Goal: Task Accomplishment & Management: Manage account settings

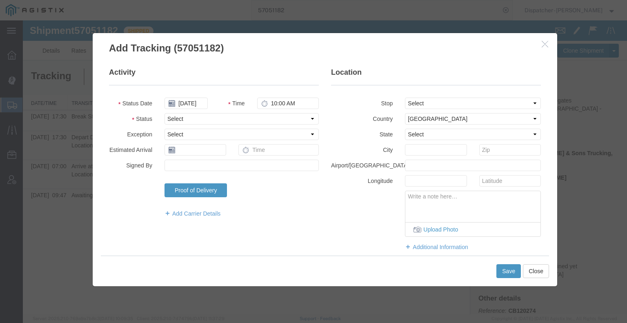
click at [548, 49] on button "button" at bounding box center [545, 44] width 10 height 10
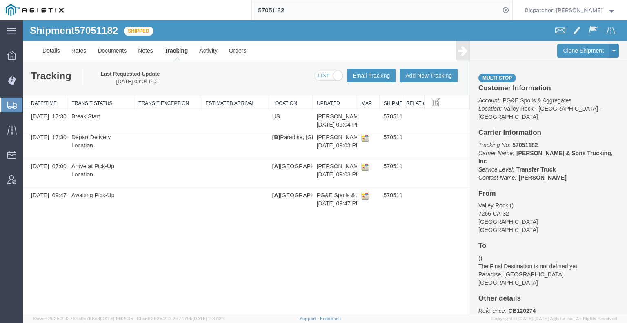
click at [466, 47] on icon at bounding box center [463, 50] width 10 height 11
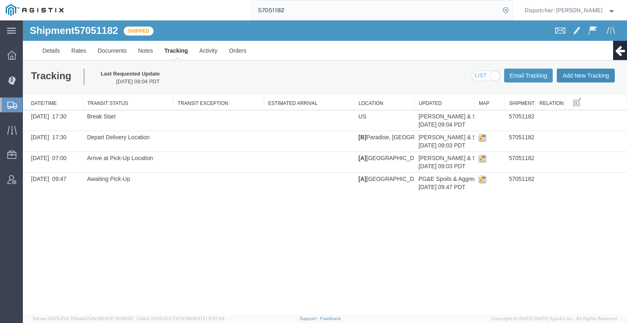
click at [572, 75] on button "Add New Tracking" at bounding box center [585, 76] width 58 height 14
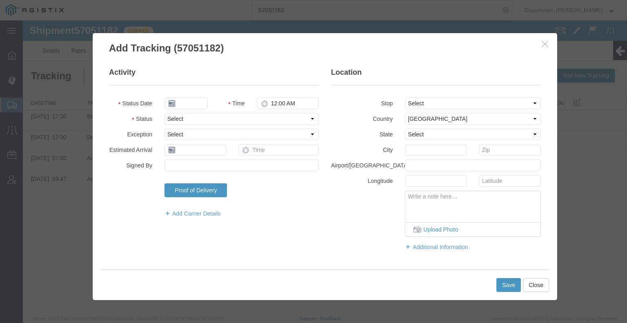
type input "[DATE]"
type input "11:00 AM"
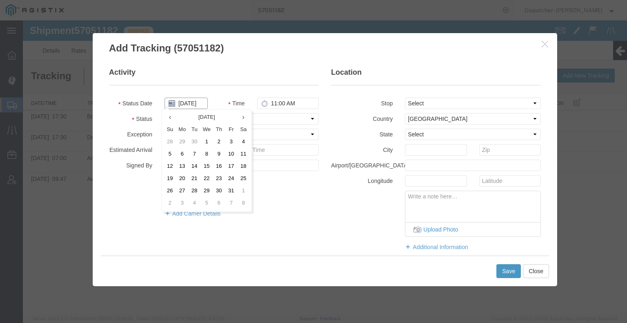
click at [188, 103] on input "[DATE]" at bounding box center [185, 102] width 43 height 11
click at [204, 154] on td "8" at bounding box center [206, 154] width 12 height 12
type input "[DATE]"
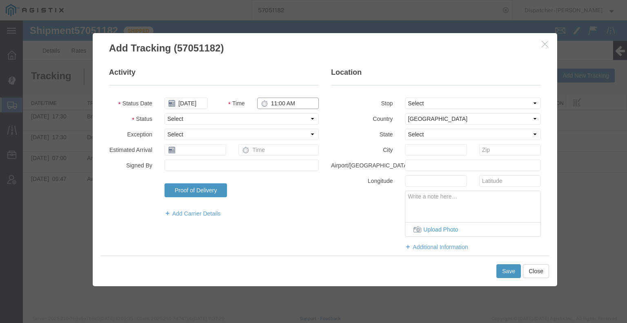
click at [292, 106] on input "11:00 AM" at bounding box center [288, 102] width 62 height 11
type input "6:00 PM"
click at [279, 120] on select "Select Arrival Notice Available Arrival Notice Imported Arrive at Delivery Loca…" at bounding box center [241, 118] width 154 height 11
click at [164, 113] on select "Select Arrival Notice Available Arrival Notice Imported Arrive at Delivery Loca…" at bounding box center [241, 118] width 154 height 11
click at [245, 121] on select "Select Arrival Notice Available Arrival Notice Imported Arrive at Delivery Loca…" at bounding box center [241, 118] width 154 height 11
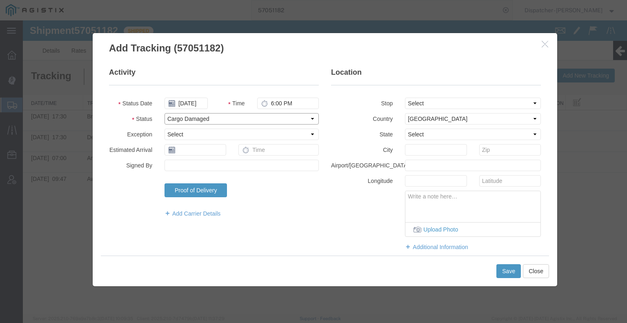
select select "BREAKSTOP"
click at [164, 113] on select "Select Arrival Notice Available Arrival Notice Imported Arrive at Delivery Loca…" at bounding box center [241, 118] width 154 height 11
click at [512, 266] on button "Save" at bounding box center [508, 271] width 24 height 14
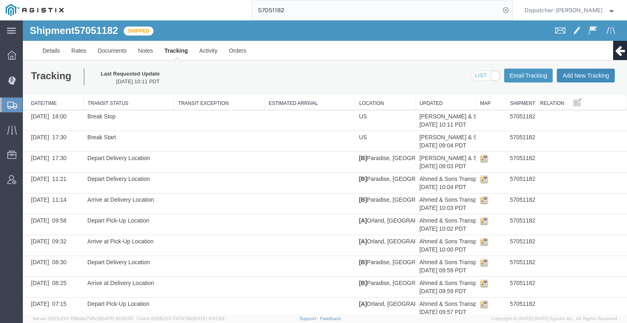
click at [584, 76] on button "Add New Tracking" at bounding box center [585, 76] width 58 height 14
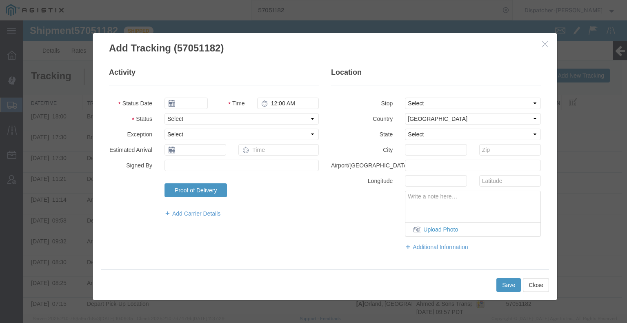
type input "[DATE]"
type input "11:00 AM"
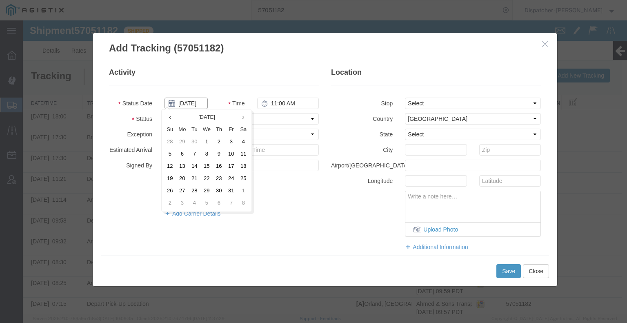
click at [186, 102] on input "[DATE]" at bounding box center [185, 102] width 43 height 11
click at [206, 152] on td "8" at bounding box center [206, 154] width 12 height 12
type input "[DATE]"
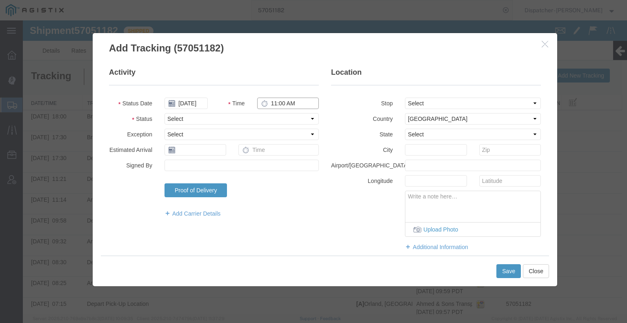
click at [289, 104] on input "11:00 AM" at bounding box center [288, 102] width 62 height 11
type input "6:30 PM"
click at [284, 121] on select "Select Arrival Notice Available Arrival Notice Imported Arrive at Delivery Loca…" at bounding box center [241, 118] width 154 height 11
select select "DELIVRED"
click at [164, 113] on select "Select Arrival Notice Available Arrival Notice Imported Arrive at Delivery Loca…" at bounding box center [241, 118] width 154 height 11
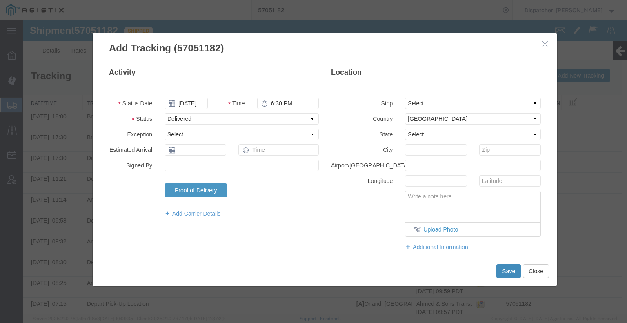
click at [504, 269] on button "Save" at bounding box center [508, 271] width 24 height 14
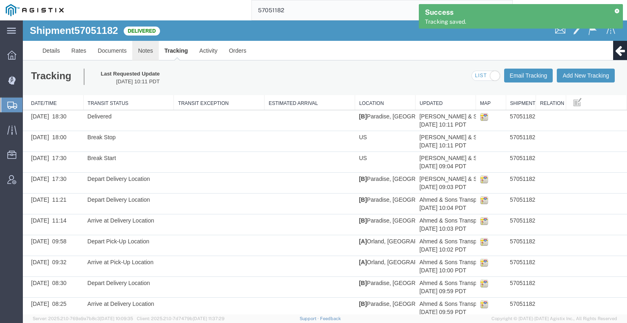
click at [146, 50] on link "Notes" at bounding box center [145, 51] width 27 height 20
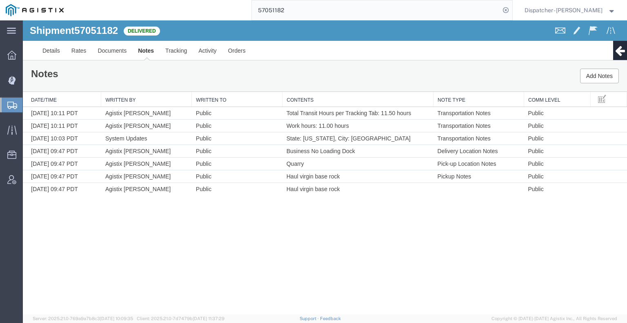
click at [132, 52] on link "Notes" at bounding box center [145, 51] width 27 height 20
click at [112, 54] on link "Documents" at bounding box center [112, 51] width 40 height 20
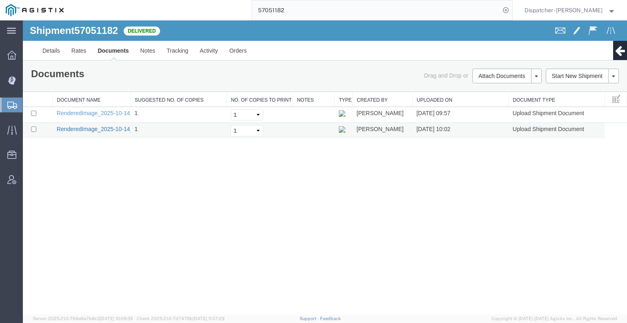
click at [116, 130] on link "RenderedImage_2025-10-14_10_02_16.jpeg" at bounding box center [114, 129] width 114 height 7
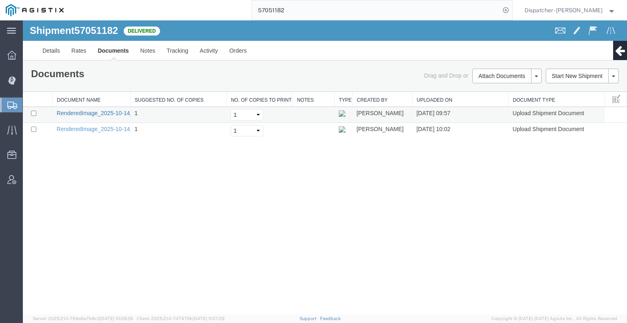
click at [101, 112] on link "RenderedImage_2025-10-14_09_57_10.jpeg" at bounding box center [114, 113] width 114 height 7
click at [52, 237] on div "Shipment 57051182 2 of 2 Delivered Details Rates Documents Notes Tracking Activ…" at bounding box center [325, 167] width 604 height 294
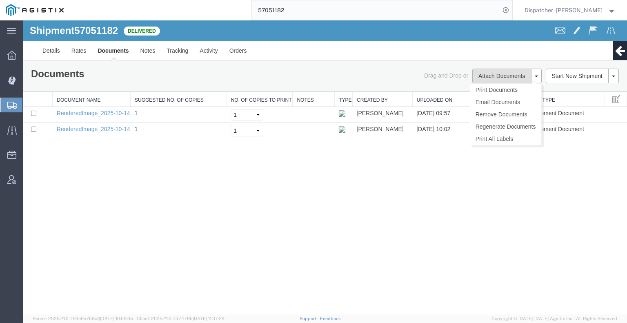
click at [480, 73] on button "Attach Documents" at bounding box center [501, 76] width 59 height 15
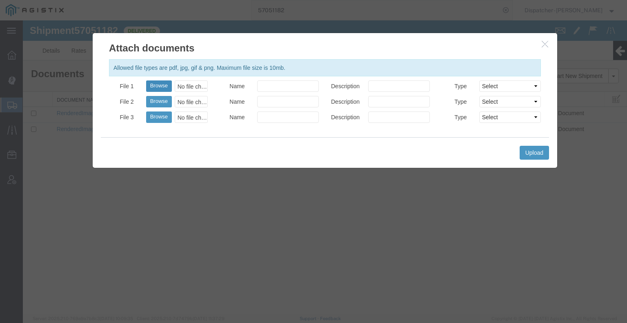
click at [167, 86] on button "Browse" at bounding box center [159, 85] width 26 height 11
type input "C:\fakepath\57051182quarrytags.pdf"
click at [155, 105] on button "Browse" at bounding box center [159, 101] width 26 height 11
type input "C:\fakepath\57051182trktag.pdf"
click at [534, 154] on button "Upload" at bounding box center [533, 153] width 29 height 14
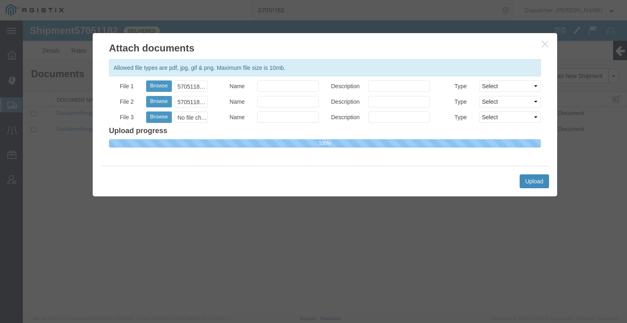
select select
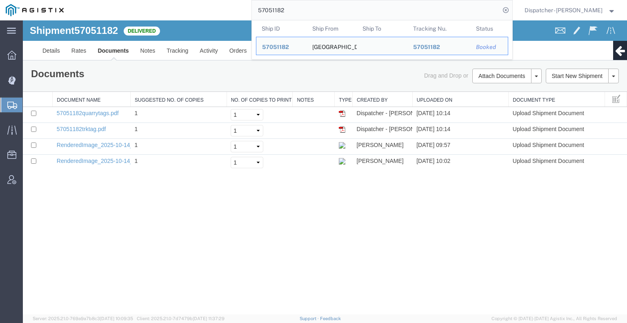
drag, startPoint x: 294, startPoint y: 8, endPoint x: 115, endPoint y: 2, distance: 179.1
click at [156, 7] on div "57051182 Ship ID Ship From Ship To Tracking Nu. Status Ship ID 57051182 Ship Fr…" at bounding box center [290, 10] width 443 height 20
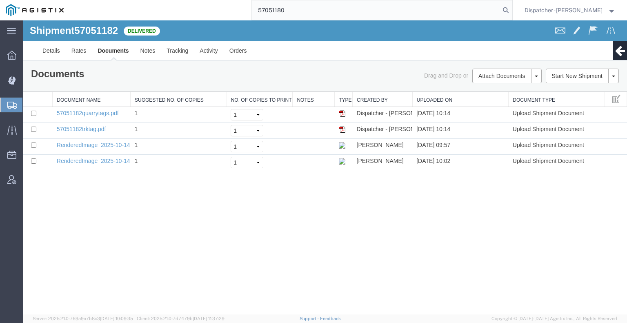
type input "57051180"
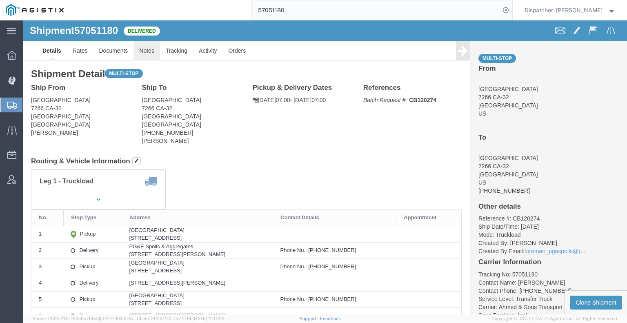
click link "Notes"
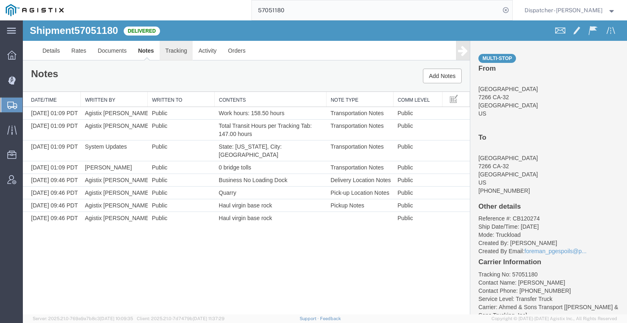
click at [172, 53] on link "Tracking" at bounding box center [175, 51] width 33 height 20
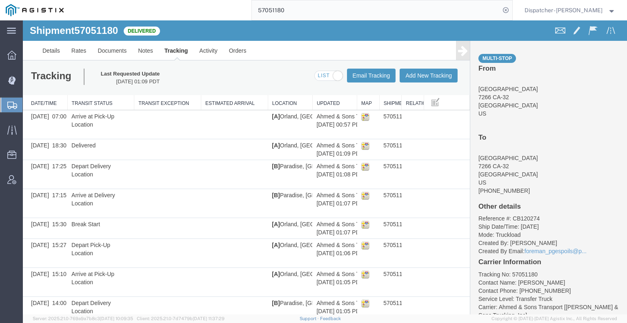
click at [458, 52] on icon at bounding box center [463, 50] width 10 height 11
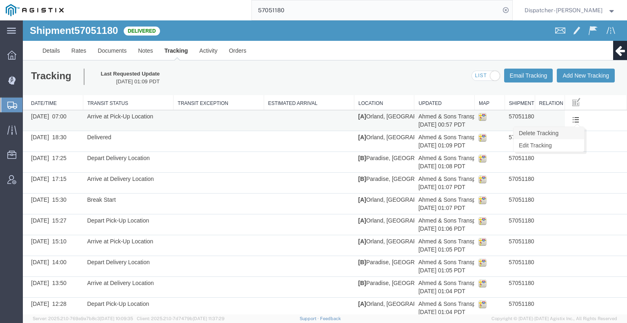
click at [566, 133] on link "Delete Tracking" at bounding box center [548, 133] width 71 height 12
click at [559, 146] on link "Edit Tracking" at bounding box center [549, 145] width 71 height 12
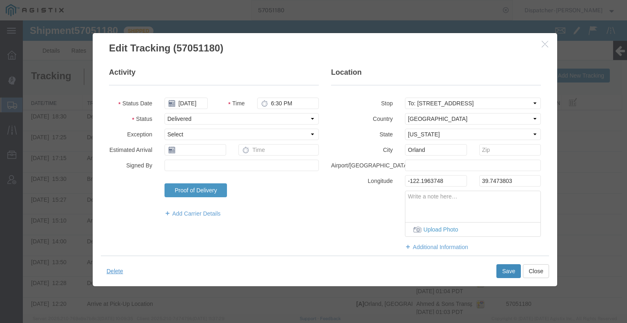
click at [503, 272] on button "Save" at bounding box center [508, 271] width 24 height 14
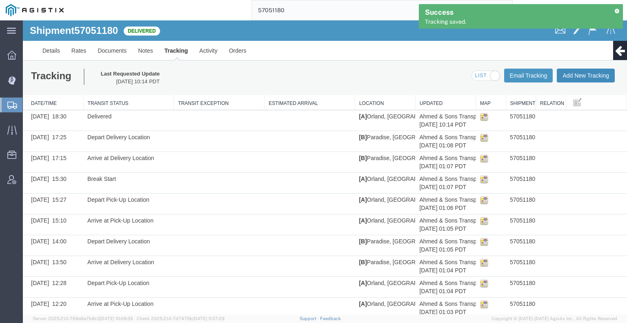
click at [574, 73] on button "Add New Tracking" at bounding box center [585, 76] width 58 height 14
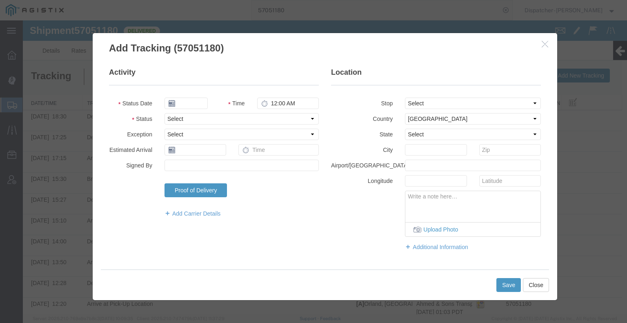
type input "[DATE]"
type input "11:00 AM"
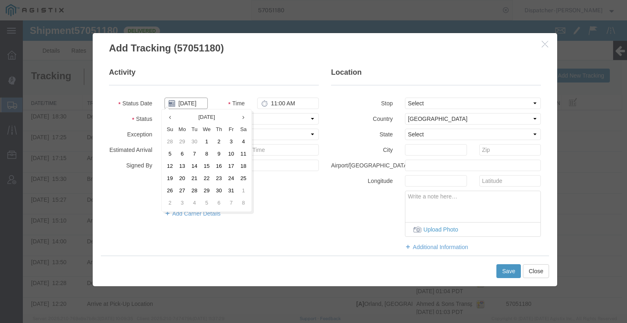
click at [184, 104] on input "[DATE]" at bounding box center [185, 102] width 43 height 11
click at [205, 151] on td "8" at bounding box center [206, 154] width 12 height 12
type input "[DATE]"
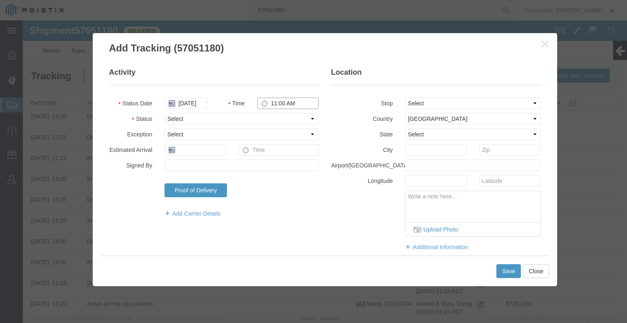
click at [283, 101] on input "11:00 AM" at bounding box center [288, 102] width 62 height 11
type input "4:00 PM"
click at [279, 117] on select "Select Arrival Notice Available Arrival Notice Imported Arrive at Delivery Loca…" at bounding box center [241, 118] width 154 height 11
select select "BREAKSTOP"
click at [164, 113] on select "Select Arrival Notice Available Arrival Notice Imported Arrive at Delivery Loca…" at bounding box center [241, 118] width 154 height 11
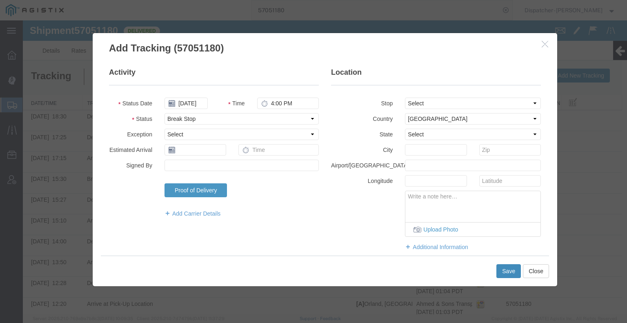
click at [506, 269] on button "Save" at bounding box center [508, 271] width 24 height 14
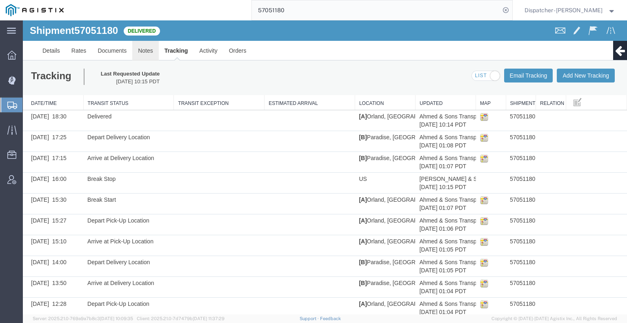
click at [143, 55] on link "Notes" at bounding box center [145, 51] width 27 height 20
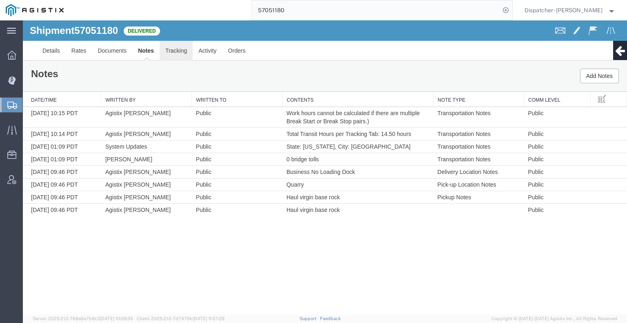
click at [177, 51] on link "Tracking" at bounding box center [175, 51] width 33 height 20
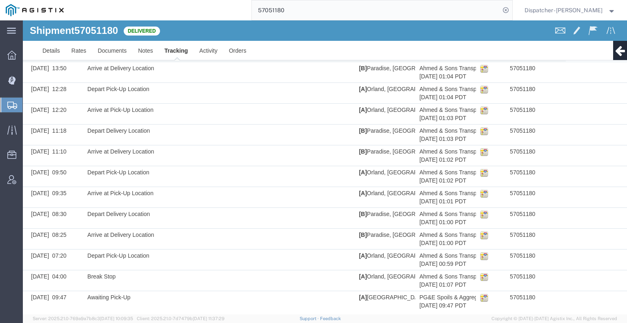
scroll to position [219, 0]
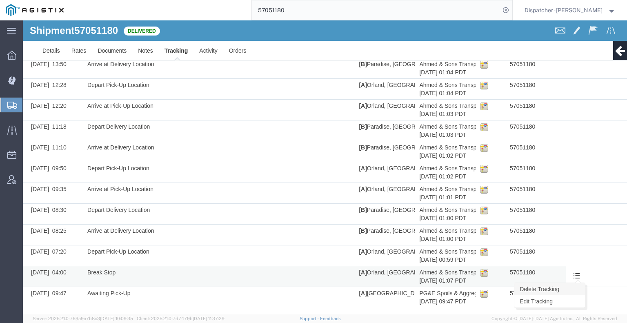
click at [565, 285] on link "Delete Tracking" at bounding box center [549, 289] width 71 height 12
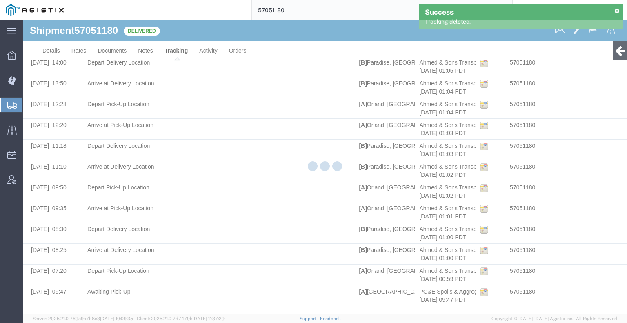
scroll to position [198, 0]
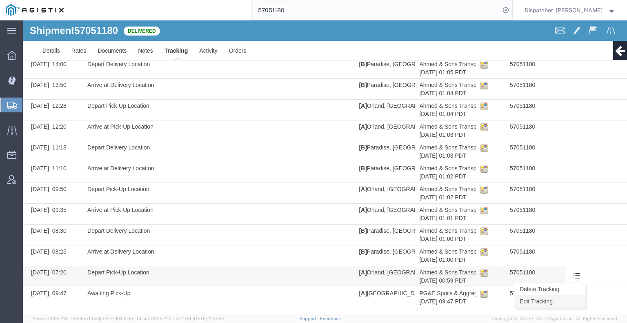
click at [567, 297] on link "Edit Tracking" at bounding box center [549, 301] width 71 height 12
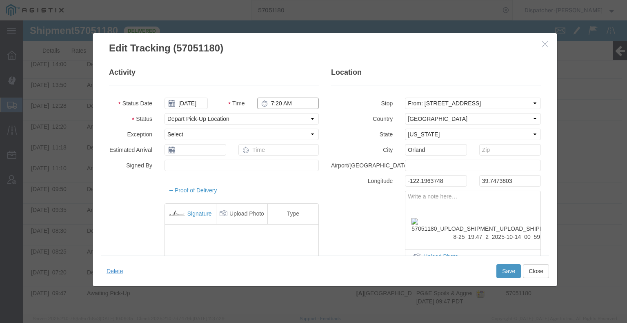
click at [272, 104] on input "7:20 AM" at bounding box center [288, 102] width 62 height 11
type input "7:00 AM"
click at [501, 272] on button "Save" at bounding box center [508, 271] width 24 height 14
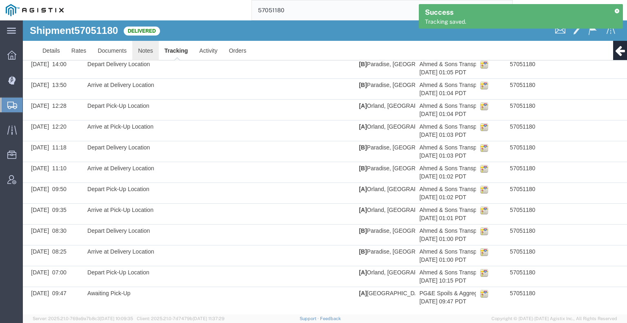
click at [144, 48] on link "Notes" at bounding box center [145, 51] width 27 height 20
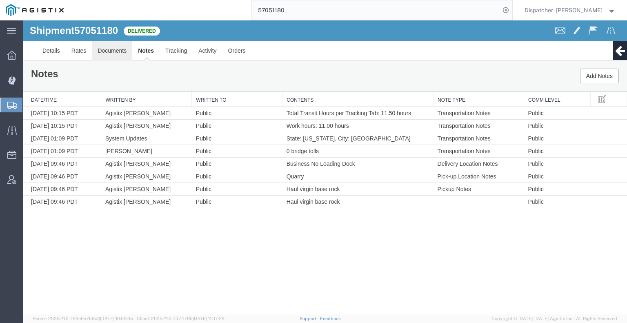
click at [100, 55] on link "Documents" at bounding box center [112, 51] width 40 height 20
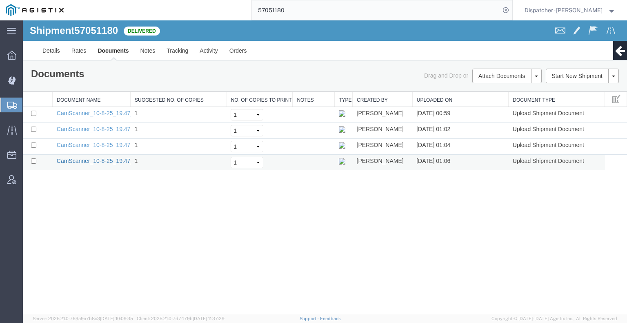
click at [96, 158] on link "CamScanner_10-8-25_19.47_2_2025-10-14_01_06_30.jpeg" at bounding box center [133, 160] width 153 height 7
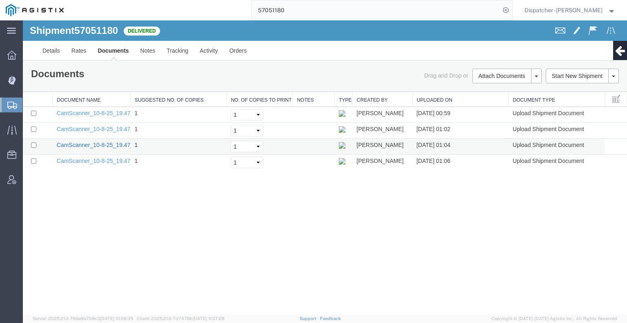
click at [121, 145] on link "CamScanner_10-8-25_19.47_2_2025-10-14_01_04_28.jpeg" at bounding box center [133, 145] width 153 height 7
click at [605, 217] on div "Shipment 57051180 4 of 4 Delivered Details Rates Documents Notes Tracking Activ…" at bounding box center [325, 167] width 604 height 294
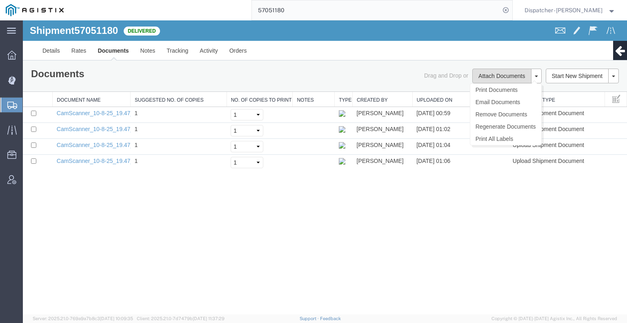
click at [485, 74] on button "Attach Documents" at bounding box center [501, 76] width 59 height 15
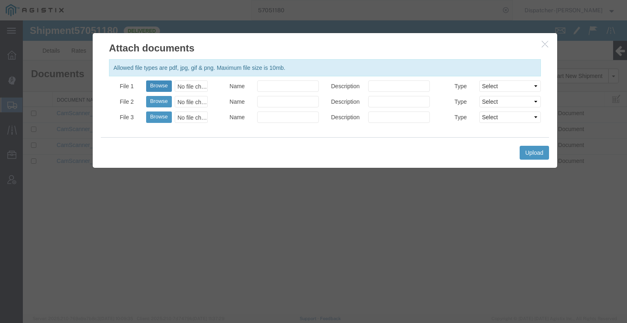
click at [166, 88] on button "Browse" at bounding box center [159, 85] width 26 height 11
type input "C:\fakepath\57051180trktag.pdf"
click at [532, 155] on button "Upload" at bounding box center [533, 153] width 29 height 14
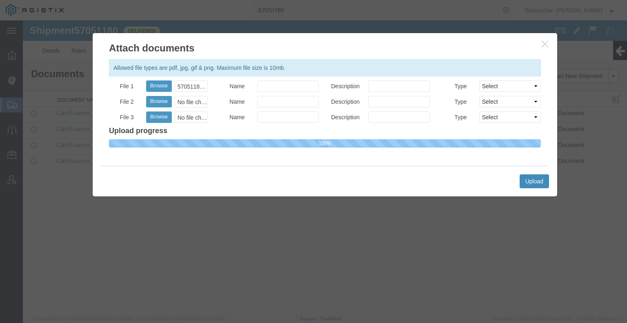
select select
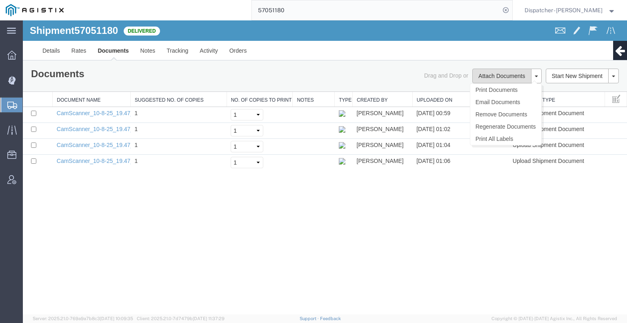
click at [481, 75] on button "Attach Documents" at bounding box center [501, 76] width 59 height 15
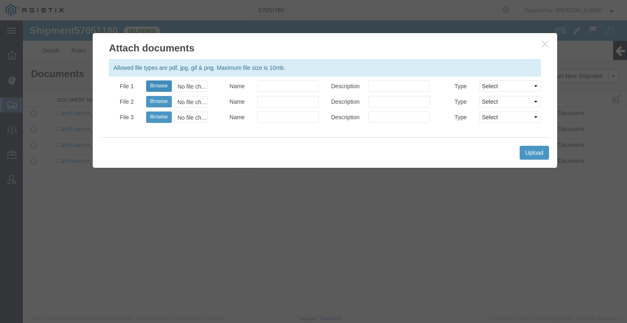
click at [163, 83] on button "Browse" at bounding box center [159, 85] width 26 height 11
type input "C:\fakepath\57051180trktag.pdf"
click at [543, 158] on button "Upload" at bounding box center [533, 153] width 29 height 14
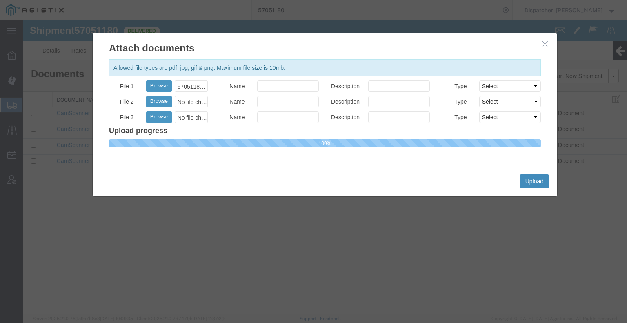
select select
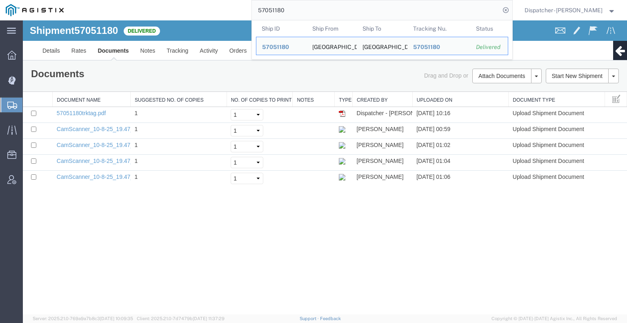
drag, startPoint x: 323, startPoint y: 35, endPoint x: 109, endPoint y: 31, distance: 213.8
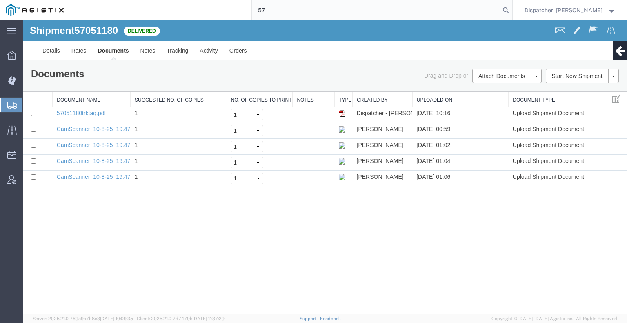
type input "5"
type input "57051174"
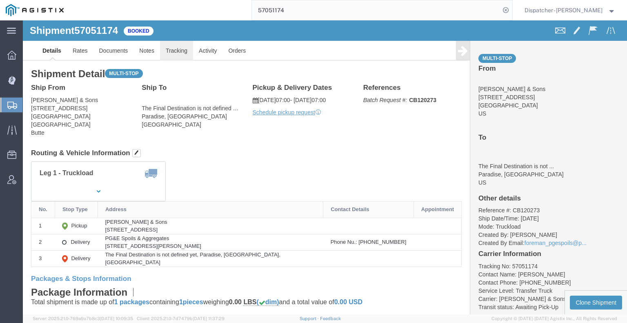
click link "Tracking"
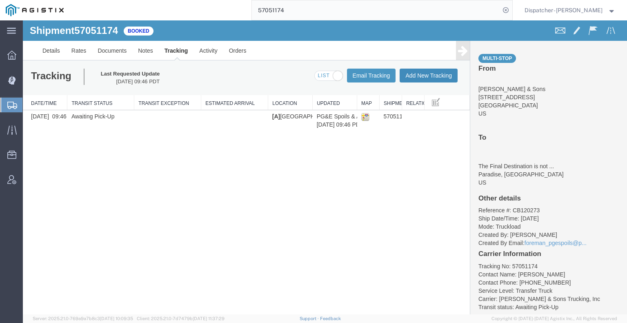
click at [445, 76] on button "Add New Tracking" at bounding box center [428, 76] width 58 height 14
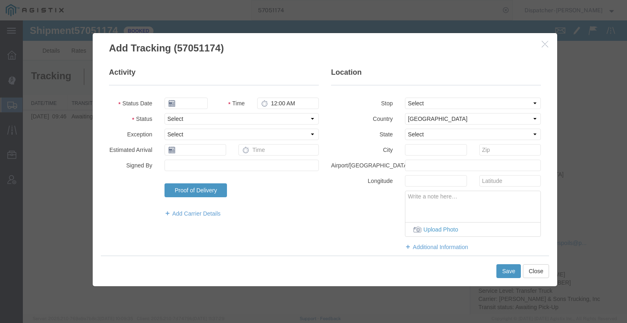
type input "[DATE]"
type input "11:00 AM"
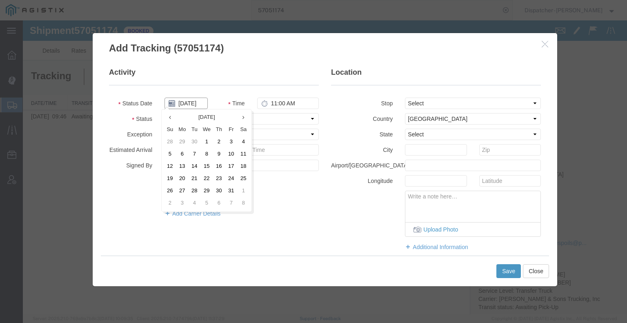
click at [195, 105] on input "[DATE]" at bounding box center [185, 102] width 43 height 11
click at [210, 154] on td "8" at bounding box center [206, 154] width 12 height 12
type input "[DATE]"
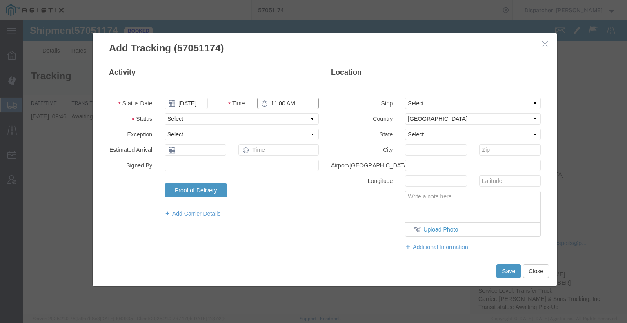
click at [281, 98] on input "11:00 AM" at bounding box center [288, 102] width 62 height 11
type input "7:00 AM"
click at [290, 114] on select "Select Arrival Notice Available Arrival Notice Imported Arrive at Delivery Loca…" at bounding box center [241, 118] width 154 height 11
select select "ARVPULOC"
click at [164, 113] on select "Select Arrival Notice Available Arrival Notice Imported Arrive at Delivery Loca…" at bounding box center [241, 118] width 154 height 11
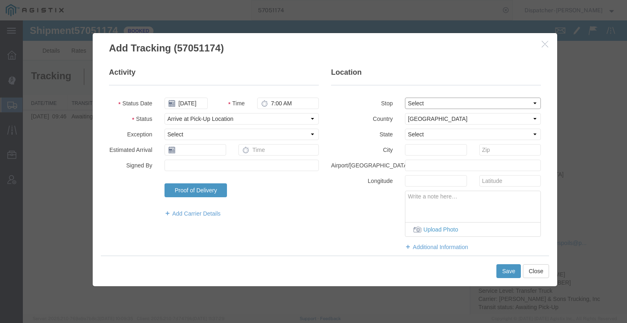
click at [419, 105] on select "Select From: [STREET_ADDRESS] Stop 2: [STREET_ADDRESS][PERSON_NAME] To: The Fin…" at bounding box center [473, 102] width 136 height 11
select select "{"pickupDeliveryInfoId": "123407436","pickupOrDelivery": "P","stopNum": "1","lo…"
click at [405, 97] on select "Select From: [STREET_ADDRESS] Stop 2: [STREET_ADDRESS][PERSON_NAME] To: The Fin…" at bounding box center [473, 102] width 136 height 11
select select "CA"
type input "[GEOGRAPHIC_DATA]"
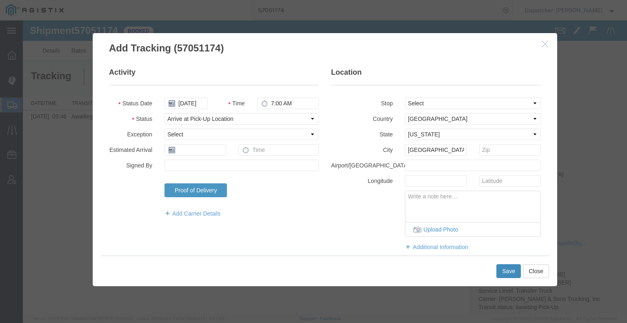
click at [503, 270] on button "Save" at bounding box center [508, 271] width 24 height 14
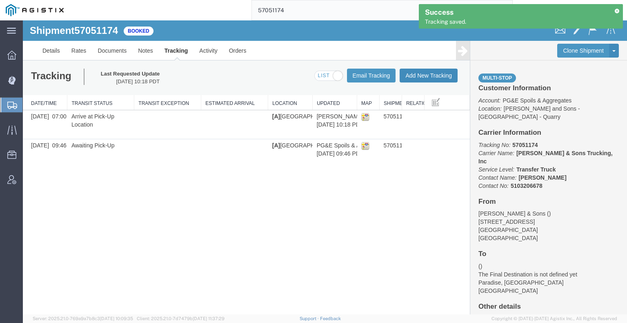
click at [421, 74] on button "Add New Tracking" at bounding box center [428, 76] width 58 height 14
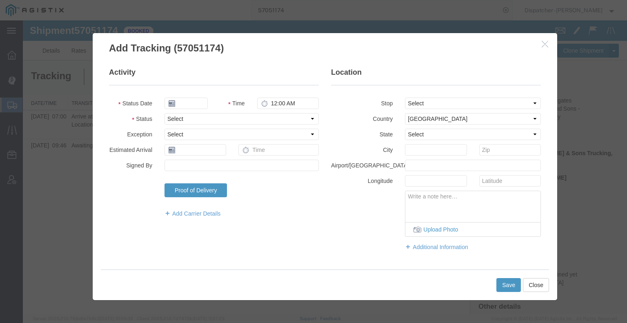
type input "[DATE]"
type input "11:00 AM"
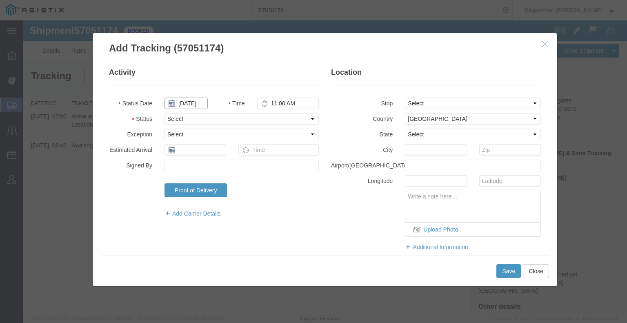
click at [194, 104] on input "[DATE]" at bounding box center [185, 102] width 43 height 11
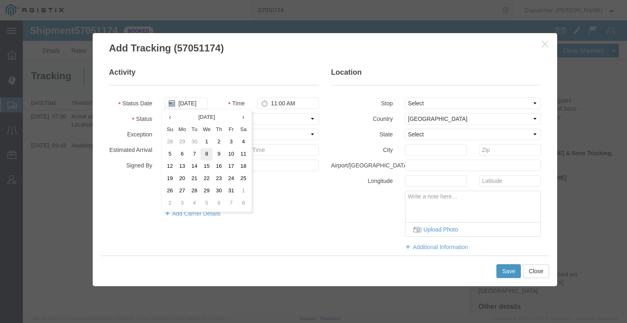
click at [206, 153] on td "8" at bounding box center [206, 154] width 12 height 12
type input "[DATE]"
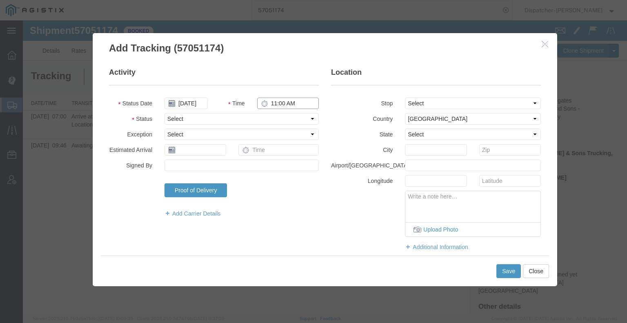
click at [275, 104] on input "11:00 AM" at bounding box center [288, 102] width 62 height 11
type input "4:40 PM"
click at [264, 120] on select "Select Arrival Notice Available Arrival Notice Imported Arrive at Delivery Loca…" at bounding box center [241, 118] width 154 height 11
click at [164, 113] on select "Select Arrival Notice Available Arrival Notice Imported Arrive at Delivery Loca…" at bounding box center [241, 118] width 154 height 11
click at [223, 117] on select "Select Arrival Notice Available Arrival Notice Imported Arrive at Delivery Loca…" at bounding box center [241, 118] width 154 height 11
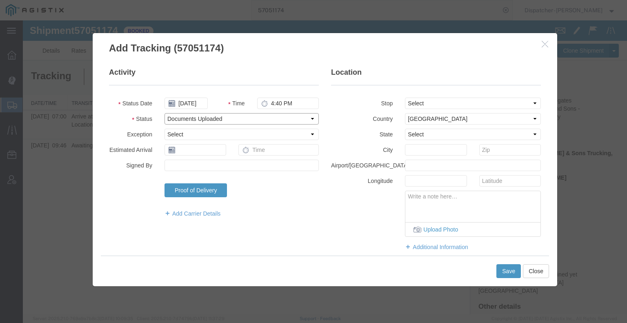
select select "DPTDLVLOC"
click at [164, 113] on select "Select Arrival Notice Available Arrival Notice Imported Arrive at Delivery Loca…" at bounding box center [241, 118] width 154 height 11
click at [419, 100] on select "Select From: [STREET_ADDRESS] Stop 2: [STREET_ADDRESS][PERSON_NAME] To: The Fin…" at bounding box center [473, 102] width 136 height 11
select select "{"pickupDeliveryInfoId": "123407437","pickupOrDelivery": "D","stopNum": "2","lo…"
click at [405, 97] on select "Select From: [STREET_ADDRESS] Stop 2: [STREET_ADDRESS][PERSON_NAME] To: The Fin…" at bounding box center [473, 102] width 136 height 11
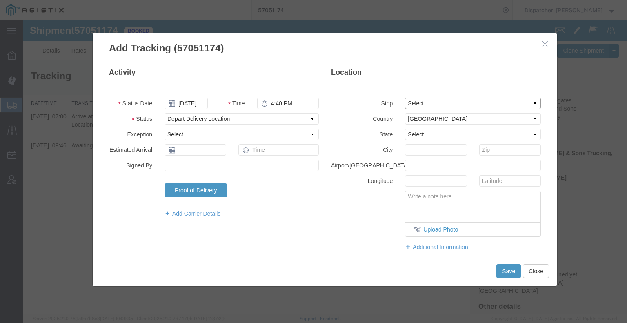
select select "CA"
type input "Paradise"
click at [505, 272] on button "Save" at bounding box center [508, 271] width 24 height 14
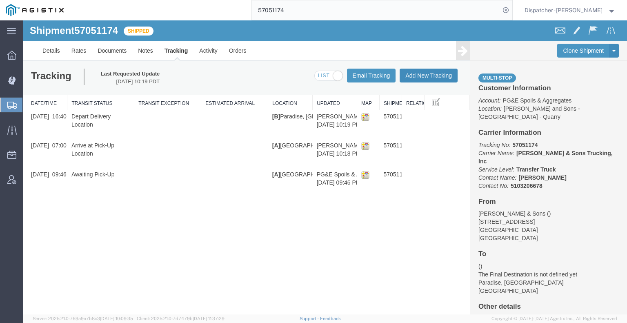
click at [421, 76] on button "Add New Tracking" at bounding box center [428, 76] width 58 height 14
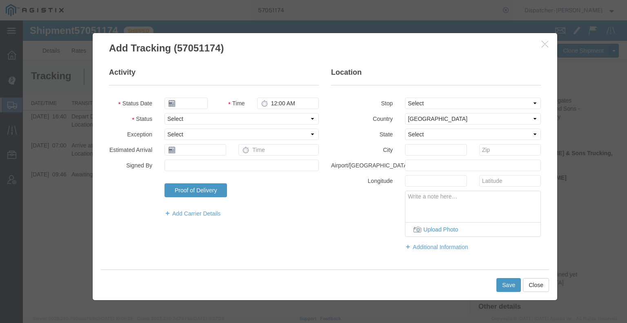
type input "[DATE]"
type input "11:00 AM"
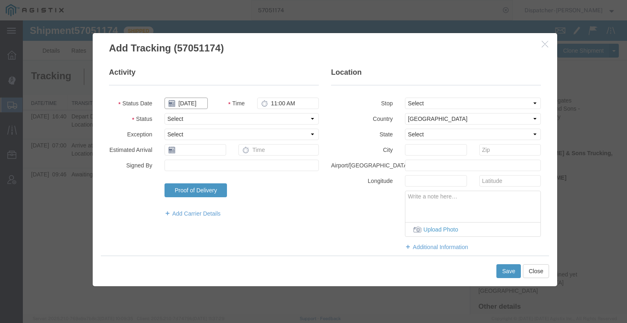
click at [186, 107] on input "[DATE]" at bounding box center [185, 102] width 43 height 11
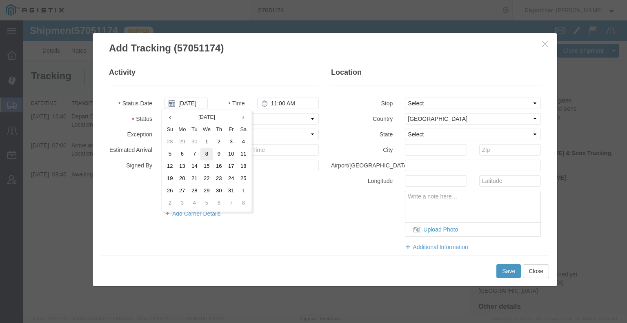
click at [206, 155] on td "8" at bounding box center [206, 154] width 12 height 12
type input "[DATE]"
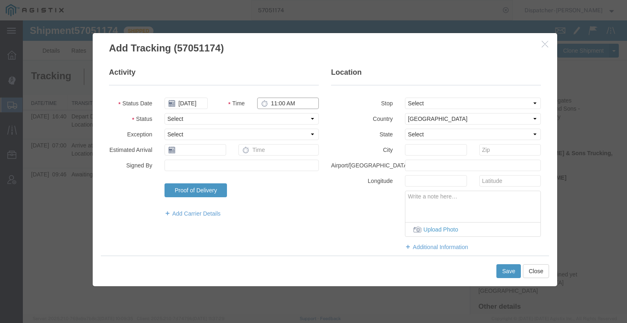
click at [297, 98] on input "11:00 AM" at bounding box center [288, 102] width 62 height 11
type input "4:40 PM"
click at [265, 122] on select "Select Arrival Notice Available Arrival Notice Imported Arrive at Delivery Loca…" at bounding box center [241, 118] width 154 height 11
select select "BREAKSTART"
click at [164, 113] on select "Select Arrival Notice Available Arrival Notice Imported Arrive at Delivery Loca…" at bounding box center [241, 118] width 154 height 11
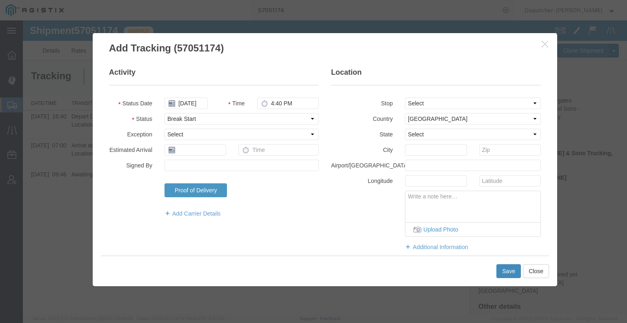
click at [503, 272] on button "Save" at bounding box center [508, 271] width 24 height 14
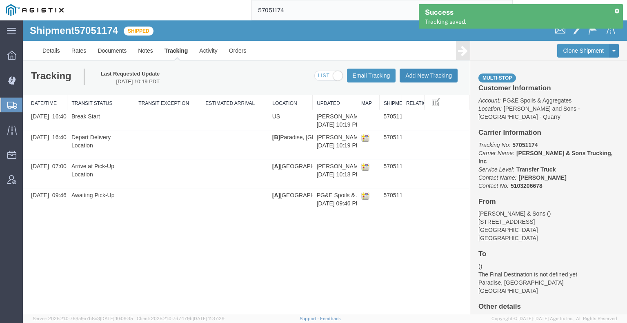
click at [432, 71] on button "Add New Tracking" at bounding box center [428, 76] width 58 height 14
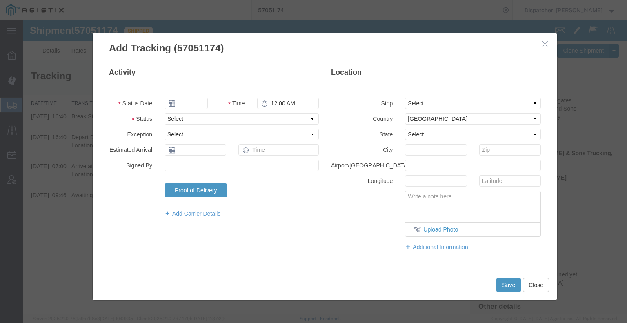
type input "[DATE]"
type input "11:00 AM"
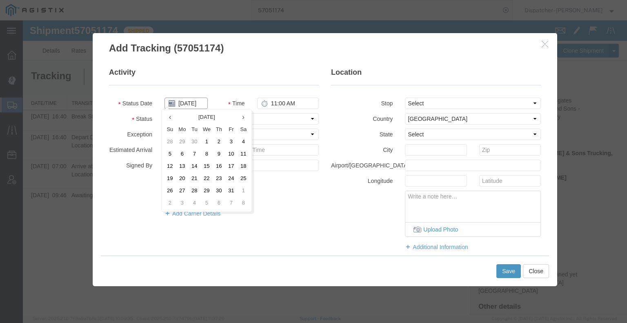
click at [179, 104] on input "[DATE]" at bounding box center [185, 102] width 43 height 11
click at [207, 154] on td "8" at bounding box center [206, 154] width 12 height 12
type input "[DATE]"
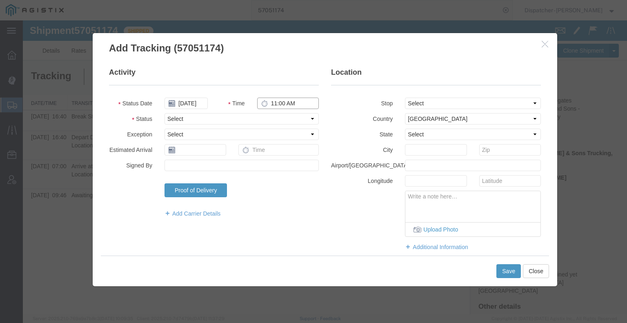
click at [275, 102] on input "11:00 AM" at bounding box center [288, 102] width 62 height 11
type input "5:10 PM"
click at [273, 120] on select "Select Arrival Notice Available Arrival Notice Imported Arrive at Delivery Loca…" at bounding box center [241, 118] width 154 height 11
select select "BREAKSTOP"
click at [164, 113] on select "Select Arrival Notice Available Arrival Notice Imported Arrive at Delivery Loca…" at bounding box center [241, 118] width 154 height 11
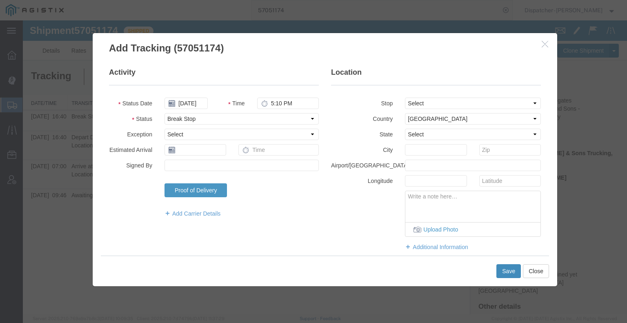
click at [514, 275] on button "Save" at bounding box center [508, 271] width 24 height 14
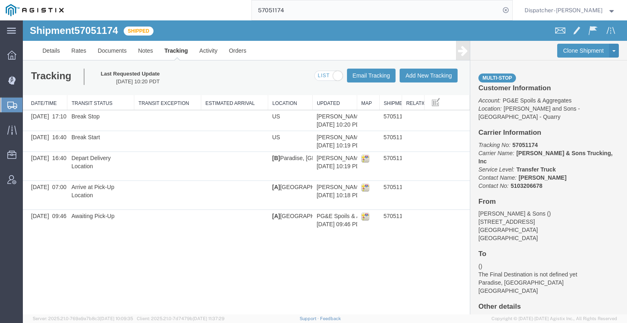
click at [462, 50] on icon at bounding box center [463, 50] width 10 height 11
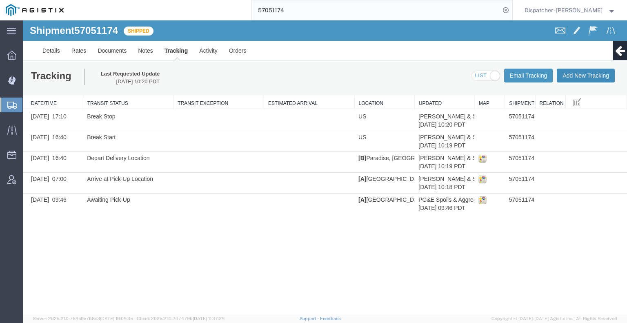
click at [559, 78] on button "Add New Tracking" at bounding box center [585, 76] width 58 height 14
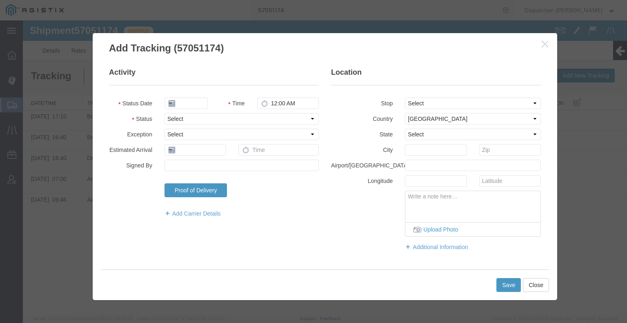
type input "[DATE]"
type input "11:00 AM"
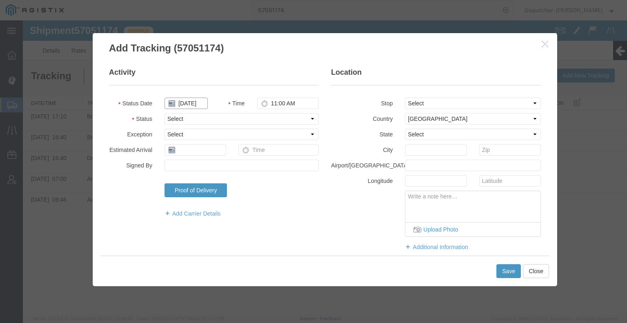
click at [184, 106] on input "[DATE]" at bounding box center [185, 102] width 43 height 11
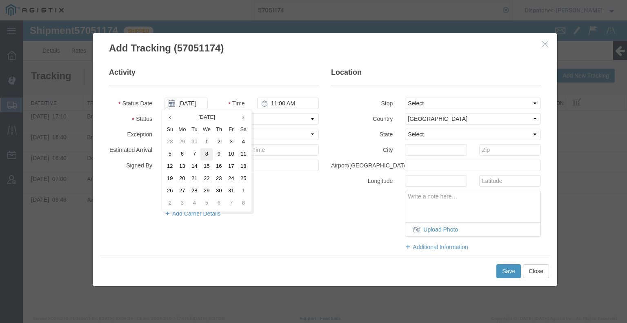
click at [209, 149] on td "8" at bounding box center [206, 154] width 12 height 12
type input "[DATE]"
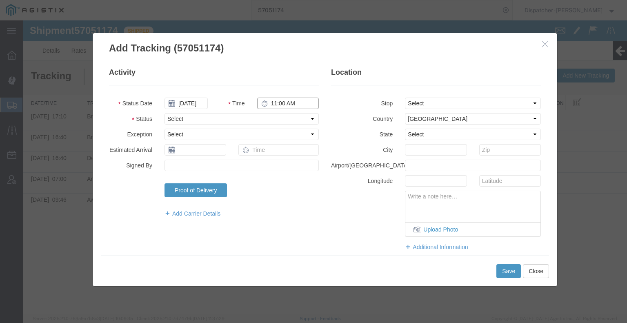
click at [289, 104] on input "11:00 AM" at bounding box center [288, 102] width 62 height 11
type input "5:30 PM"
click at [268, 113] on select "Select Arrival Notice Available Arrival Notice Imported Arrive at Delivery Loca…" at bounding box center [241, 118] width 154 height 11
click at [164, 113] on select "Select Arrival Notice Available Arrival Notice Imported Arrive at Delivery Loca…" at bounding box center [241, 118] width 154 height 11
click at [248, 120] on select "Select Arrival Notice Available Arrival Notice Imported Arrive at Delivery Loca…" at bounding box center [241, 118] width 154 height 11
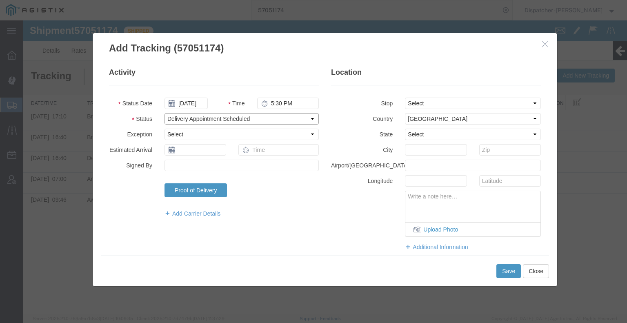
select select "DELIVRED"
click at [164, 113] on select "Select Arrival Notice Available Arrival Notice Imported Arrive at Delivery Loca…" at bounding box center [241, 118] width 154 height 11
click at [509, 270] on button "Save" at bounding box center [508, 271] width 24 height 14
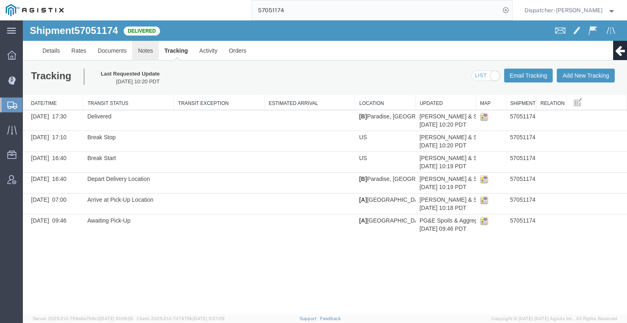
click at [138, 58] on link "Notes" at bounding box center [145, 51] width 27 height 20
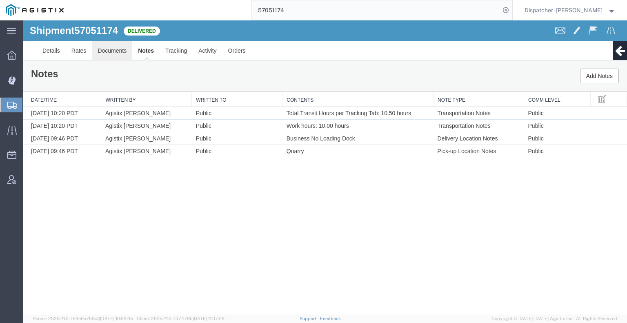
click at [115, 57] on link "Documents" at bounding box center [112, 51] width 40 height 20
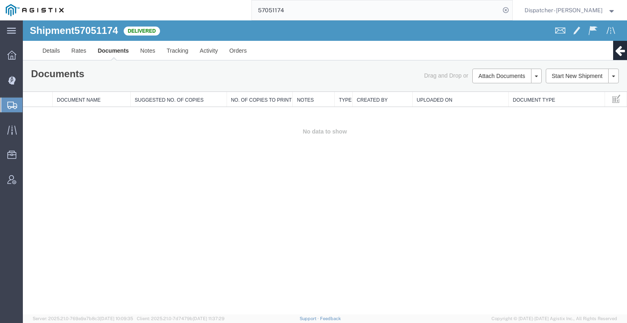
click at [589, 157] on div "Shipment 57051174 0 of 0 Delivered Details Rates Documents Notes Tracking Activ…" at bounding box center [325, 167] width 604 height 294
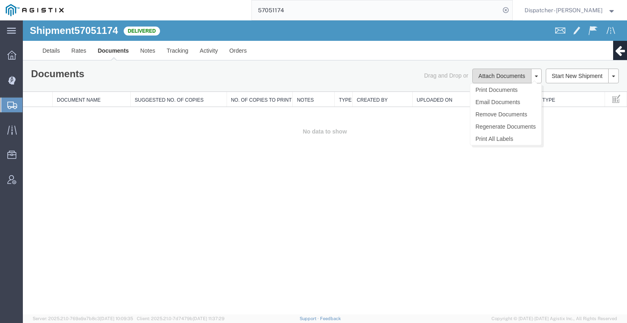
click at [483, 81] on button "Attach Documents" at bounding box center [501, 76] width 59 height 15
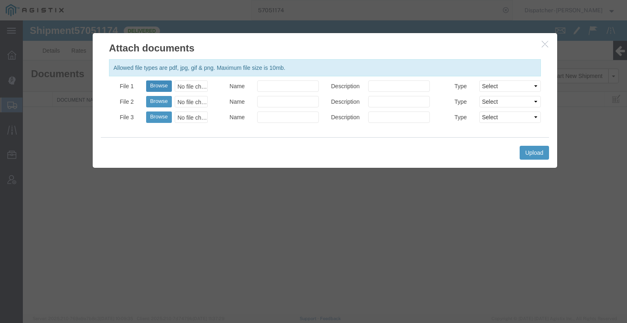
click at [150, 87] on button "Browse" at bounding box center [159, 85] width 26 height 11
type input "C:\fakepath\57051174quarrytags.pdf"
click at [158, 101] on button "Browse" at bounding box center [159, 101] width 26 height 11
type input "C:\fakepath\57051174trktag.pdf"
click at [535, 155] on button "Upload" at bounding box center [533, 153] width 29 height 14
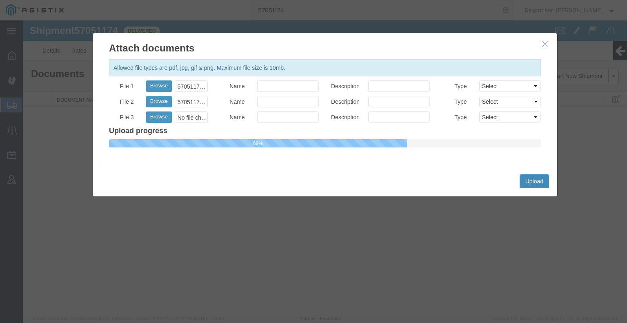
select select
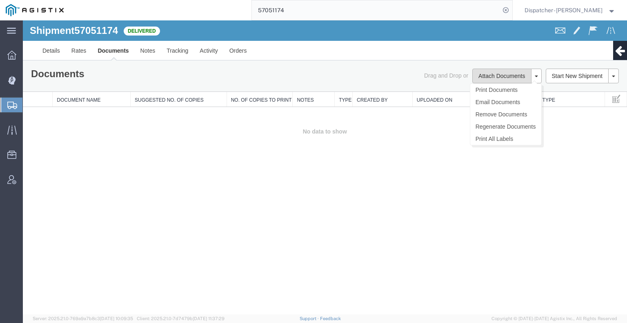
click at [506, 76] on button "Attach Documents" at bounding box center [501, 76] width 59 height 15
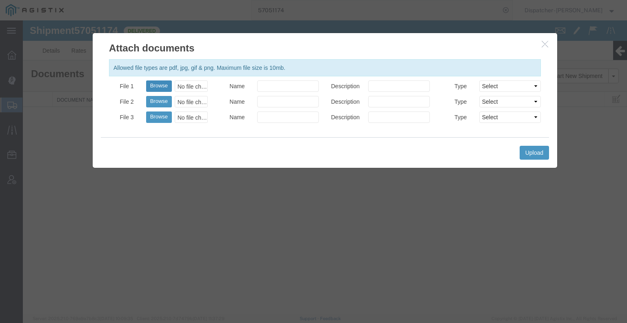
click at [159, 87] on button "Browse" at bounding box center [159, 85] width 26 height 11
type input "C:\fakepath\57051174quarrytags.pdf"
click at [157, 100] on button "Browse" at bounding box center [159, 101] width 26 height 11
type input "C:\fakepath\57051174trktag.pdf"
click at [539, 151] on button "Upload" at bounding box center [533, 153] width 29 height 14
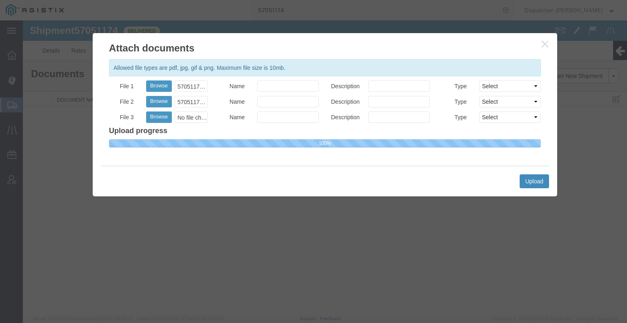
select select
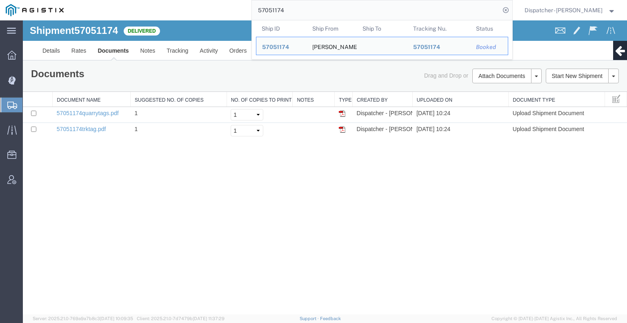
drag, startPoint x: 286, startPoint y: 17, endPoint x: 206, endPoint y: 16, distance: 80.0
click at [248, 19] on div "57051174 Ship ID Ship From Ship To Tracking Nu. Status Ship ID 57051174 Ship Fr…" at bounding box center [290, 10] width 443 height 20
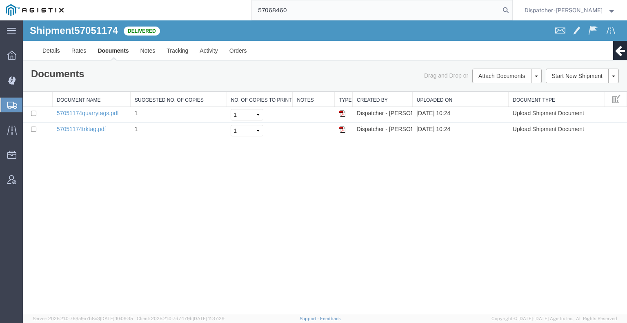
type input "57068460"
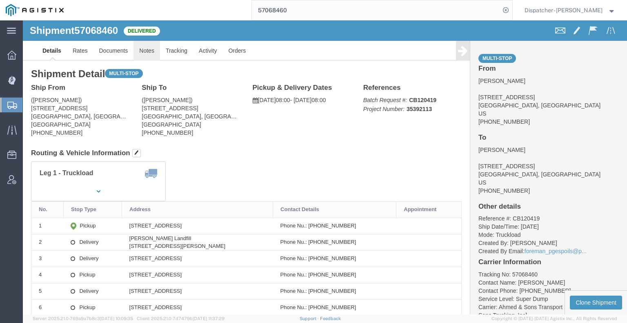
click link "Notes"
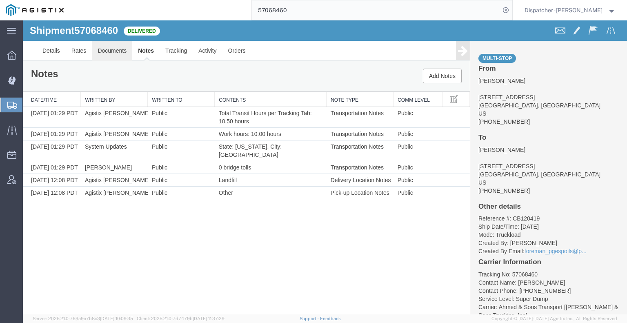
click at [111, 50] on link "Documents" at bounding box center [112, 51] width 40 height 20
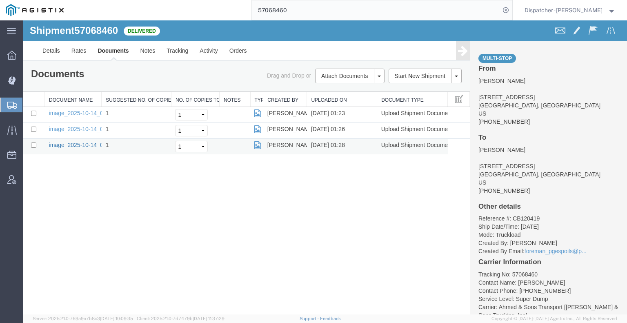
click at [91, 145] on link "image_2025-10-14_01_28_11.jpg" at bounding box center [92, 145] width 86 height 7
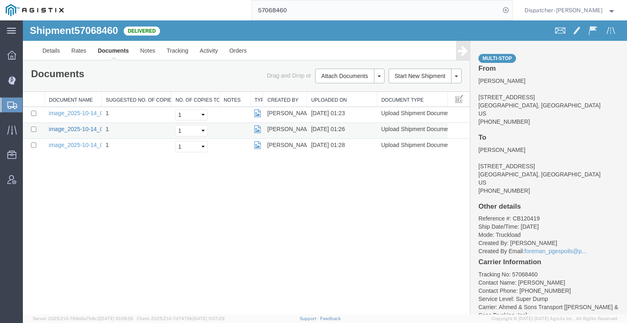
click at [88, 128] on link "image_2025-10-14_01_26_08.jpg" at bounding box center [92, 129] width 86 height 7
click at [89, 114] on link "image_2025-10-14_01_23_14.jpg" at bounding box center [92, 113] width 86 height 7
click at [96, 249] on div "Shipment 57068460 3 of 3 Delivered Details Rates Documents Notes Tracking Activ…" at bounding box center [325, 167] width 604 height 294
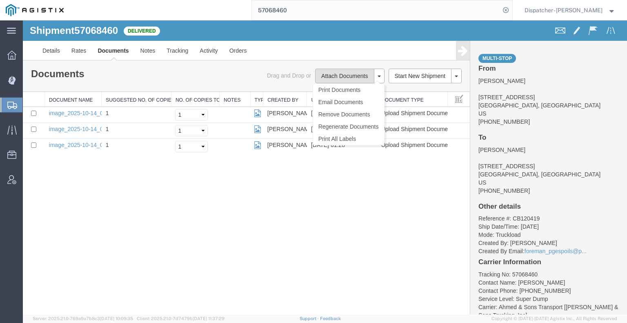
click at [333, 73] on button "Attach Documents" at bounding box center [344, 76] width 59 height 15
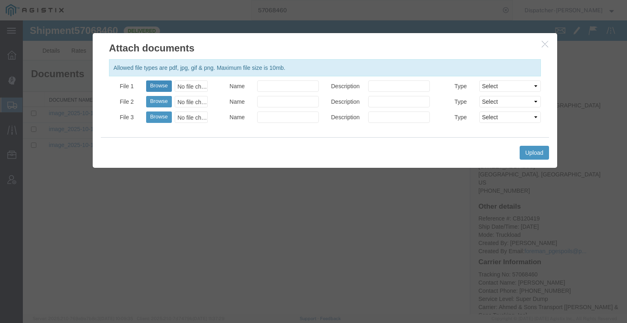
click at [170, 86] on button "Browse" at bounding box center [159, 85] width 26 height 11
type input "C:\fakepath\57068460trktag.pdf"
click at [540, 151] on button "Upload" at bounding box center [533, 153] width 29 height 14
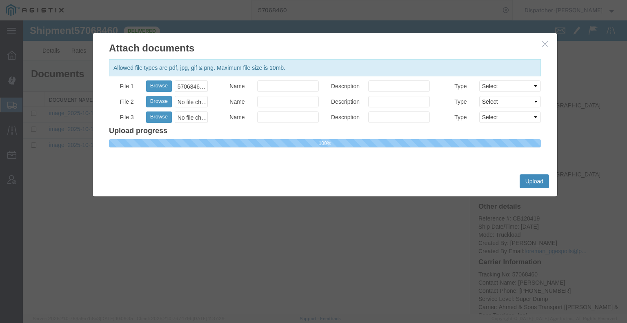
select select
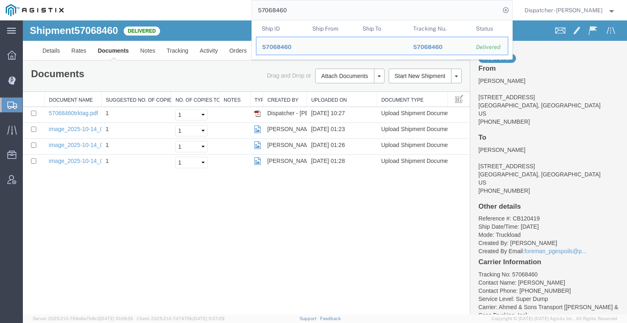
drag, startPoint x: 296, startPoint y: 16, endPoint x: 235, endPoint y: 14, distance: 61.2
click at [246, 13] on div "57068460 Ship ID Ship From Ship To Tracking Nu. Status Ship ID 57068460 Ship Fr…" at bounding box center [290, 10] width 443 height 20
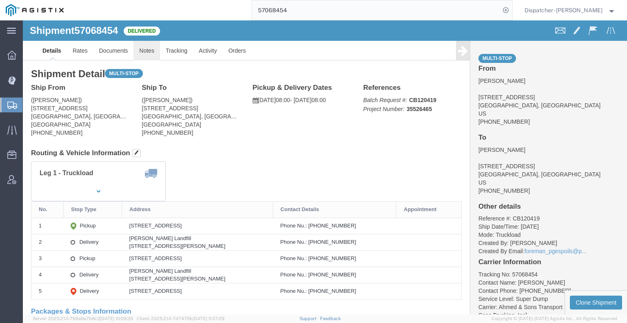
click link "Notes"
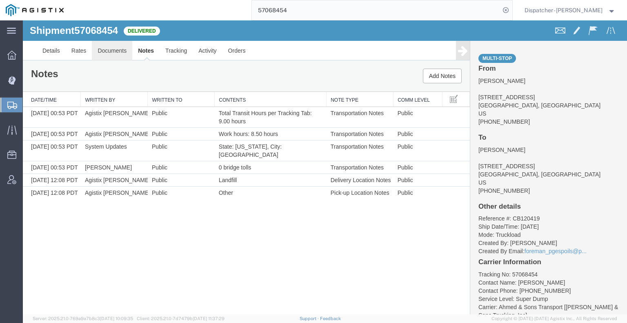
click at [101, 54] on link "Documents" at bounding box center [112, 51] width 40 height 20
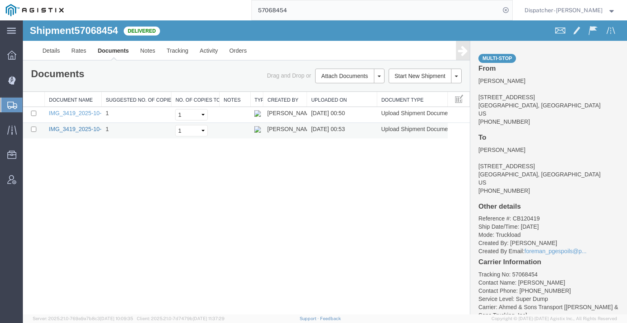
click at [88, 128] on link "IMG_3419_2025-10-14_00_53_06.jpeg" at bounding box center [99, 129] width 100 height 7
click at [91, 112] on link "IMG_3419_2025-10-14_00_49_59.jpeg" at bounding box center [99, 113] width 100 height 7
drag, startPoint x: 315, startPoint y: 29, endPoint x: 211, endPoint y: 31, distance: 103.6
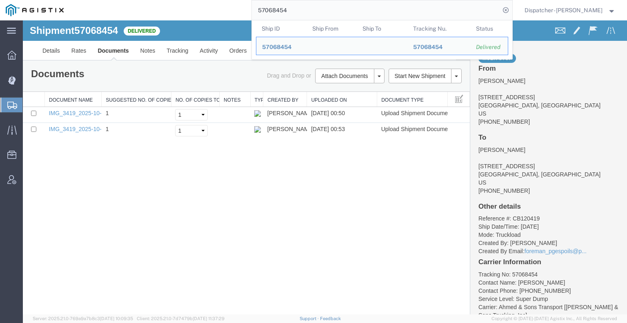
type input "5"
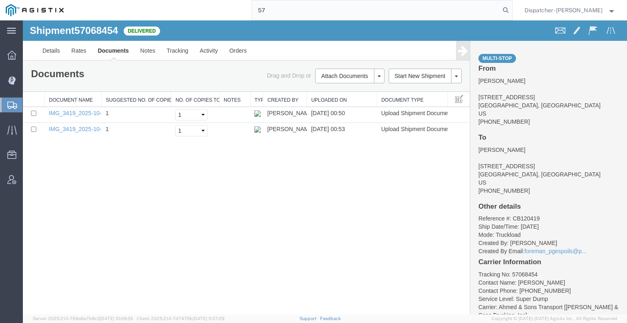
type input "5"
drag, startPoint x: 60, startPoint y: 217, endPoint x: 67, endPoint y: 208, distance: 10.7
click at [60, 217] on div "Shipment 57068454 2 of 2 Delivered Details Rates Documents Notes Tracking Activ…" at bounding box center [325, 167] width 604 height 294
click at [353, 75] on button "Attach Documents" at bounding box center [344, 76] width 59 height 15
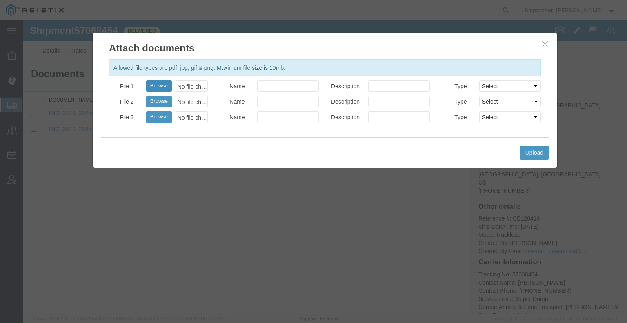
click at [155, 88] on button "Browse" at bounding box center [159, 85] width 26 height 11
type input "C:\fakepath\57068454trktag.pdf"
click at [529, 158] on button "Upload" at bounding box center [533, 153] width 29 height 14
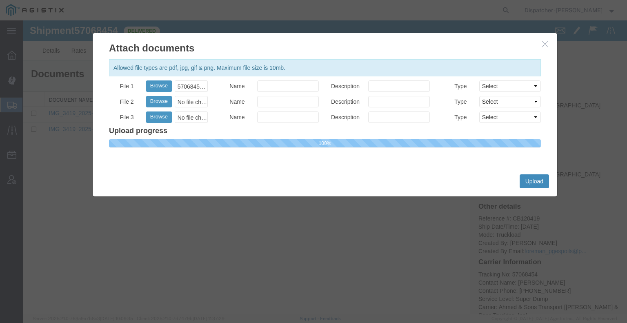
select select
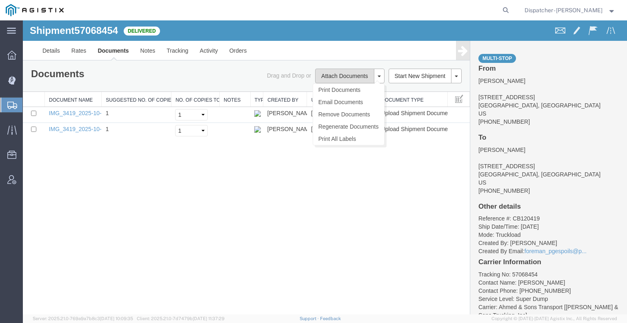
click at [322, 77] on button "Attach Documents" at bounding box center [344, 76] width 59 height 15
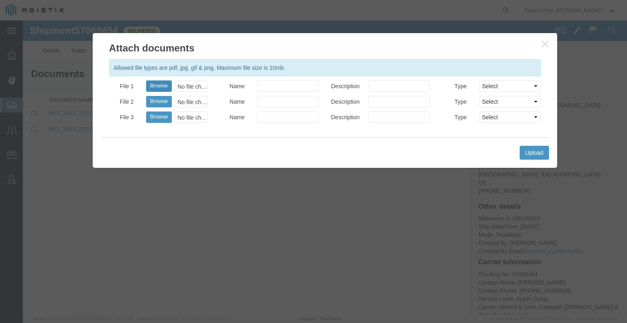
click at [166, 88] on button "Browse" at bounding box center [159, 85] width 26 height 11
type input "C:\fakepath\57068454trktag.pdf"
click at [523, 156] on button "Upload" at bounding box center [533, 153] width 29 height 14
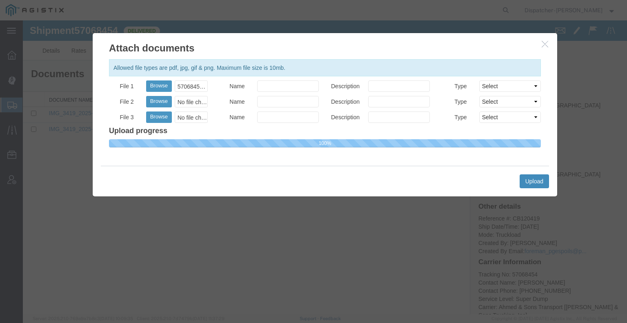
select select
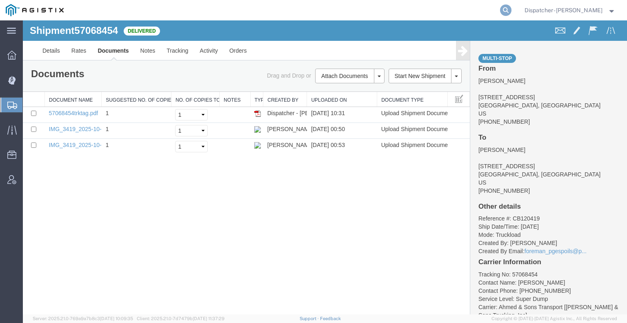
click at [503, 9] on icon at bounding box center [505, 9] width 11 height 11
type input "57067118"
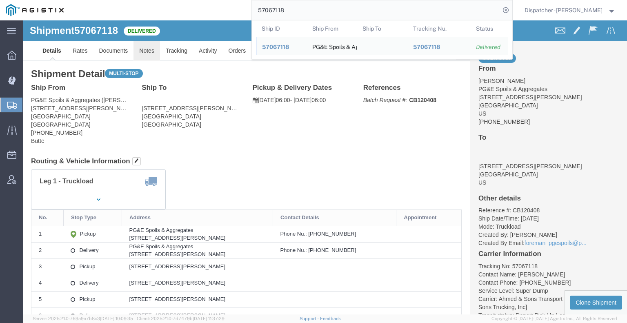
click link "Notes"
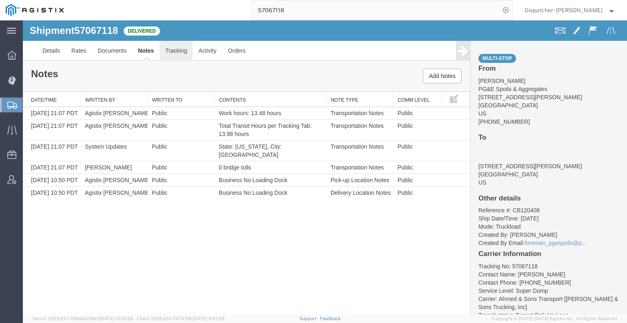
click at [177, 46] on link "Tracking" at bounding box center [175, 51] width 33 height 20
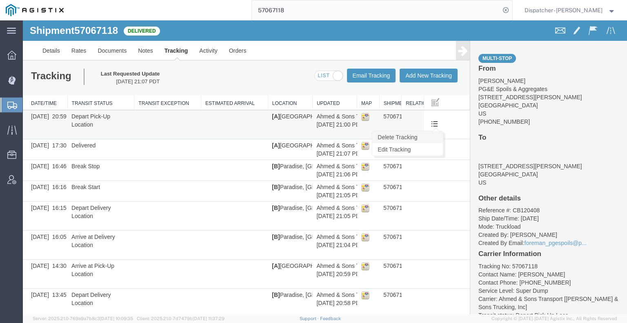
click at [420, 141] on link "Delete Tracking" at bounding box center [407, 137] width 71 height 12
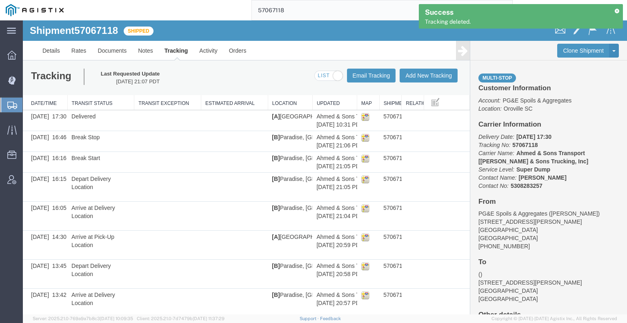
click at [458, 56] on icon at bounding box center [463, 50] width 10 height 11
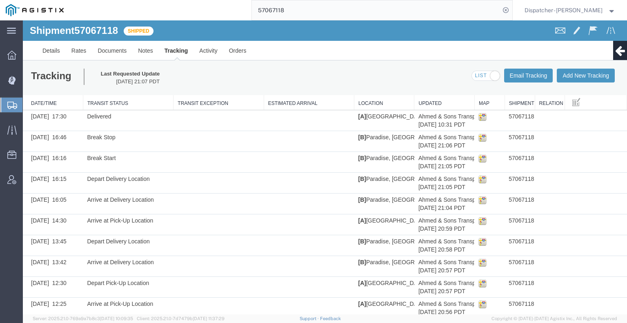
click at [23, 20] on link "Edit Tracking" at bounding box center [23, 20] width 0 height 0
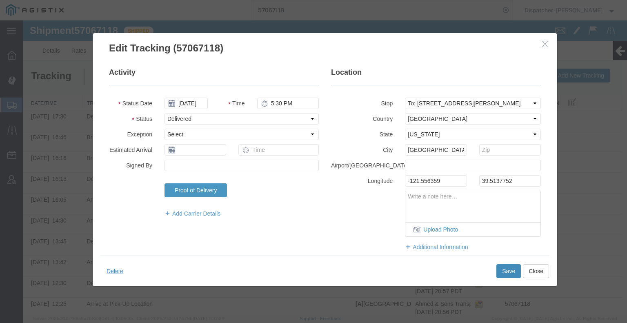
click at [509, 276] on button "Save" at bounding box center [508, 271] width 24 height 14
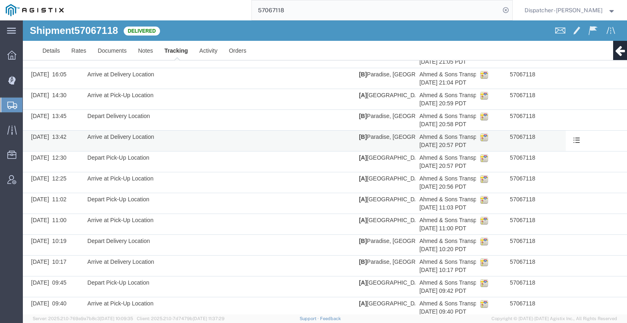
scroll to position [239, 0]
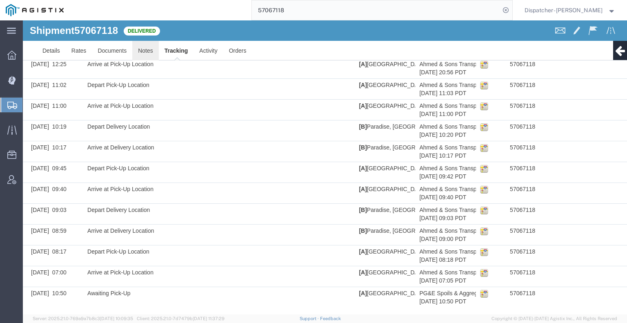
click at [143, 45] on link "Notes" at bounding box center [145, 51] width 27 height 20
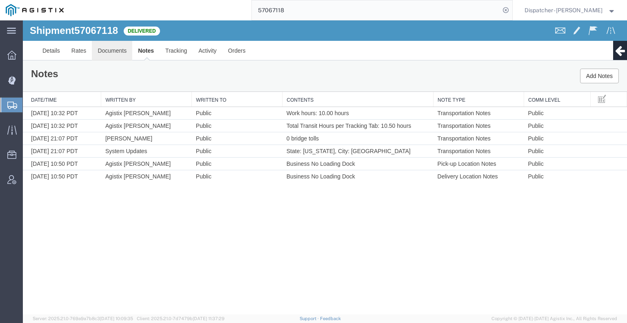
click at [105, 52] on link "Documents" at bounding box center [112, 51] width 40 height 20
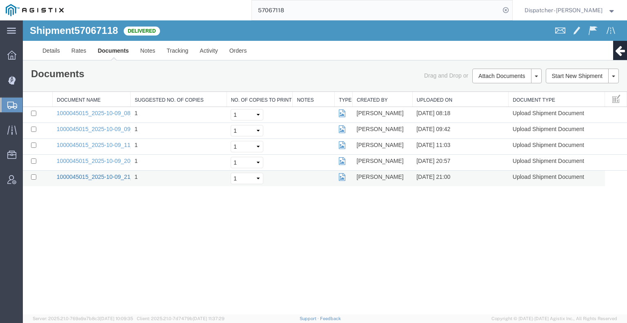
click at [104, 176] on link "1000045015_2025-10-09_21_00_32.jpg" at bounding box center [108, 176] width 102 height 7
click at [33, 177] on input "checkbox" at bounding box center [33, 176] width 5 height 5
checkbox input "true"
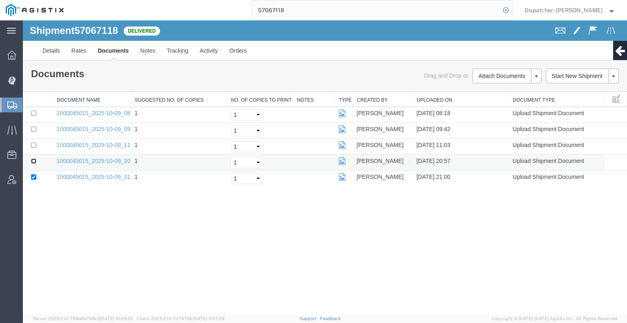
click at [34, 160] on input "checkbox" at bounding box center [33, 160] width 5 height 5
checkbox input "true"
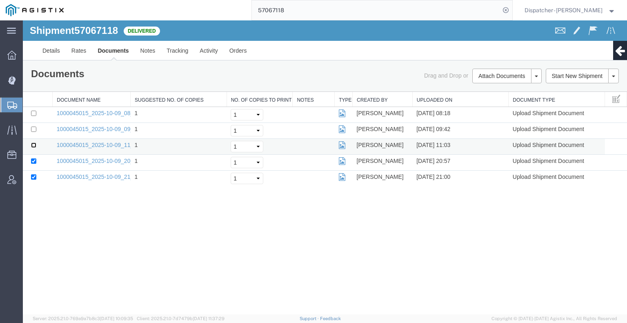
click at [34, 143] on input "checkbox" at bounding box center [33, 144] width 5 height 5
checkbox input "true"
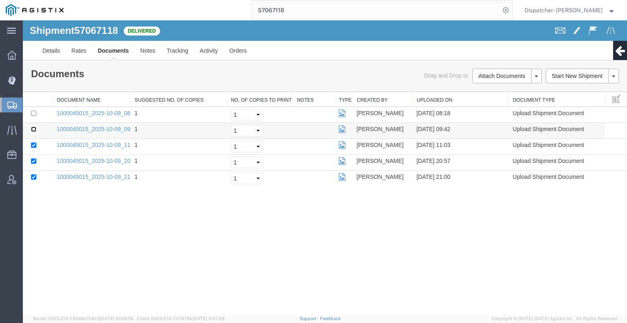
click at [32, 128] on input "checkbox" at bounding box center [33, 128] width 5 height 5
checkbox input "true"
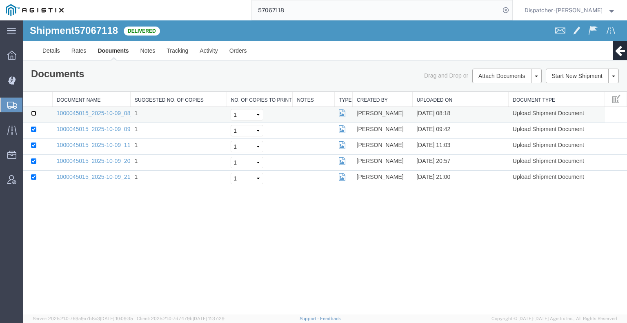
click at [33, 113] on input "checkbox" at bounding box center [33, 113] width 5 height 5
checkbox input "true"
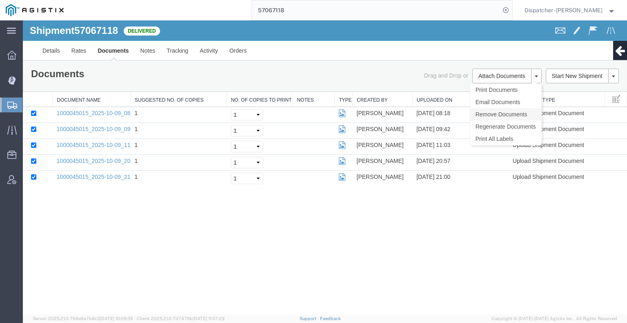
click at [494, 114] on link "Remove Documents" at bounding box center [505, 114] width 71 height 12
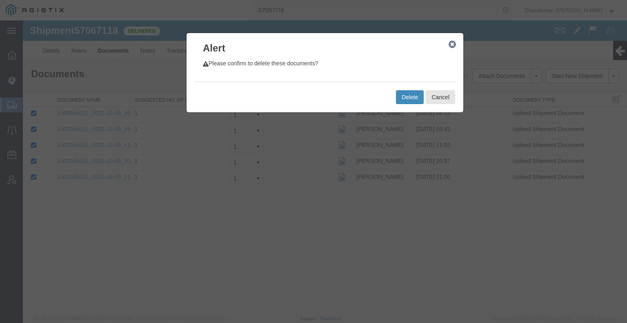
click at [400, 99] on button "Delete" at bounding box center [410, 97] width 28 height 14
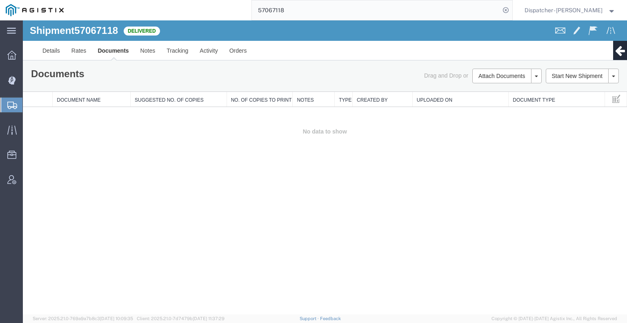
click at [559, 175] on div "Shipment 57067118 0 of 0 Delivered Details Rates Documents Notes Tracking Activ…" at bounding box center [325, 167] width 604 height 294
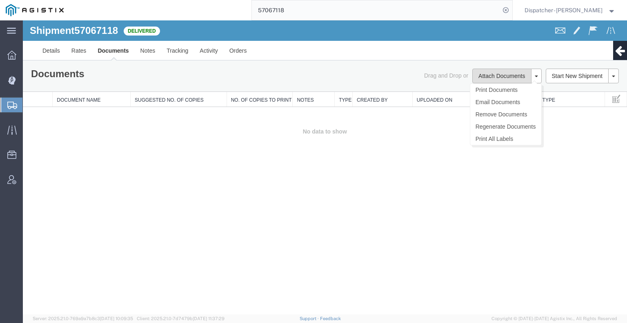
click at [500, 75] on button "Attach Documents" at bounding box center [501, 76] width 59 height 15
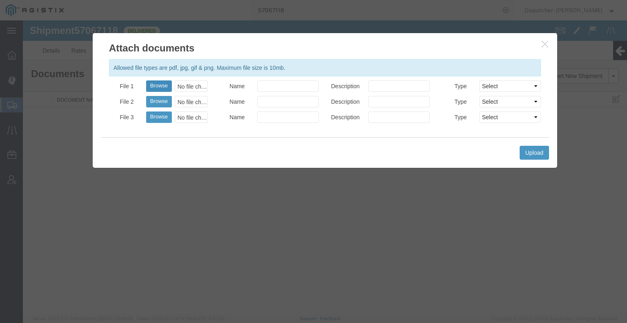
click at [159, 88] on button "Browse" at bounding box center [159, 85] width 26 height 11
type input "C:\fakepath\57067118trktag.pdf"
click at [529, 156] on button "Upload" at bounding box center [533, 153] width 29 height 14
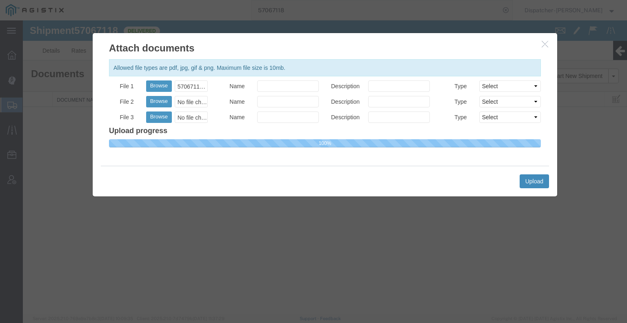
select select
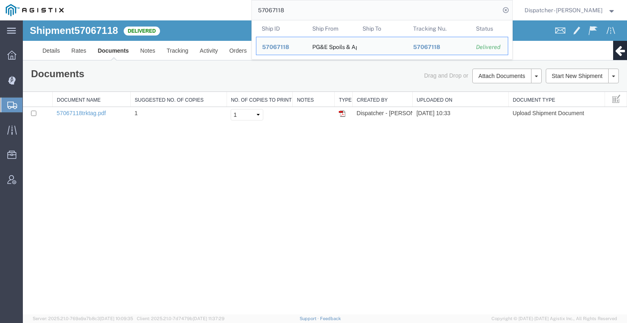
drag, startPoint x: 294, startPoint y: 8, endPoint x: 152, endPoint y: 9, distance: 142.0
click at [157, 9] on div "57067118 Ship ID Ship From Ship To Tracking Nu. Status Ship ID 57067118 Ship Fr…" at bounding box center [290, 10] width 443 height 20
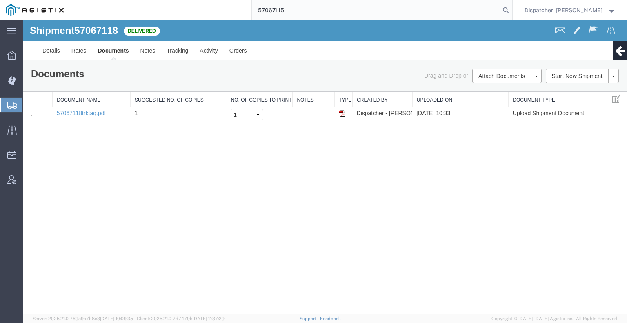
type input "57067115"
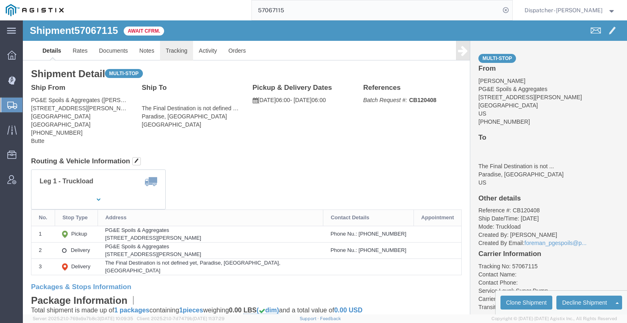
click link "Tracking"
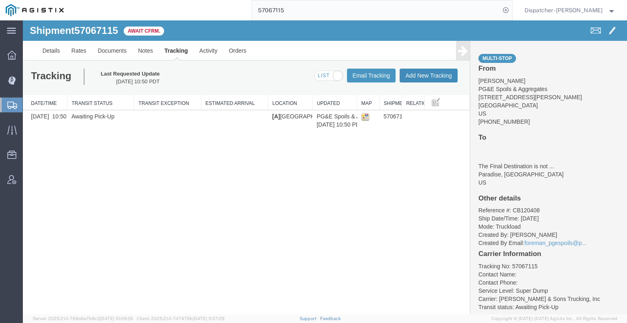
click at [444, 73] on button "Add New Tracking" at bounding box center [428, 76] width 58 height 14
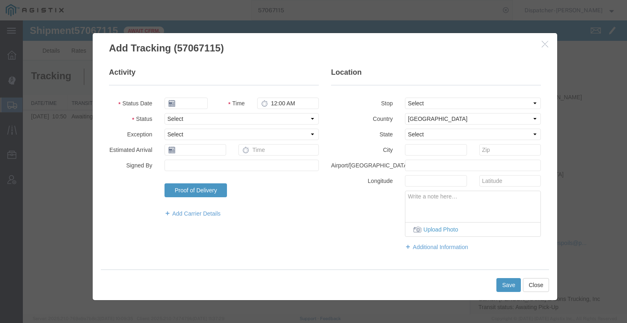
type input "[DATE]"
type input "11:00 AM"
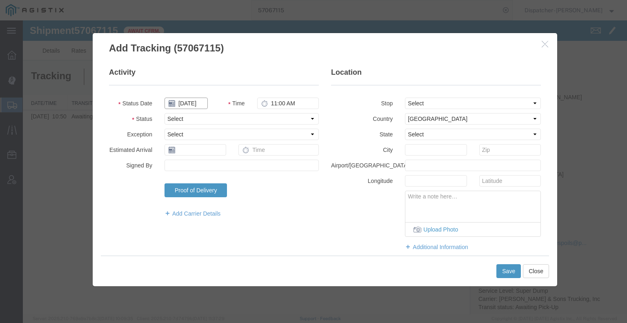
click at [189, 105] on input "[DATE]" at bounding box center [185, 102] width 43 height 11
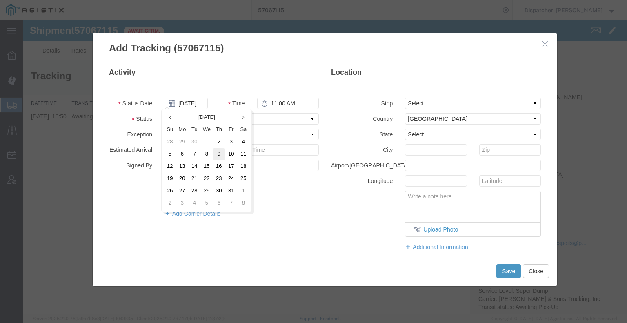
click at [218, 155] on td "9" at bounding box center [219, 154] width 12 height 12
type input "[DATE]"
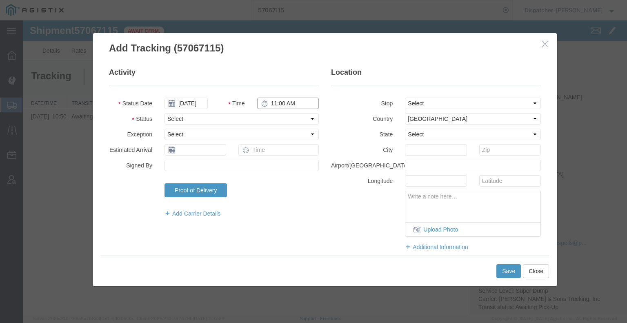
click at [275, 101] on input "11:00 AM" at bounding box center [288, 102] width 62 height 11
type input "7:00 AM"
click at [274, 118] on select "Select Arrival Notice Available Arrival Notice Imported Arrive at Delivery Loca…" at bounding box center [241, 118] width 154 height 11
select select "ARVPULOC"
click at [164, 113] on select "Select Arrival Notice Available Arrival Notice Imported Arrive at Delivery Loca…" at bounding box center [241, 118] width 154 height 11
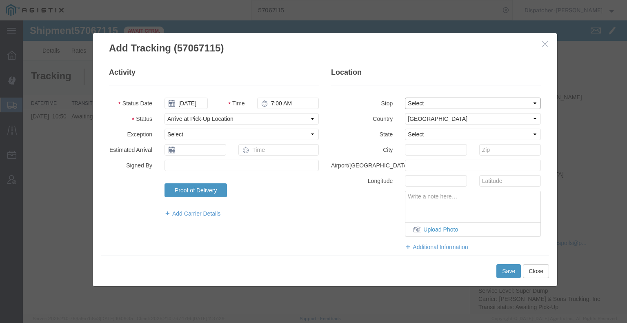
click at [422, 107] on select "Select From: [STREET_ADDRESS][PERSON_NAME] Stop 2: [STREET_ADDRESS][PERSON_NAME…" at bounding box center [473, 102] width 136 height 11
select select "{"pickupDeliveryInfoId": "123439864","pickupOrDelivery": "P","stopNum": "1","lo…"
click at [405, 97] on select "Select From: [STREET_ADDRESS][PERSON_NAME] Stop 2: [STREET_ADDRESS][PERSON_NAME…" at bounding box center [473, 102] width 136 height 11
select select "CA"
type input "[GEOGRAPHIC_DATA]"
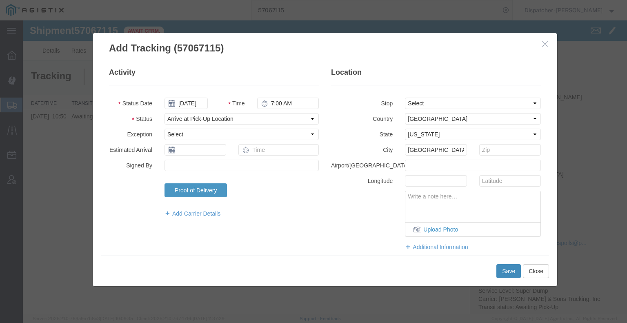
click at [509, 269] on button "Save" at bounding box center [508, 271] width 24 height 14
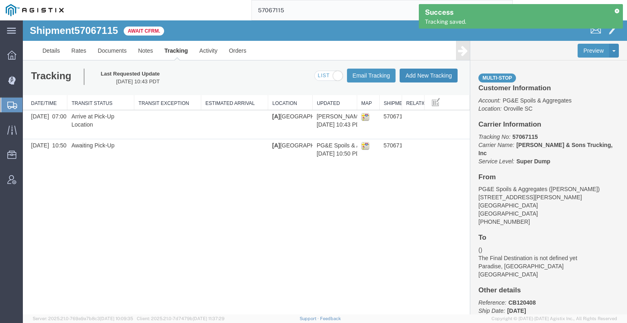
click at [431, 73] on button "Add New Tracking" at bounding box center [428, 76] width 58 height 14
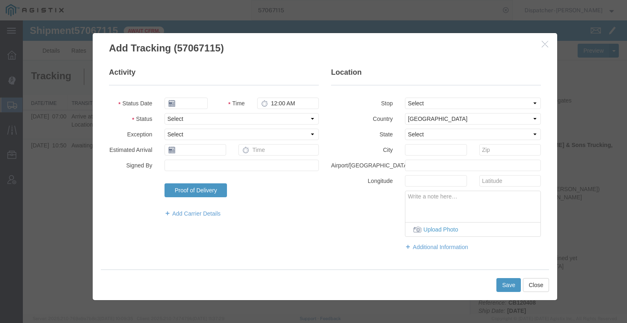
type input "[DATE]"
type input "11:00 AM"
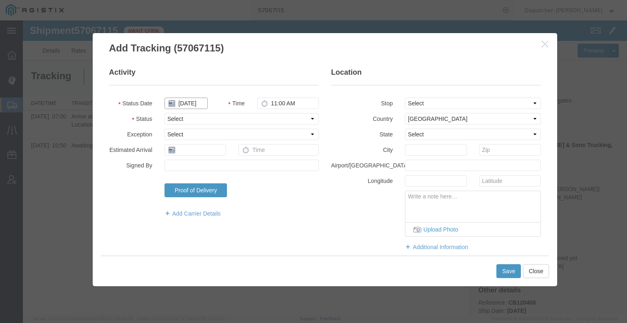
click at [197, 104] on input "[DATE]" at bounding box center [185, 102] width 43 height 11
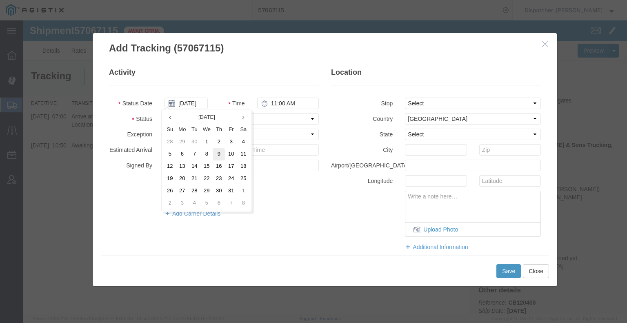
click at [218, 156] on td "9" at bounding box center [219, 154] width 12 height 12
type input "[DATE]"
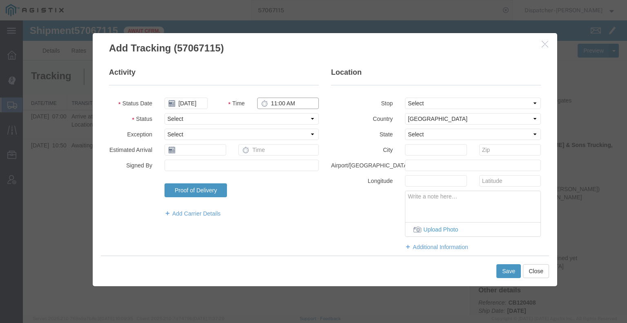
click at [282, 105] on input "11:00 AM" at bounding box center [288, 102] width 62 height 11
type input "5:01 PM"
click at [281, 115] on select "Select Arrival Notice Available Arrival Notice Imported Arrive at Delivery Loca…" at bounding box center [241, 118] width 154 height 11
select select "DPTDLVLOC"
click at [164, 113] on select "Select Arrival Notice Available Arrival Notice Imported Arrive at Delivery Loca…" at bounding box center [241, 118] width 154 height 11
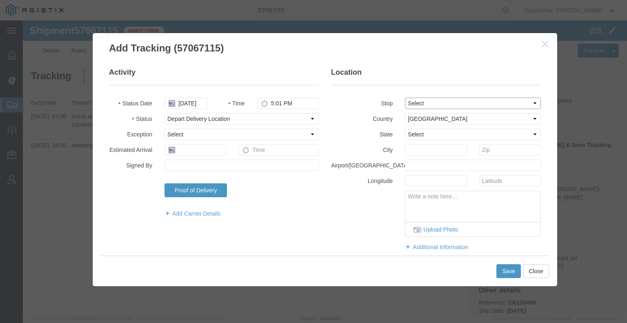
click at [405, 102] on select "Select From: [STREET_ADDRESS][PERSON_NAME] Stop 2: [STREET_ADDRESS][PERSON_NAME…" at bounding box center [473, 102] width 136 height 11
select select "{"pickupDeliveryInfoId": "123439865","pickupOrDelivery": "D","stopNum": "2","lo…"
click at [405, 97] on select "Select From: [STREET_ADDRESS][PERSON_NAME] Stop 2: [STREET_ADDRESS][PERSON_NAME…" at bounding box center [473, 102] width 136 height 11
select select "CA"
type input "Paradise"
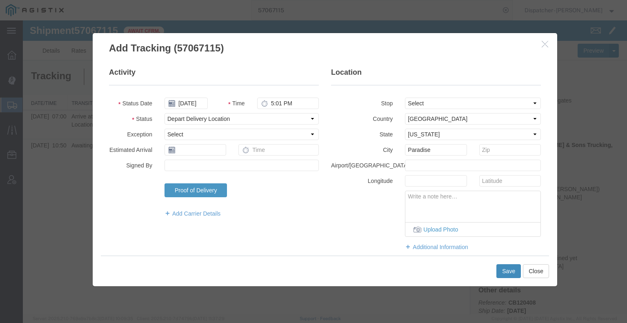
click at [507, 275] on button "Save" at bounding box center [508, 271] width 24 height 14
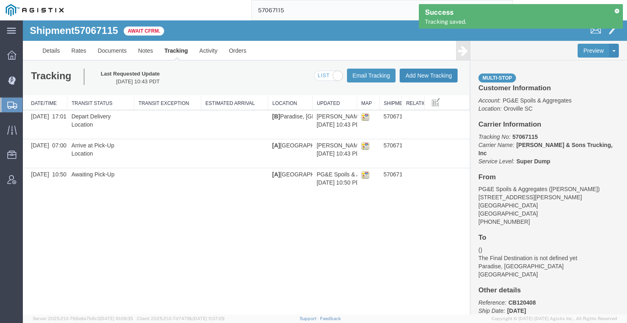
click at [428, 76] on button "Add New Tracking" at bounding box center [428, 76] width 58 height 14
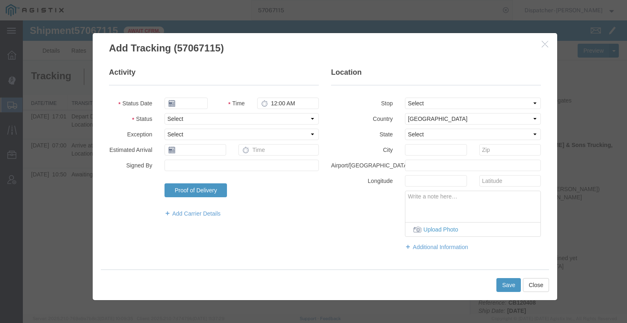
type input "[DATE]"
type input "11:00 AM"
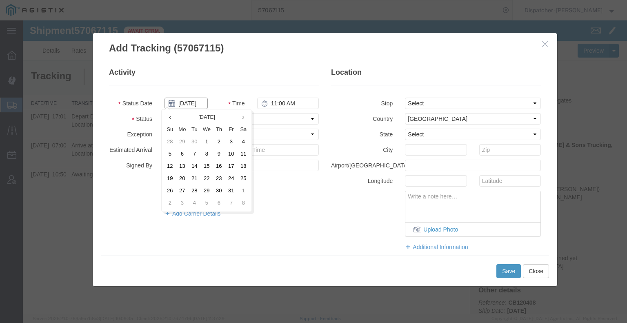
click at [196, 102] on input "[DATE]" at bounding box center [185, 102] width 43 height 11
click at [217, 155] on td "9" at bounding box center [219, 154] width 12 height 12
type input "[DATE]"
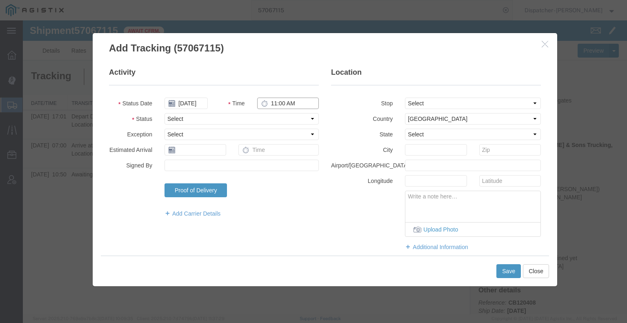
click at [276, 101] on input "11:00 AM" at bounding box center [288, 102] width 62 height 11
type input "5:45 PM"
click at [276, 120] on select "Select Arrival Notice Available Arrival Notice Imported Arrive at Delivery Loca…" at bounding box center [241, 118] width 154 height 11
select select "DELIVRED"
click at [164, 113] on select "Select Arrival Notice Available Arrival Notice Imported Arrive at Delivery Loca…" at bounding box center [241, 118] width 154 height 11
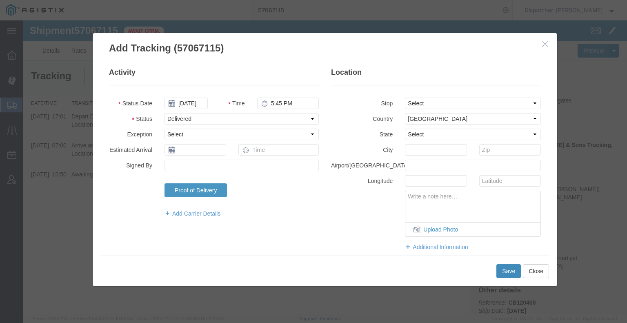
click at [502, 272] on button "Save" at bounding box center [508, 271] width 24 height 14
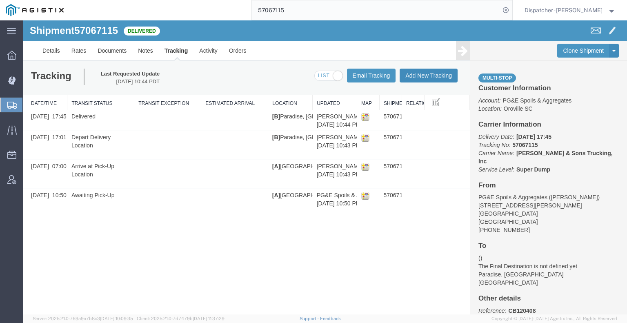
click at [435, 73] on button "Add New Tracking" at bounding box center [428, 76] width 58 height 14
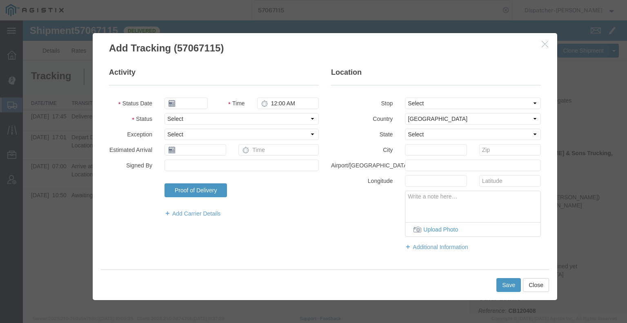
type input "[DATE]"
type input "11:00 AM"
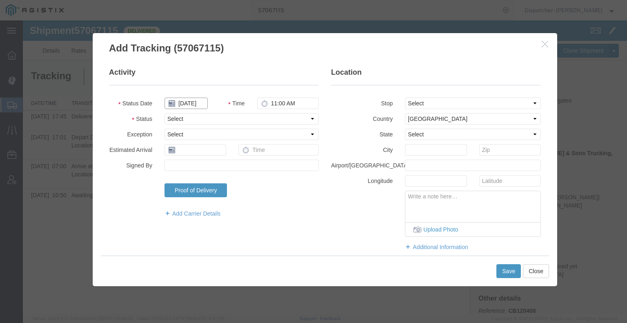
click at [191, 102] on input "[DATE]" at bounding box center [185, 102] width 43 height 11
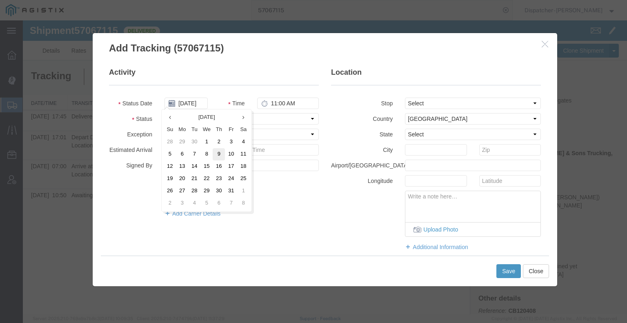
click at [219, 155] on td "9" at bounding box center [219, 154] width 12 height 12
type input "[DATE]"
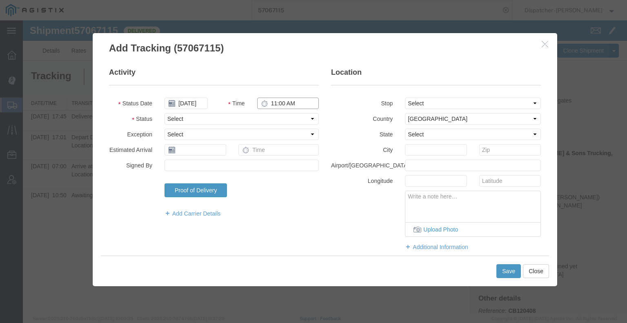
click at [278, 102] on input "11:00 AM" at bounding box center [288, 102] width 62 height 11
type input "3:00 PM"
click at [280, 122] on select "Select Arrival Notice Available Arrival Notice Imported Arrive at Delivery Loca…" at bounding box center [241, 118] width 154 height 11
select select "BREAKSTART"
click at [164, 113] on select "Select Arrival Notice Available Arrival Notice Imported Arrive at Delivery Loca…" at bounding box center [241, 118] width 154 height 11
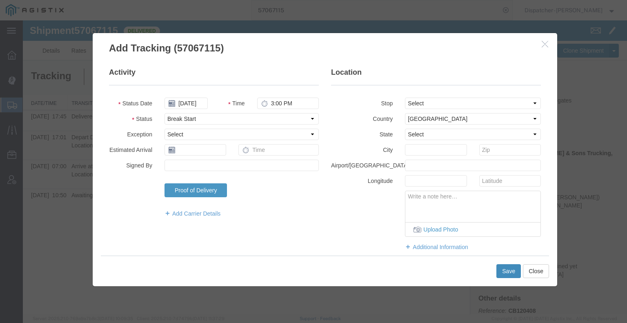
click at [505, 273] on button "Save" at bounding box center [508, 271] width 24 height 14
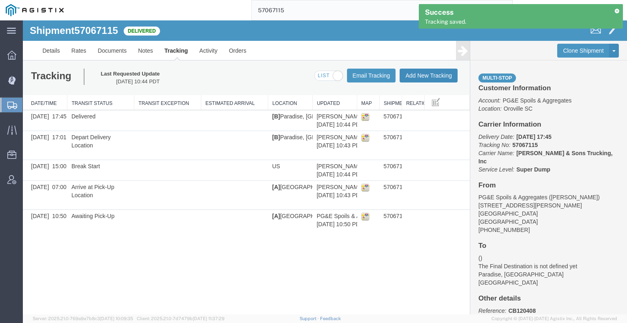
click at [437, 80] on button "Add New Tracking" at bounding box center [428, 76] width 58 height 14
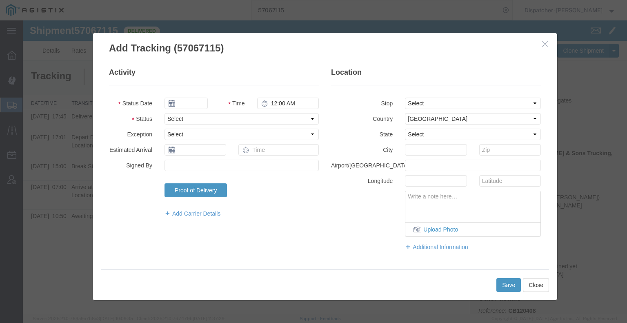
type input "[DATE]"
type input "11:00 AM"
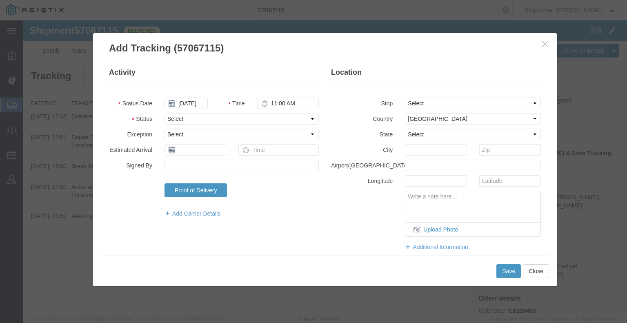
drag, startPoint x: 190, startPoint y: 111, endPoint x: 189, endPoint y: 104, distance: 6.6
click at [190, 110] on fieldset "Activity Status Date [DATE] Time 11:00 AM Status Select Arrival Notice Availabl…" at bounding box center [214, 146] width 210 height 158
click at [188, 100] on input "[DATE]" at bounding box center [185, 102] width 43 height 11
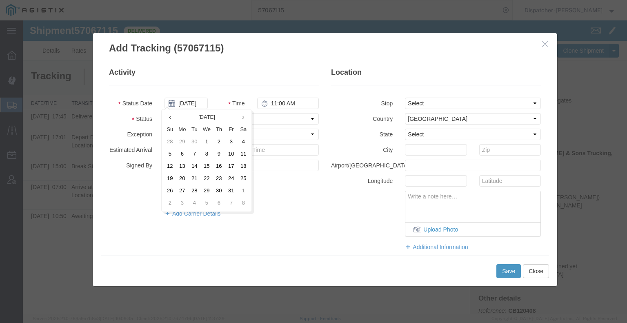
drag, startPoint x: 218, startPoint y: 156, endPoint x: 238, endPoint y: 133, distance: 31.0
click at [218, 157] on td "9" at bounding box center [219, 154] width 12 height 12
type input "[DATE]"
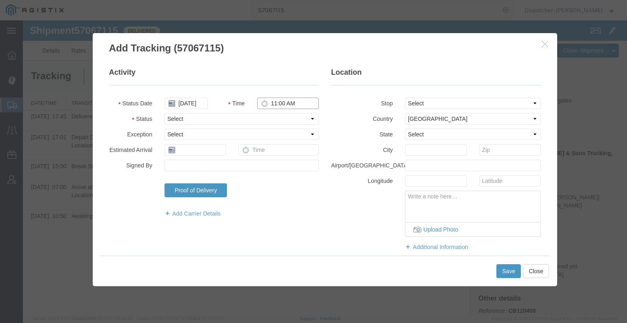
click at [272, 102] on input "11:00 AM" at bounding box center [288, 102] width 62 height 11
type input "3:30 PM"
click at [272, 120] on select "Select Arrival Notice Available Arrival Notice Imported Arrive at Delivery Loca…" at bounding box center [241, 118] width 154 height 11
select select "BREAKSTOP"
click at [164, 113] on select "Select Arrival Notice Available Arrival Notice Imported Arrive at Delivery Loca…" at bounding box center [241, 118] width 154 height 11
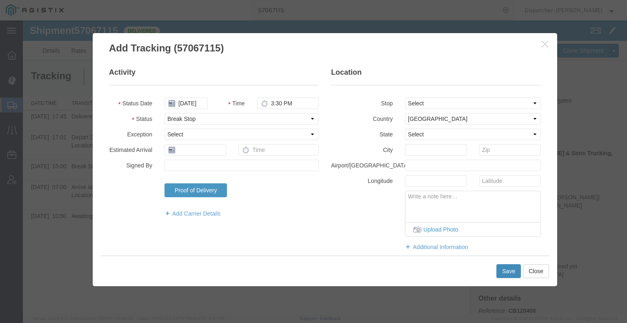
click at [503, 274] on button "Save" at bounding box center [508, 271] width 24 height 14
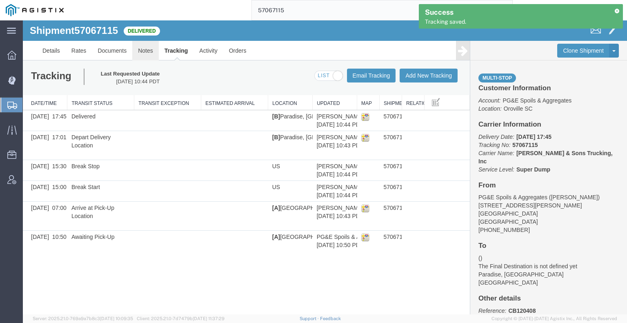
click at [135, 53] on link "Notes" at bounding box center [145, 51] width 27 height 20
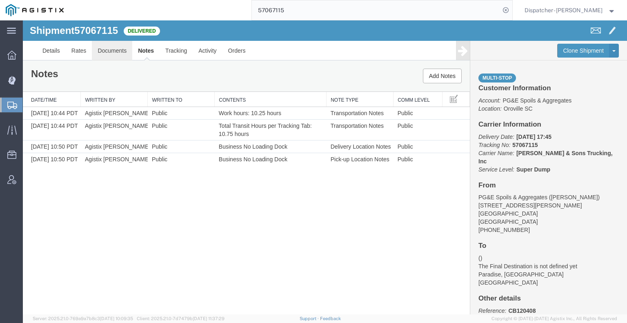
click at [112, 58] on link "Documents" at bounding box center [112, 51] width 40 height 20
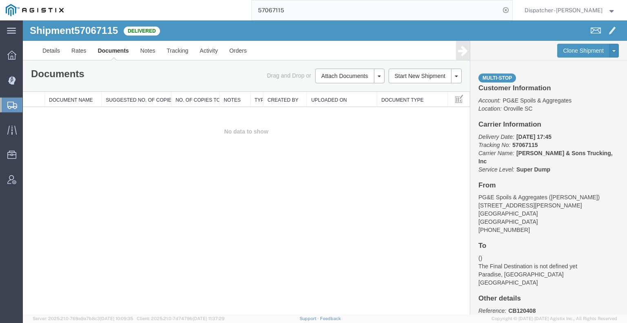
click at [41, 184] on div "Shipment 57067115 0 of 0 Delivered Details Rates Documents Notes Tracking Activ…" at bounding box center [325, 167] width 604 height 294
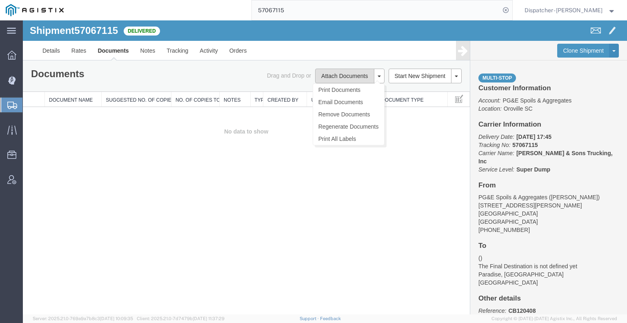
click at [352, 77] on button "Attach Documents" at bounding box center [344, 76] width 59 height 15
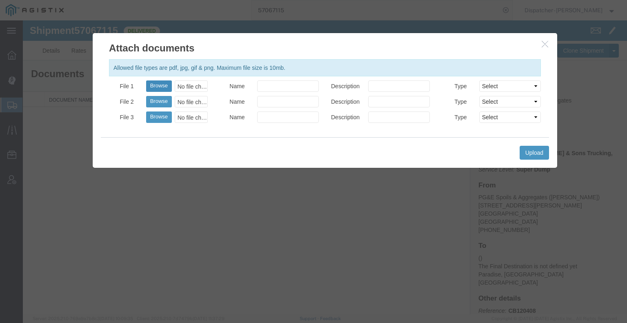
click at [156, 84] on button "Browse" at bounding box center [159, 85] width 26 height 11
type input "C:\fakepath\57067115trktag.pdf"
click at [545, 153] on button "Upload" at bounding box center [533, 153] width 29 height 14
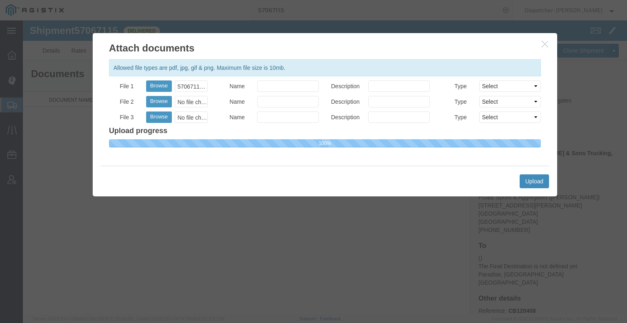
select select
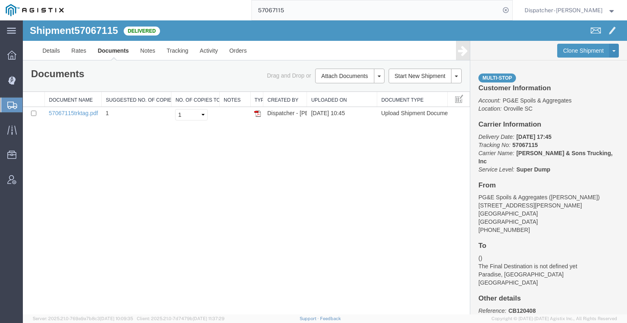
drag, startPoint x: 284, startPoint y: 13, endPoint x: 207, endPoint y: 15, distance: 77.1
click at [214, 15] on div "57067115" at bounding box center [290, 10] width 443 height 20
type input "57066821"
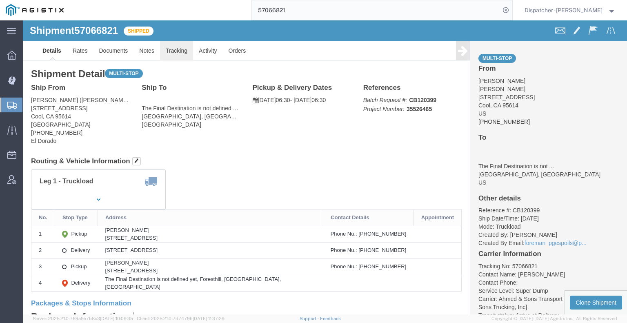
click link "Tracking"
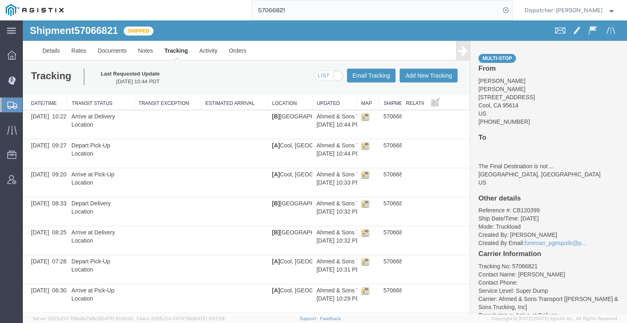
click at [458, 54] on icon at bounding box center [463, 50] width 10 height 11
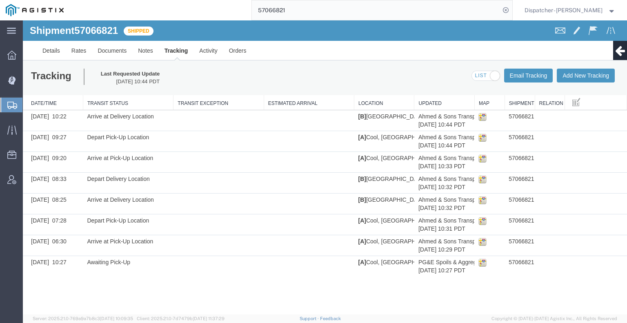
click at [575, 66] on div "Tracking Last Requested Update [DATE] 10:44 PDT Email Tracking Add New Tracking…" at bounding box center [325, 77] width 604 height 35
click at [574, 75] on button "Add New Tracking" at bounding box center [585, 76] width 58 height 14
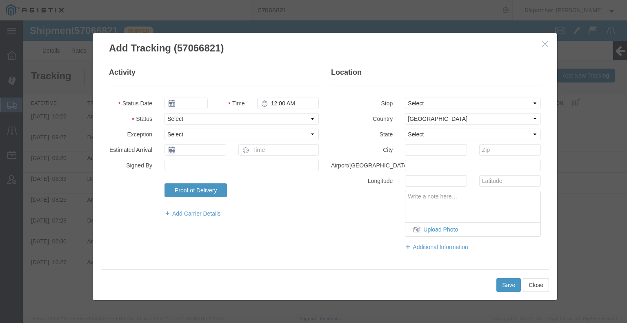
type input "[DATE]"
type input "11:00 AM"
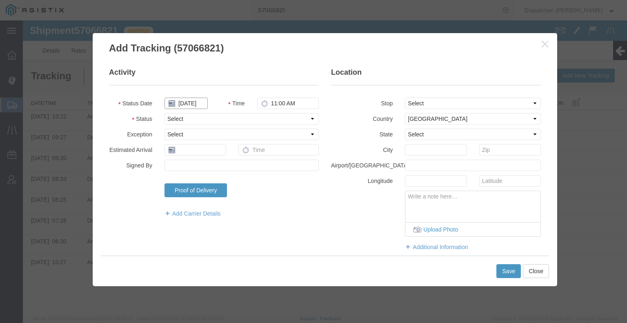
click at [187, 98] on input "[DATE]" at bounding box center [185, 102] width 43 height 11
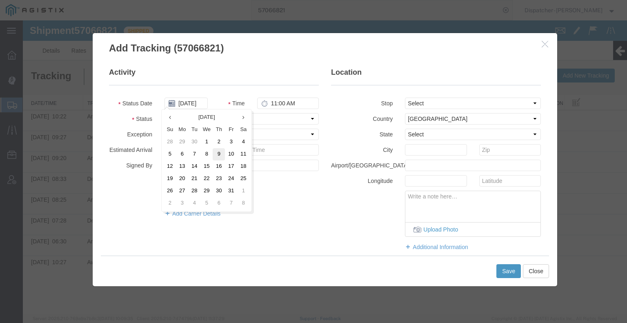
click at [217, 151] on td "9" at bounding box center [219, 154] width 12 height 12
click at [192, 104] on input "[DATE]" at bounding box center [185, 102] width 43 height 11
click at [235, 156] on td "10" at bounding box center [233, 154] width 12 height 12
type input "[DATE]"
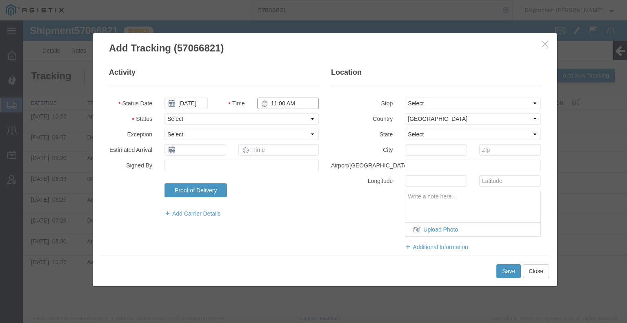
click at [295, 105] on input "11:00 AM" at bounding box center [288, 102] width 62 height 11
type input "4:45 PM"
click at [292, 123] on select "Select Arrival Notice Available Arrival Notice Imported Arrive at Delivery Loca…" at bounding box center [241, 118] width 154 height 11
select select "BREAKSTART"
click at [164, 113] on select "Select Arrival Notice Available Arrival Notice Imported Arrive at Delivery Loca…" at bounding box center [241, 118] width 154 height 11
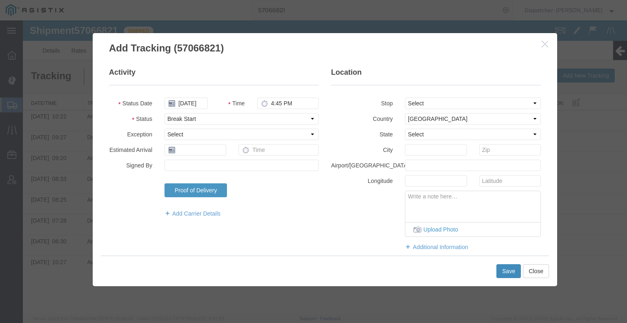
click at [502, 274] on button "Save" at bounding box center [508, 271] width 24 height 14
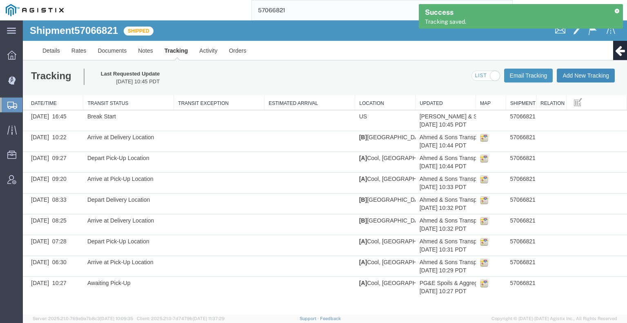
click at [582, 76] on button "Add New Tracking" at bounding box center [585, 76] width 58 height 14
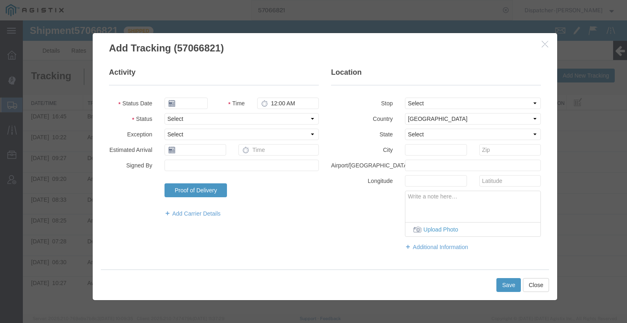
type input "[DATE]"
type input "11:00 AM"
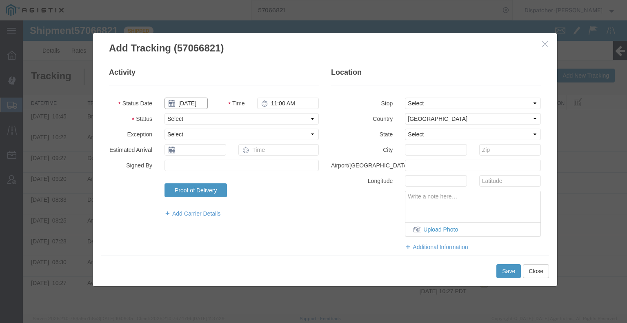
click at [187, 102] on input "[DATE]" at bounding box center [185, 102] width 43 height 11
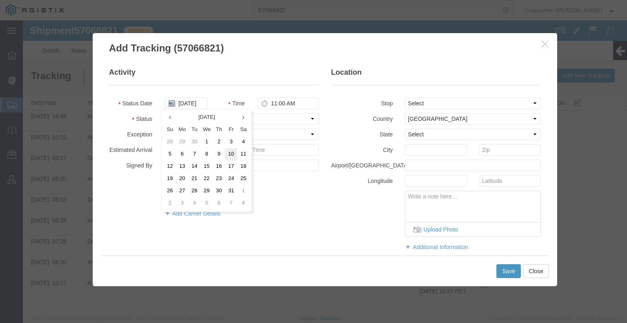
click at [229, 157] on td "10" at bounding box center [231, 154] width 12 height 12
type input "[DATE]"
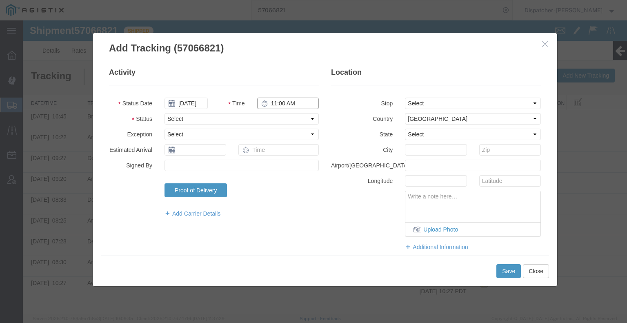
click at [283, 104] on input "11:00 AM" at bounding box center [288, 102] width 62 height 11
type input "5:15 PM"
click at [284, 115] on select "Select Arrival Notice Available Arrival Notice Imported Arrive at Delivery Loca…" at bounding box center [241, 118] width 154 height 11
click at [164, 113] on select "Select Arrival Notice Available Arrival Notice Imported Arrive at Delivery Loca…" at bounding box center [241, 118] width 154 height 11
drag, startPoint x: 246, startPoint y: 118, endPoint x: 246, endPoint y: 122, distance: 4.1
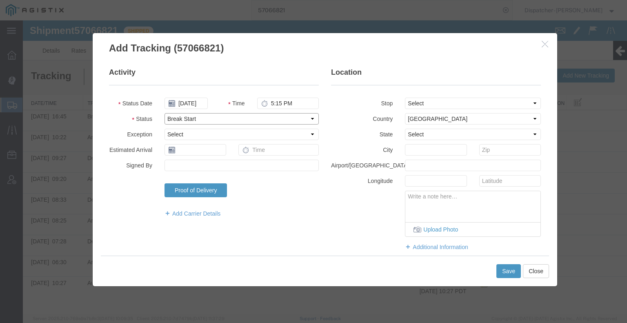
click at [246, 118] on select "Select Arrival Notice Available Arrival Notice Imported Arrive at Delivery Loca…" at bounding box center [241, 118] width 154 height 11
select select "BREAKSTOP"
click at [164, 113] on select "Select Arrival Notice Available Arrival Notice Imported Arrive at Delivery Loca…" at bounding box center [241, 118] width 154 height 11
click at [503, 271] on button "Save" at bounding box center [508, 271] width 24 height 14
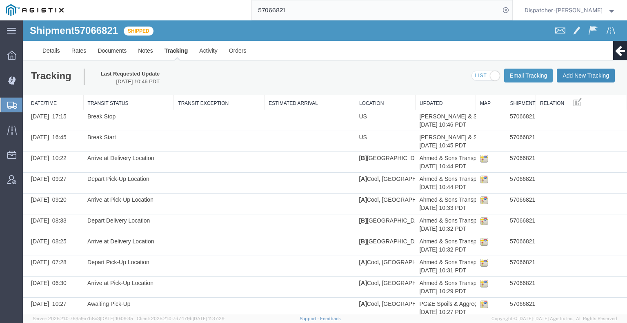
click at [599, 75] on button "Add New Tracking" at bounding box center [585, 76] width 58 height 14
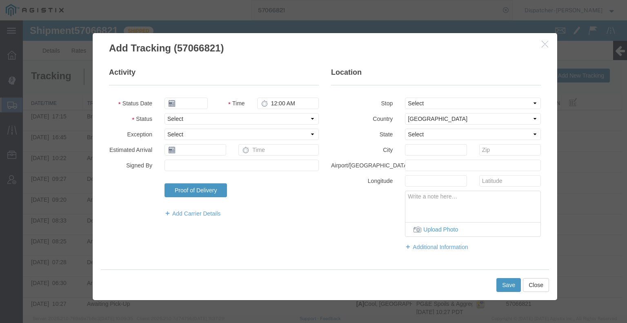
type input "[DATE]"
type input "11:00 AM"
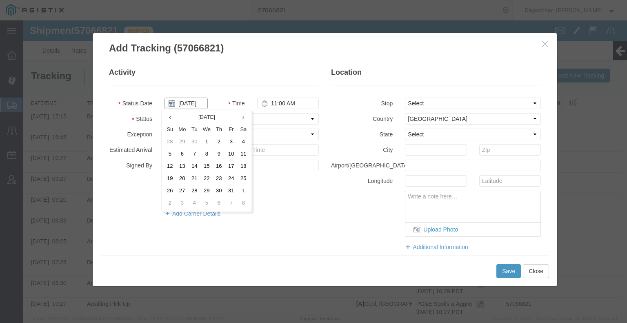
click at [183, 104] on input "[DATE]" at bounding box center [185, 102] width 43 height 11
click at [234, 158] on td "10" at bounding box center [231, 154] width 12 height 12
type input "[DATE]"
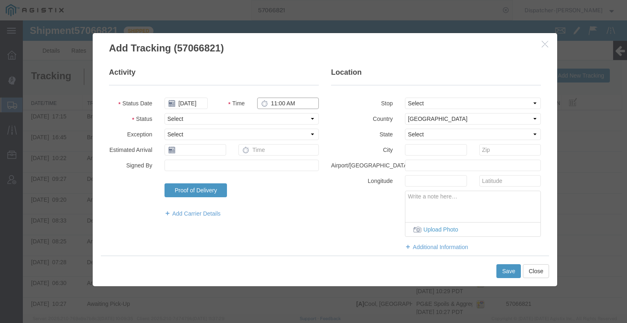
click at [287, 102] on input "11:00 AM" at bounding box center [288, 102] width 62 height 11
type input "5:45 PM"
click at [252, 119] on select "Select Arrival Notice Available Arrival Notice Imported Arrive at Delivery Loca…" at bounding box center [241, 118] width 154 height 11
select select "DELIVRED"
click at [164, 113] on select "Select Arrival Notice Available Arrival Notice Imported Arrive at Delivery Loca…" at bounding box center [241, 118] width 154 height 11
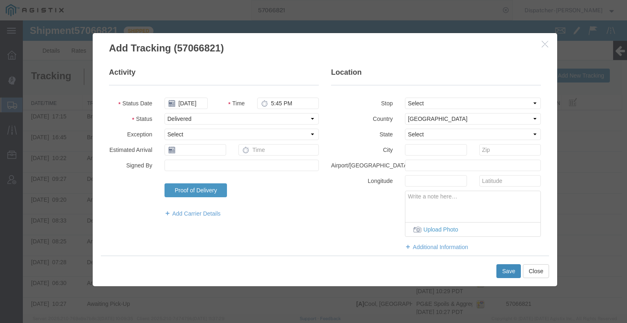
click at [502, 269] on button "Save" at bounding box center [508, 271] width 24 height 14
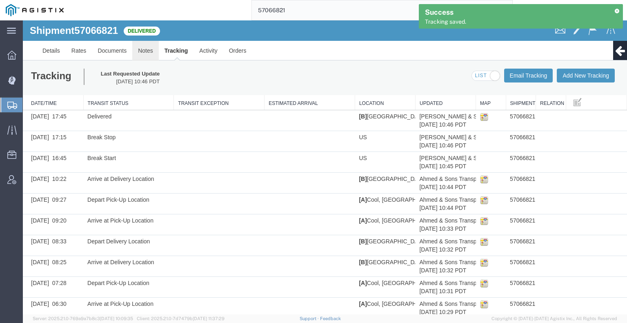
click at [144, 50] on link "Notes" at bounding box center [145, 51] width 27 height 20
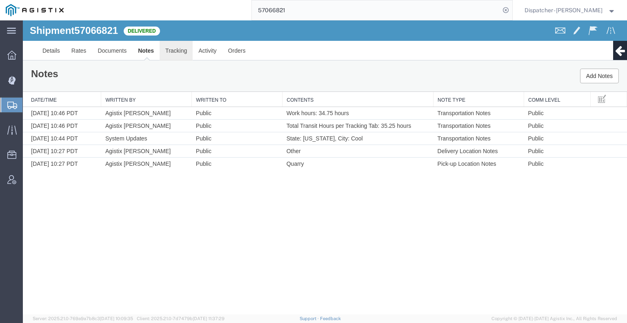
click at [174, 54] on link "Tracking" at bounding box center [175, 51] width 33 height 20
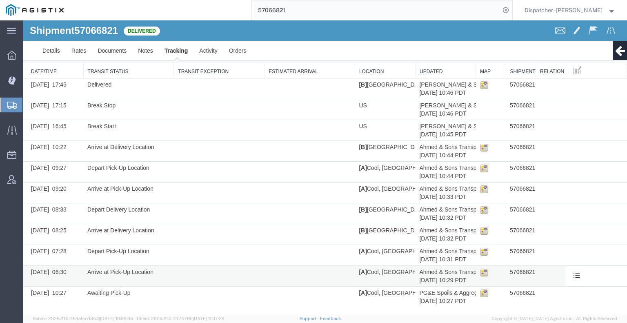
scroll to position [32, 0]
click at [559, 298] on link "Edit Tracking" at bounding box center [549, 300] width 71 height 12
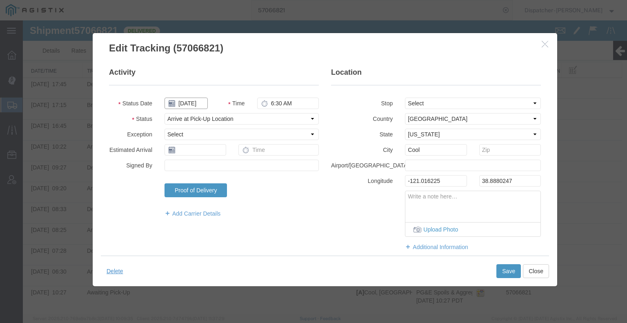
click at [200, 102] on input "[DATE]" at bounding box center [185, 102] width 43 height 11
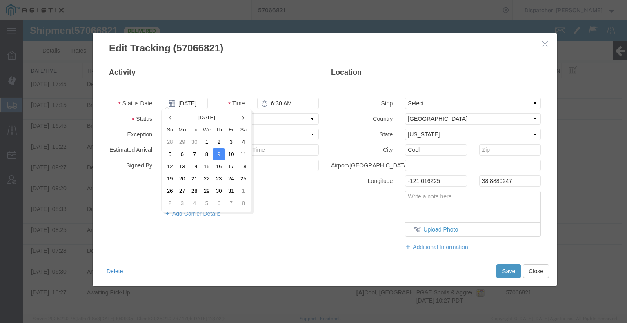
drag, startPoint x: 230, startPoint y: 154, endPoint x: 234, endPoint y: 153, distance: 4.2
click at [230, 154] on td "10" at bounding box center [231, 154] width 12 height 12
type input "[DATE]"
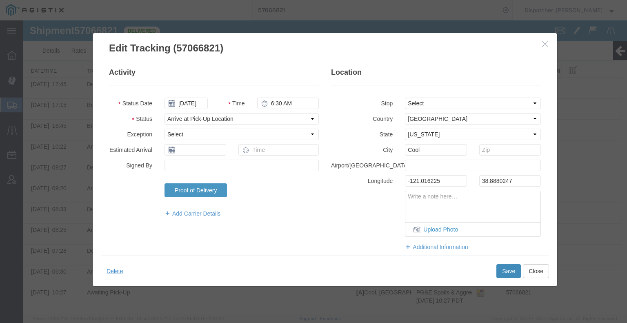
click at [512, 268] on button "Save" at bounding box center [508, 271] width 24 height 14
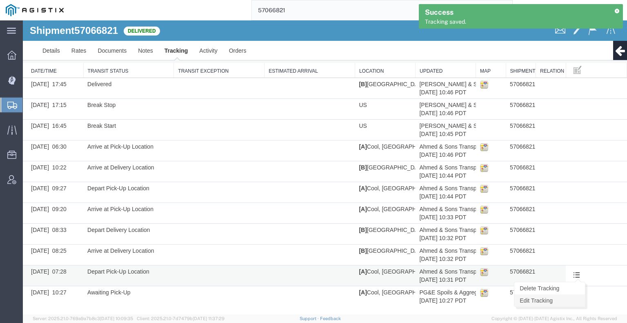
click at [570, 296] on link "Edit Tracking" at bounding box center [549, 300] width 71 height 12
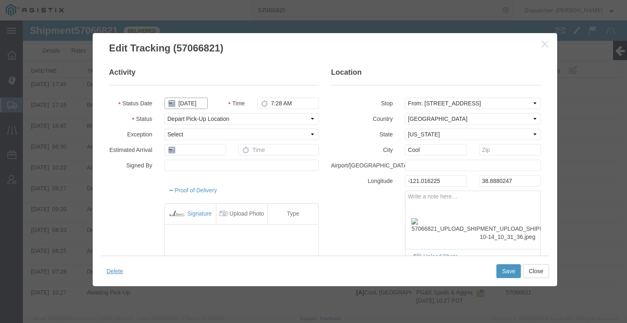
click at [191, 104] on input "[DATE]" at bounding box center [185, 102] width 43 height 11
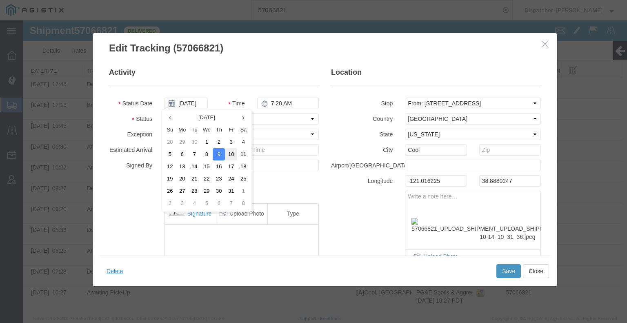
click at [234, 154] on td "10" at bounding box center [231, 154] width 12 height 12
type input "[DATE]"
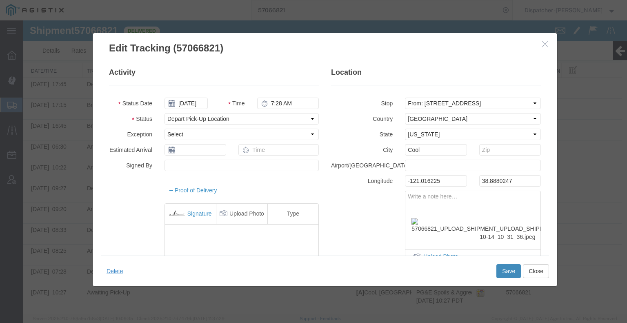
click at [506, 269] on button "Save" at bounding box center [508, 271] width 24 height 14
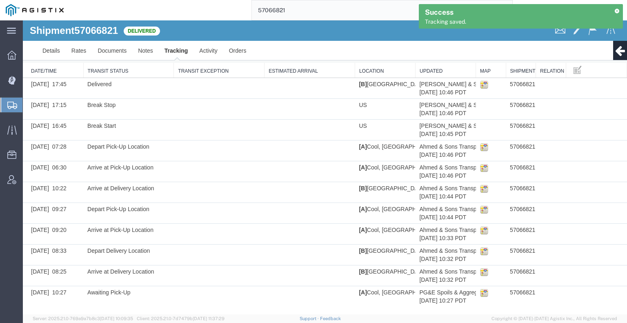
click at [23, 20] on link "Edit Tracking" at bounding box center [23, 20] width 0 height 0
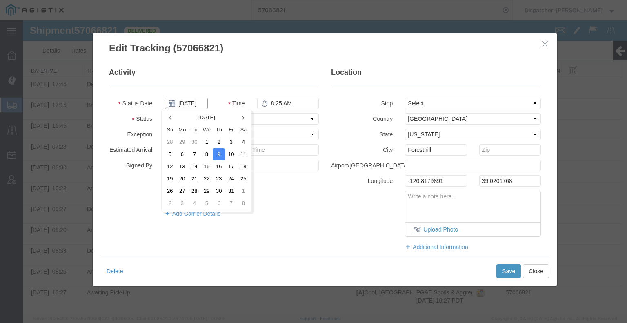
click at [192, 104] on input "[DATE]" at bounding box center [185, 102] width 43 height 11
click at [230, 153] on td "10" at bounding box center [231, 154] width 12 height 12
type input "[DATE]"
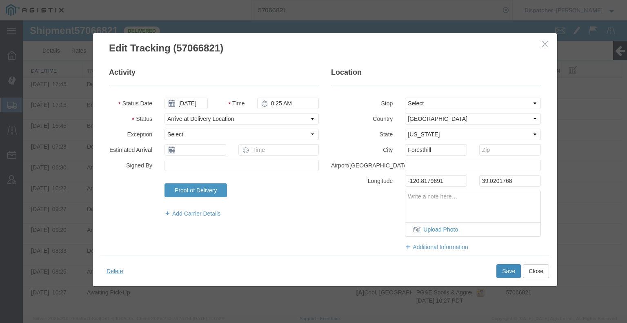
click at [502, 267] on button "Save" at bounding box center [508, 271] width 24 height 14
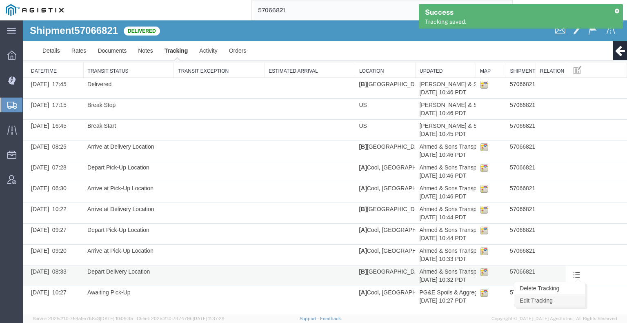
click at [574, 297] on link "Edit Tracking" at bounding box center [549, 300] width 71 height 12
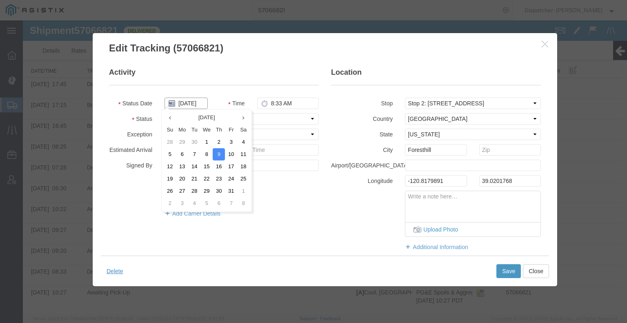
click at [193, 106] on input "[DATE]" at bounding box center [185, 102] width 43 height 11
click at [230, 153] on td "10" at bounding box center [231, 154] width 12 height 12
type input "[DATE]"
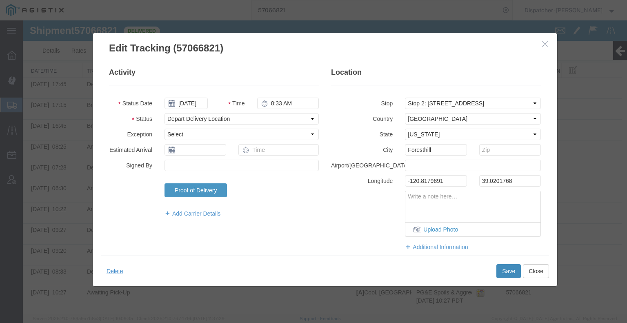
click at [504, 270] on button "Save" at bounding box center [508, 271] width 24 height 14
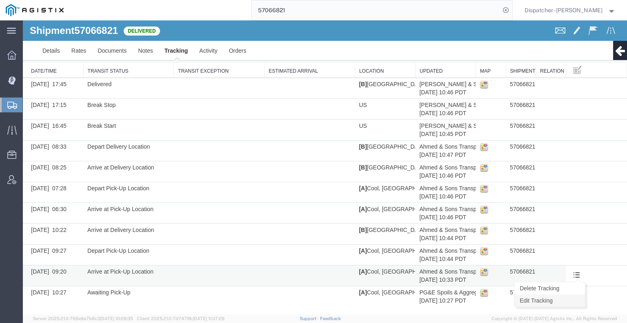
click at [568, 296] on link "Edit Tracking" at bounding box center [549, 300] width 71 height 12
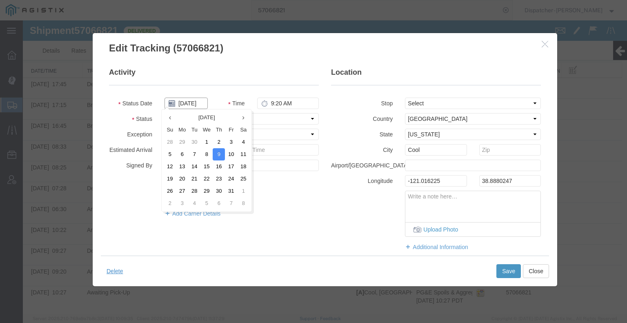
click at [196, 102] on input "[DATE]" at bounding box center [185, 102] width 43 height 11
click at [235, 153] on td "10" at bounding box center [231, 154] width 12 height 12
type input "[DATE]"
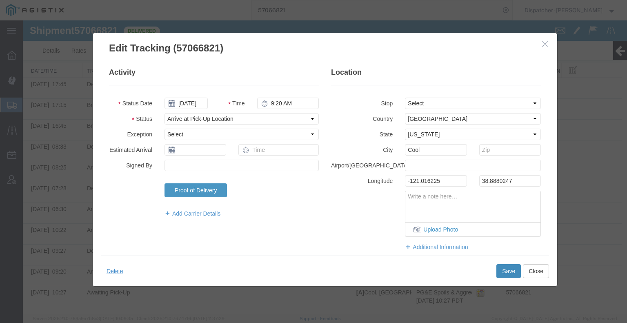
click at [505, 271] on button "Save" at bounding box center [508, 271] width 24 height 14
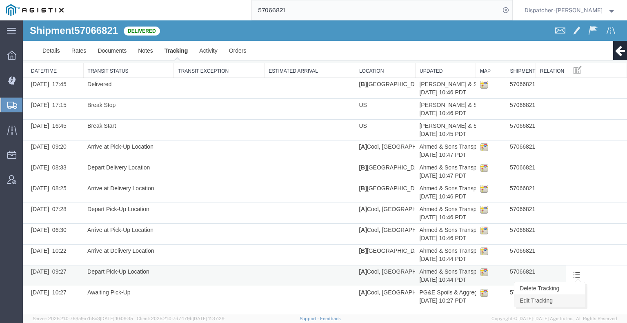
click at [565, 303] on link "Edit Tracking" at bounding box center [549, 300] width 71 height 12
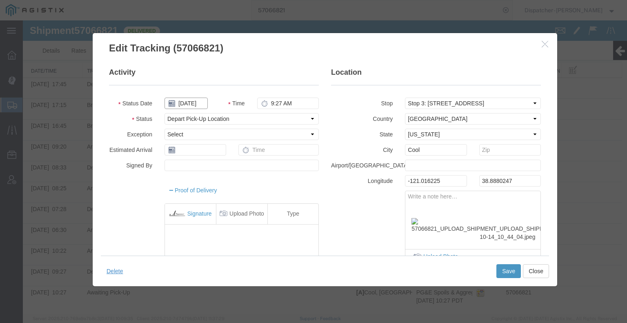
click at [193, 104] on input "[DATE]" at bounding box center [185, 102] width 43 height 11
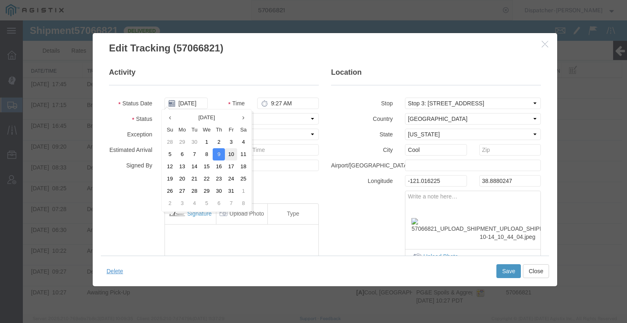
click at [233, 154] on td "10" at bounding box center [231, 154] width 12 height 12
type input "[DATE]"
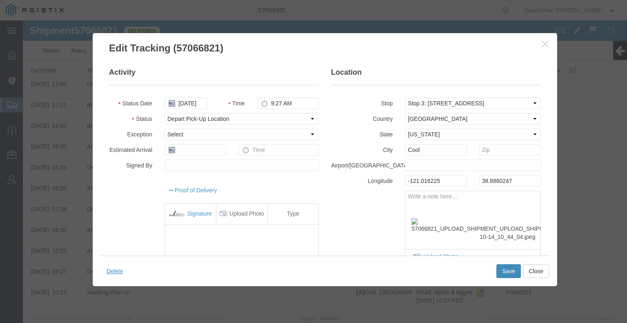
click at [506, 269] on button "Save" at bounding box center [508, 271] width 24 height 14
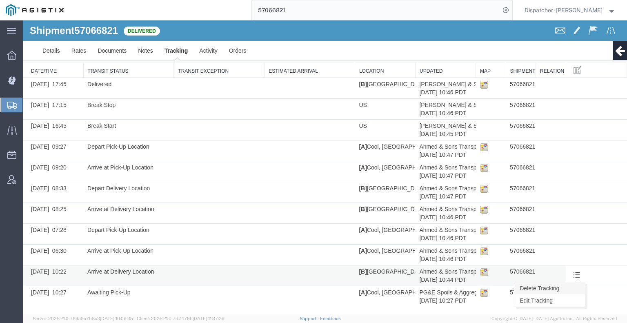
click at [564, 286] on link "Delete Tracking" at bounding box center [549, 288] width 71 height 12
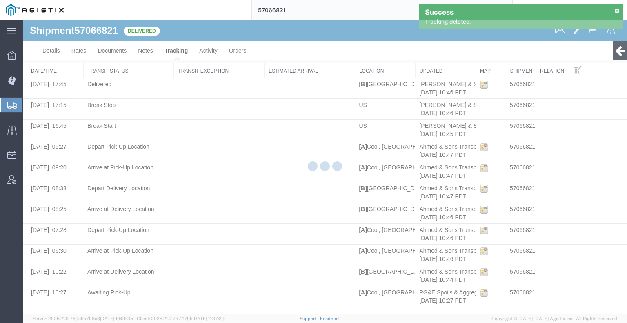
scroll to position [11, 0]
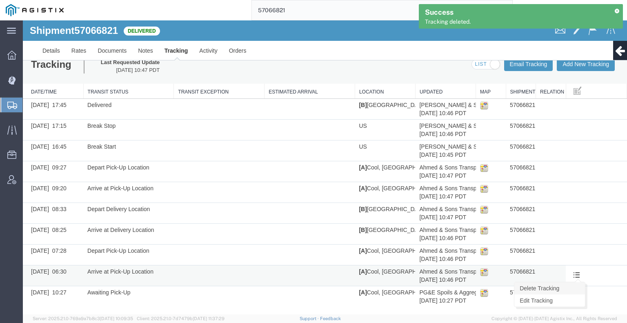
click at [558, 290] on link "Delete Tracking" at bounding box center [549, 288] width 71 height 12
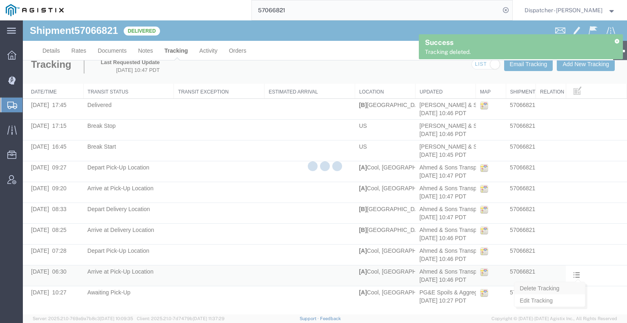
scroll to position [0, 0]
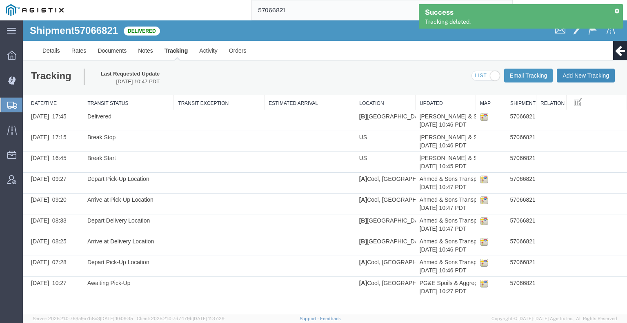
click at [583, 69] on button "Add New Tracking" at bounding box center [585, 76] width 58 height 14
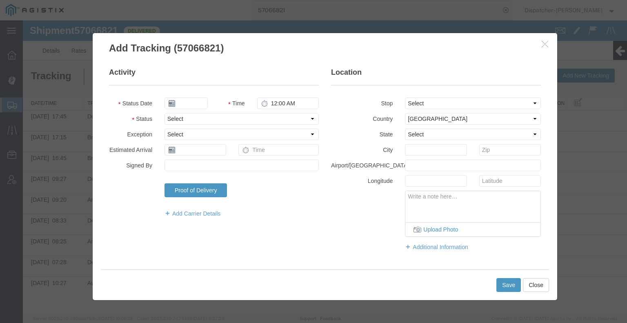
type input "[DATE]"
type input "11:00 AM"
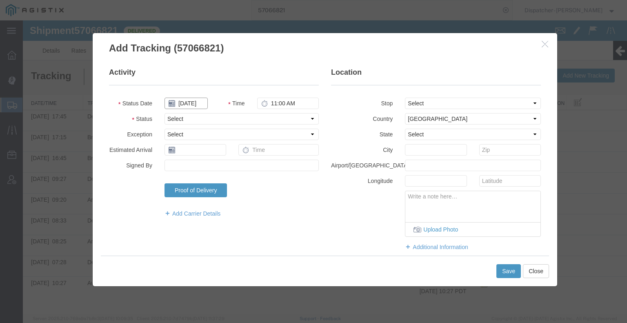
click at [187, 101] on input "[DATE]" at bounding box center [185, 102] width 43 height 11
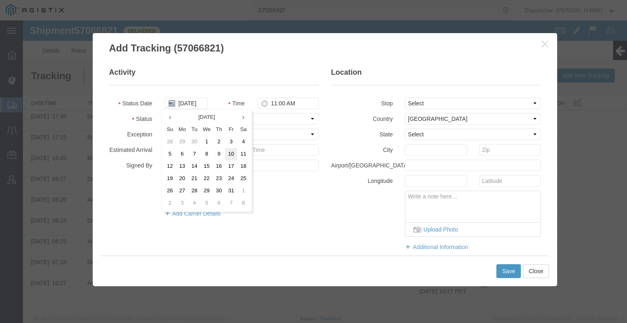
click at [231, 155] on td "10" at bounding box center [231, 154] width 12 height 12
type input "[DATE]"
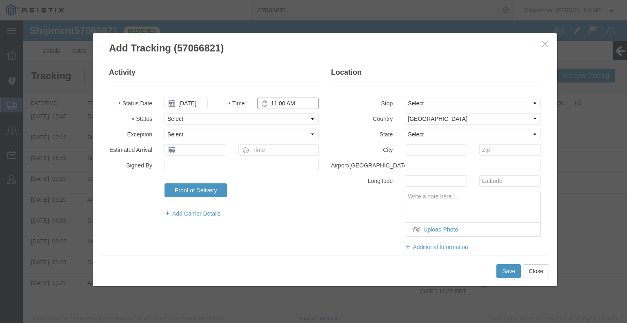
click at [281, 103] on input "11:00 AM" at bounding box center [288, 102] width 62 height 11
type input "6:30 AM"
click at [283, 117] on select "Select Arrival Notice Available Arrival Notice Imported Arrive at Delivery Loca…" at bounding box center [241, 118] width 154 height 11
select select "ARVPULOC"
click at [164, 113] on select "Select Arrival Notice Available Arrival Notice Imported Arrive at Delivery Loca…" at bounding box center [241, 118] width 154 height 11
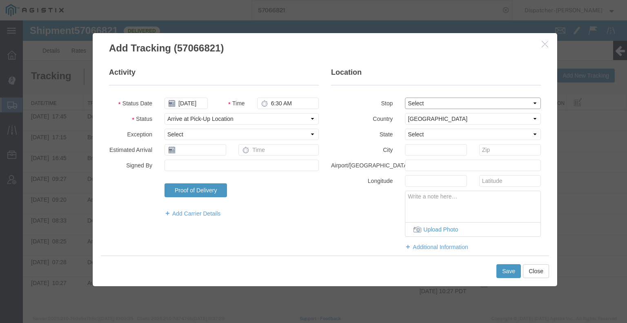
click at [424, 101] on select "Select From: [STREET_ADDRESS] Stop 2: [STREET_ADDRESS] Stop 3: [STREET_ADDRESS]…" at bounding box center [473, 102] width 136 height 11
select select "{"pickupDeliveryInfoId": "123439245","pickupOrDelivery": "D","stopNum": "2","lo…"
click at [405, 97] on select "Select From: [STREET_ADDRESS] Stop 2: [STREET_ADDRESS] Stop 3: [STREET_ADDRESS]…" at bounding box center [473, 102] width 136 height 11
select select "CA"
type input "Foresthill"
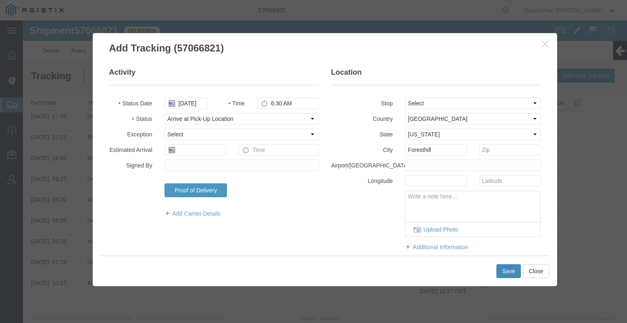
click at [507, 271] on button "Save" at bounding box center [508, 271] width 24 height 14
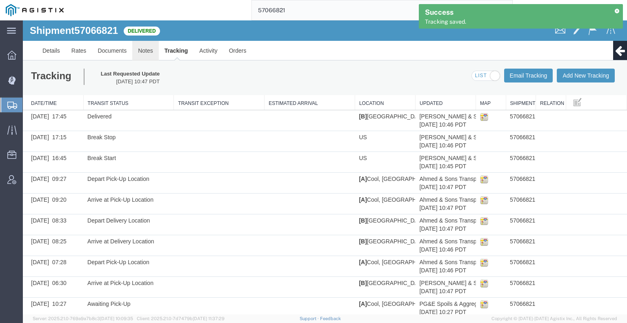
click at [141, 51] on link "Notes" at bounding box center [145, 51] width 27 height 20
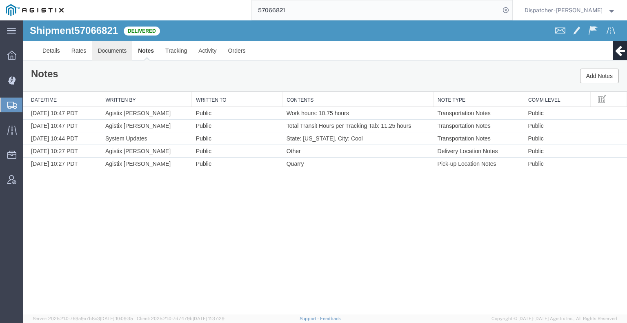
click at [111, 51] on link "Documents" at bounding box center [112, 51] width 40 height 20
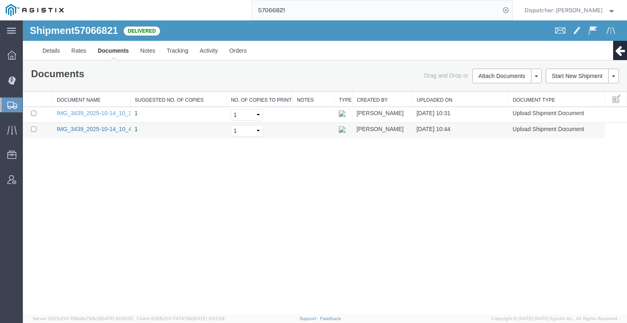
click at [85, 130] on link "IMG_3439_2025-10-14_10_44_04.jpeg" at bounding box center [107, 129] width 100 height 7
click at [34, 129] on input "checkbox" at bounding box center [33, 128] width 5 height 5
checkbox input "true"
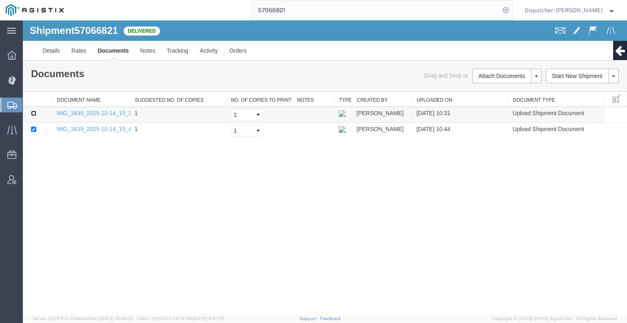
drag, startPoint x: 33, startPoint y: 112, endPoint x: 47, endPoint y: 106, distance: 14.6
click at [34, 112] on input "checkbox" at bounding box center [33, 113] width 5 height 5
checkbox input "true"
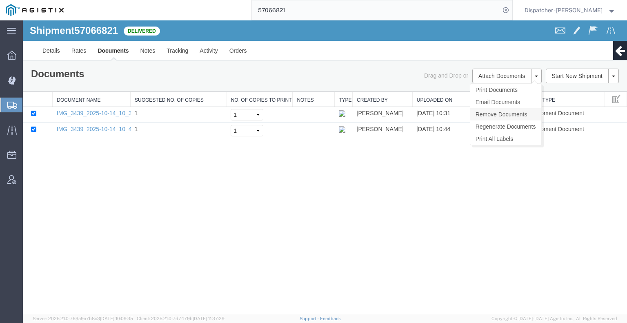
click at [499, 112] on link "Remove Documents" at bounding box center [505, 114] width 71 height 12
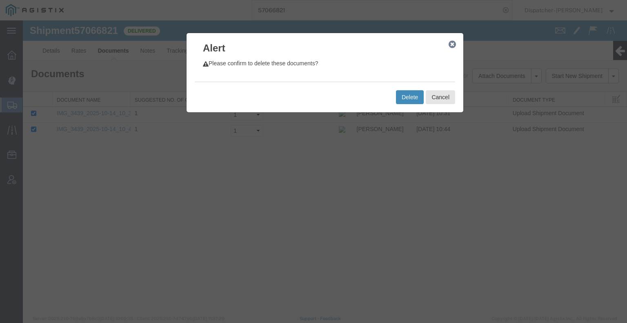
click at [414, 91] on button "Delete" at bounding box center [410, 97] width 28 height 14
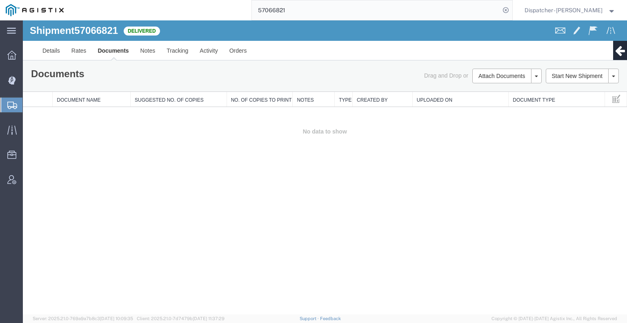
click at [97, 182] on div "Shipment 57066821 0 of 0 Delivered Details Rates Documents Notes Tracking Activ…" at bounding box center [325, 167] width 604 height 294
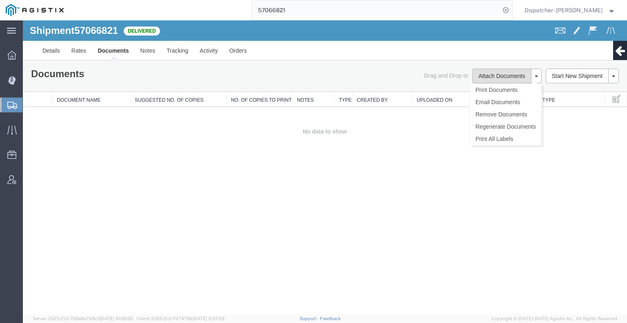
click at [518, 74] on button "Attach Documents" at bounding box center [501, 76] width 59 height 15
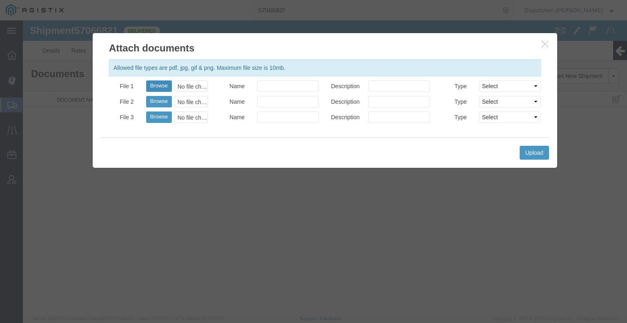
click at [158, 82] on button "Browse" at bounding box center [159, 85] width 26 height 11
type input "C:\fakepath\57066821trktag.pdf"
click at [539, 155] on button "Upload" at bounding box center [533, 153] width 29 height 14
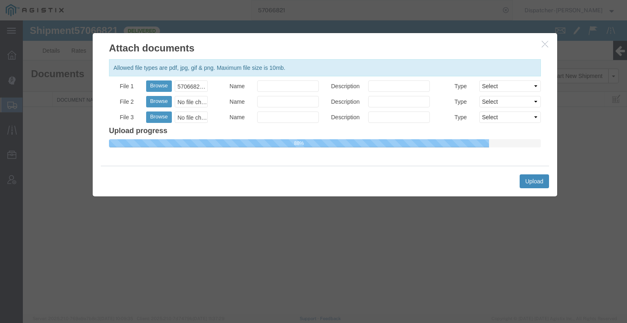
select select
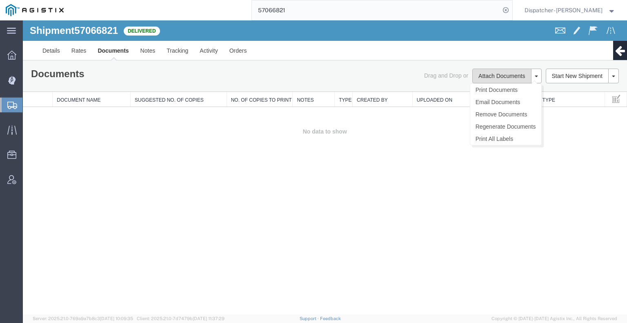
drag, startPoint x: 498, startPoint y: 73, endPoint x: 478, endPoint y: 73, distance: 19.6
click at [498, 73] on button "Attach Documents" at bounding box center [501, 76] width 59 height 15
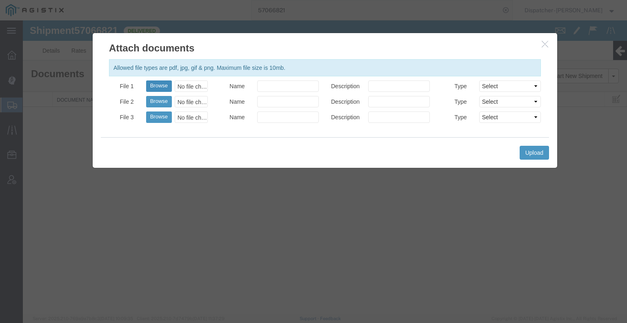
click at [158, 85] on button "Browse" at bounding box center [159, 85] width 26 height 11
type input "C:\fakepath\57066821trktag.pdf"
click at [540, 152] on button "Upload" at bounding box center [533, 153] width 29 height 14
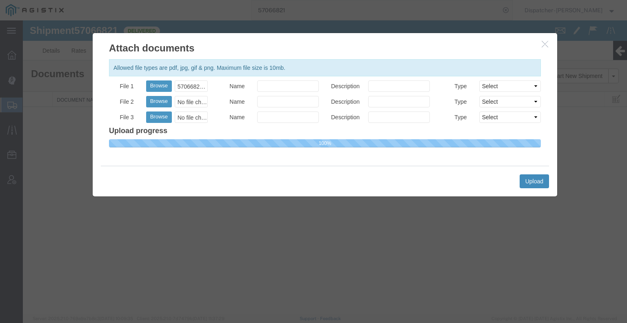
select select
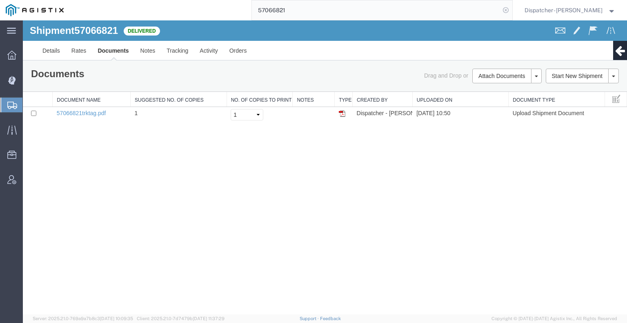
click at [502, 10] on icon at bounding box center [505, 9] width 11 height 11
type input "57085390"
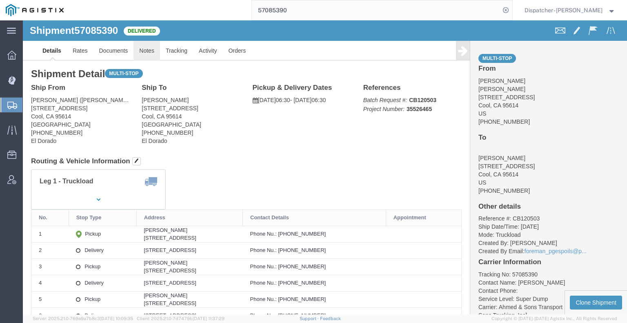
click link "Notes"
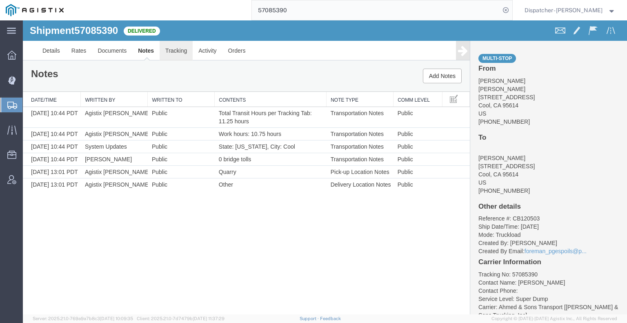
click at [171, 55] on link "Tracking" at bounding box center [175, 51] width 33 height 20
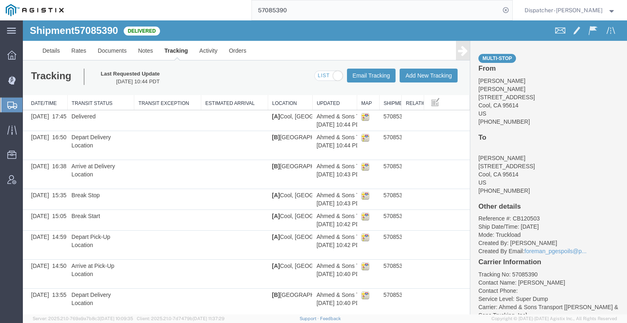
click at [458, 50] on icon at bounding box center [463, 50] width 10 height 11
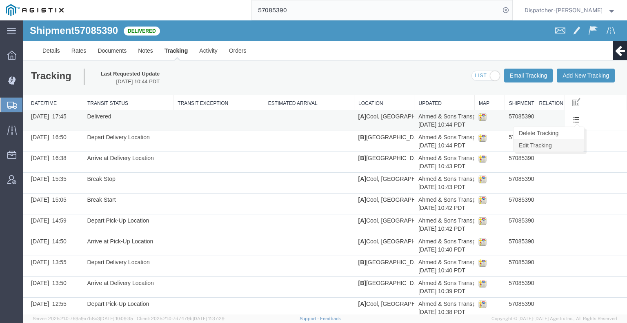
click at [560, 144] on link "Edit Tracking" at bounding box center [548, 145] width 71 height 12
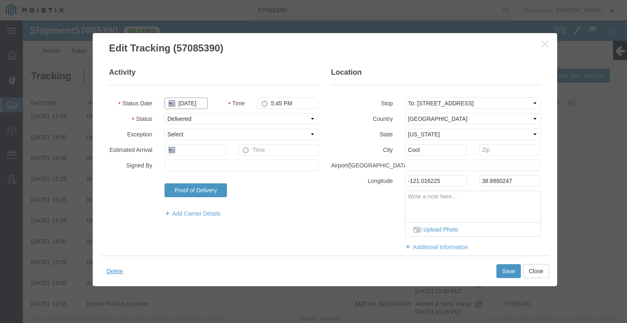
click at [193, 105] on input "[DATE]" at bounding box center [185, 102] width 43 height 11
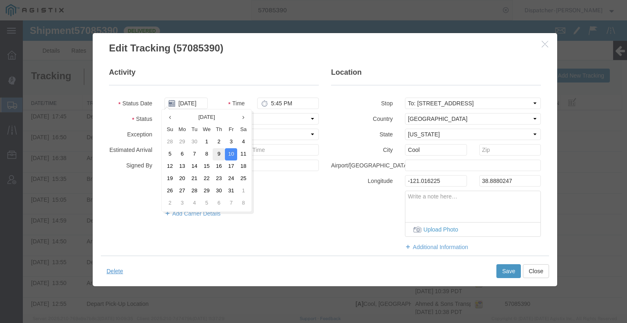
click at [222, 156] on td "9" at bounding box center [219, 154] width 12 height 12
type input "[DATE]"
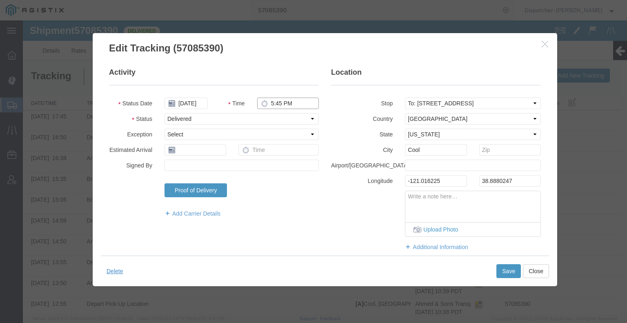
click at [277, 106] on input "5:45 PM" at bounding box center [288, 102] width 62 height 11
type input "4:30 PM"
click at [502, 271] on button "Save" at bounding box center [508, 271] width 24 height 14
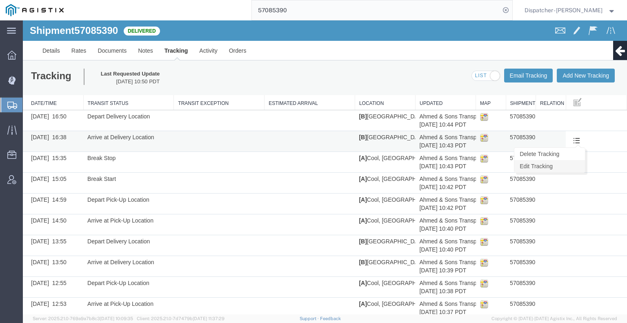
click at [557, 164] on link "Edit Tracking" at bounding box center [549, 166] width 71 height 12
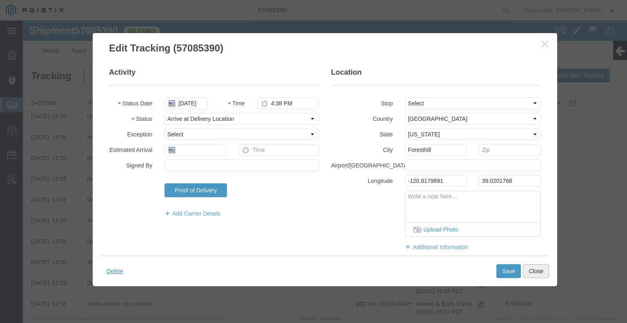
click at [537, 267] on button "Close" at bounding box center [536, 271] width 26 height 14
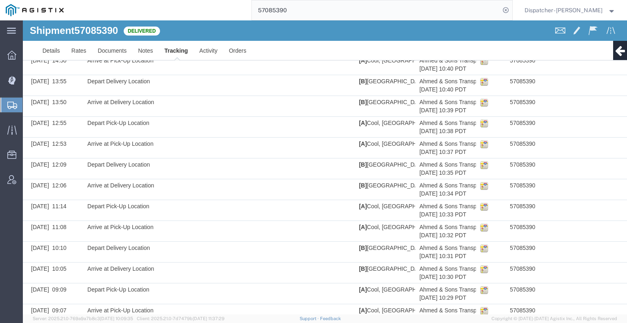
scroll to position [301, 0]
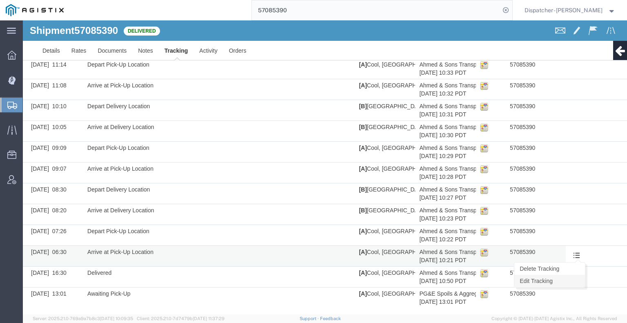
click at [563, 275] on link "Edit Tracking" at bounding box center [549, 281] width 71 height 12
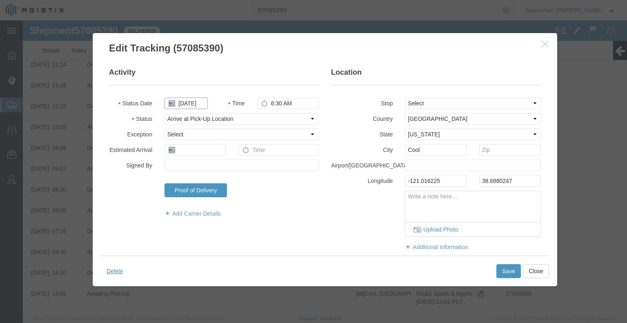
click at [193, 102] on input "[DATE]" at bounding box center [185, 102] width 43 height 11
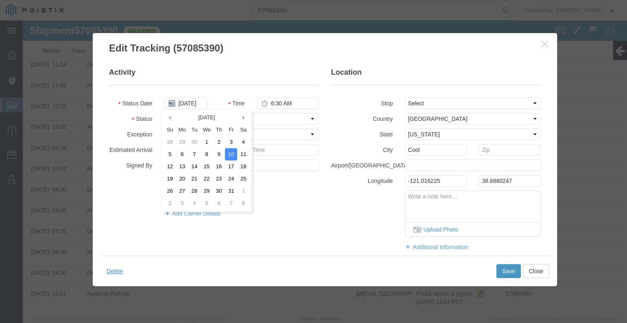
click at [215, 150] on td "9" at bounding box center [219, 154] width 12 height 12
type input "[DATE]"
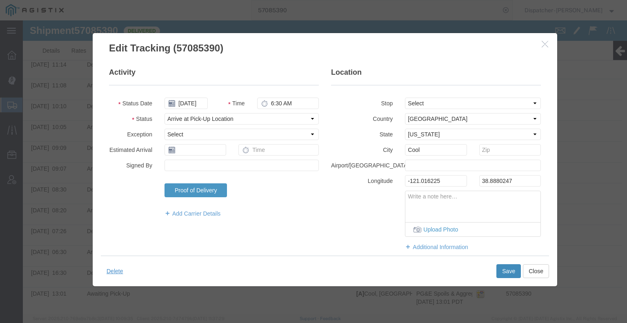
click at [506, 266] on button "Save" at bounding box center [508, 271] width 24 height 14
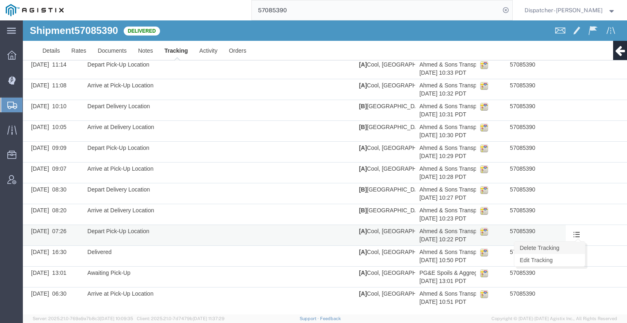
click at [566, 245] on link "Delete Tracking" at bounding box center [549, 247] width 71 height 12
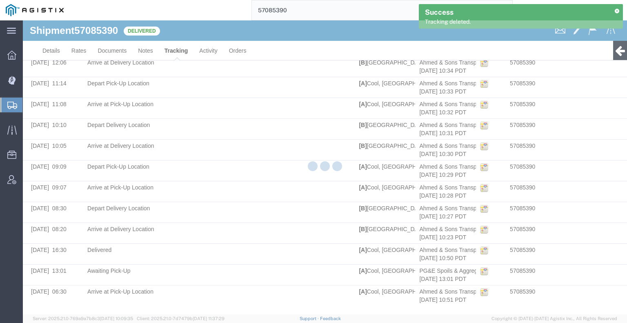
scroll to position [281, 0]
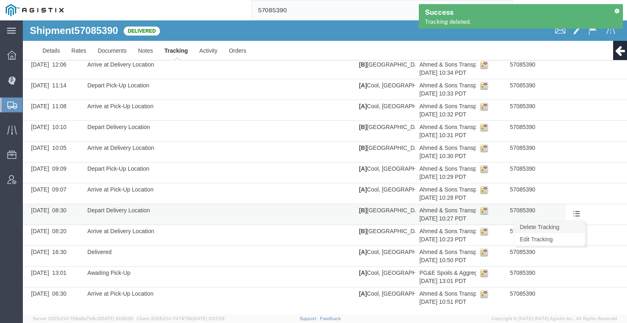
click at [573, 221] on link "Delete Tracking" at bounding box center [549, 227] width 71 height 12
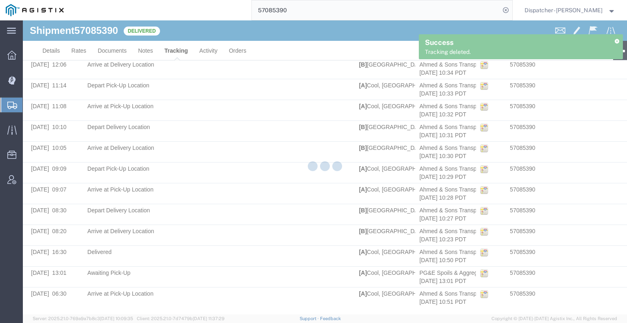
scroll to position [260, 0]
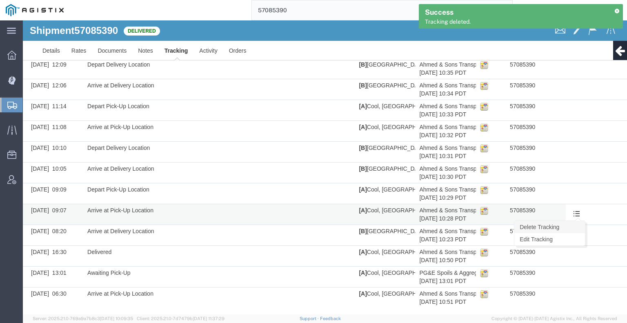
click at [569, 223] on link "Delete Tracking" at bounding box center [549, 227] width 71 height 12
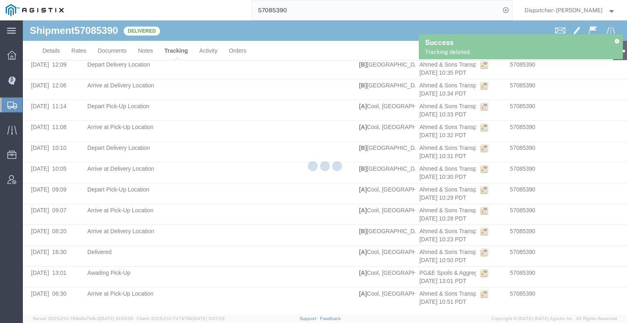
scroll to position [239, 0]
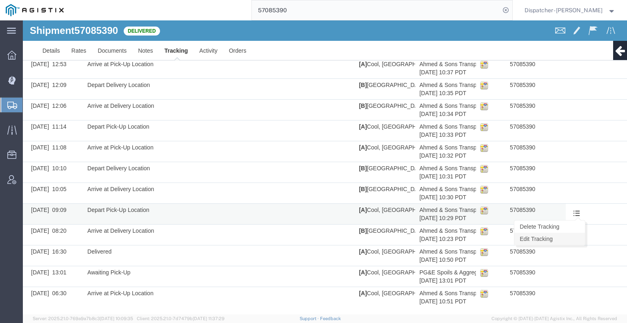
click at [566, 233] on link "Edit Tracking" at bounding box center [549, 239] width 71 height 12
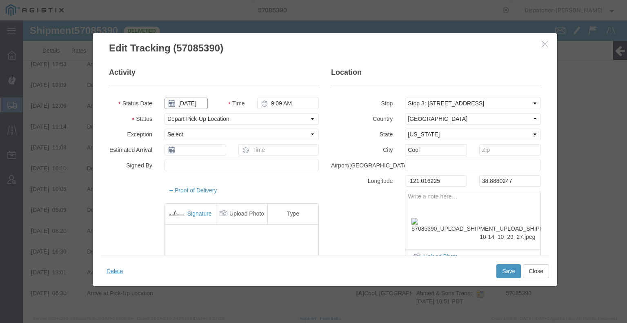
click at [187, 102] on input "[DATE]" at bounding box center [185, 102] width 43 height 11
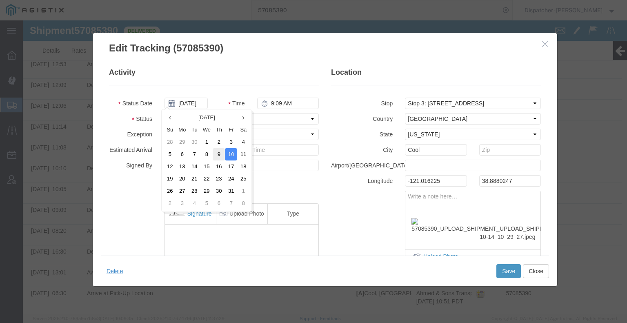
click at [221, 152] on td "9" at bounding box center [219, 154] width 12 height 12
type input "[DATE]"
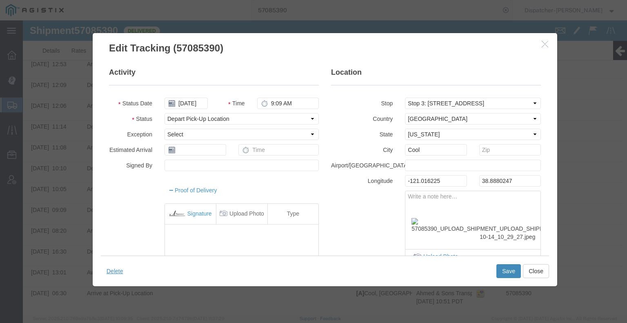
click at [503, 269] on button "Save" at bounding box center [508, 271] width 24 height 14
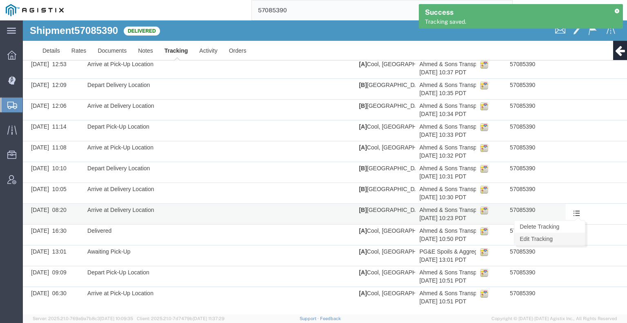
click at [560, 235] on link "Edit Tracking" at bounding box center [549, 239] width 71 height 12
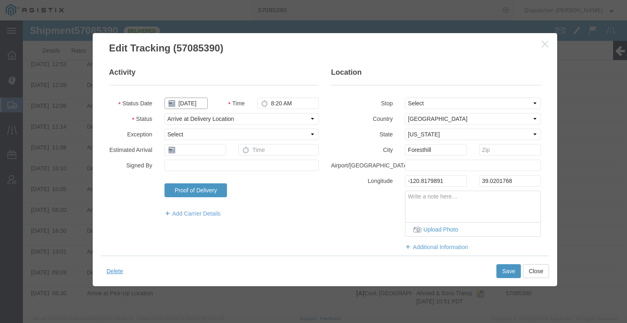
click at [188, 102] on input "[DATE]" at bounding box center [185, 102] width 43 height 11
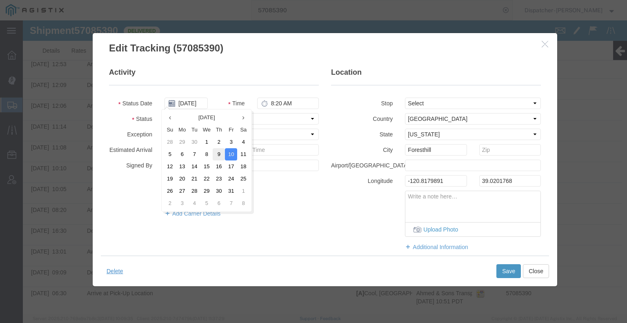
click at [217, 153] on td "9" at bounding box center [219, 154] width 12 height 12
type input "[DATE]"
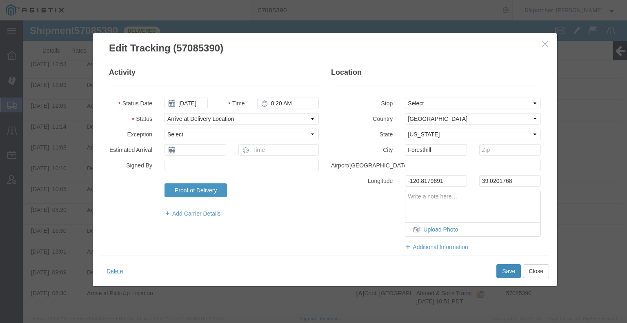
click at [507, 269] on button "Save" at bounding box center [508, 271] width 24 height 14
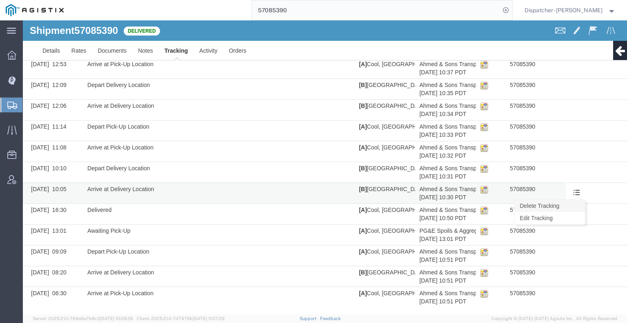
click at [567, 203] on link "Delete Tracking" at bounding box center [549, 205] width 71 height 12
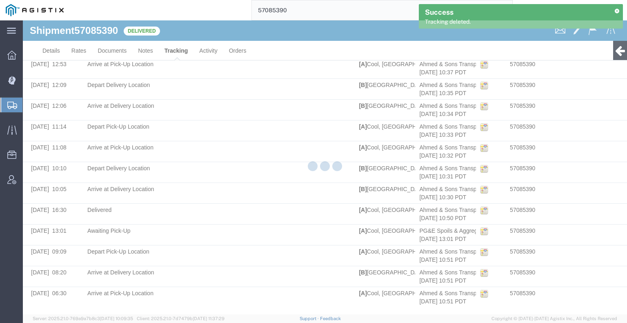
scroll to position [219, 0]
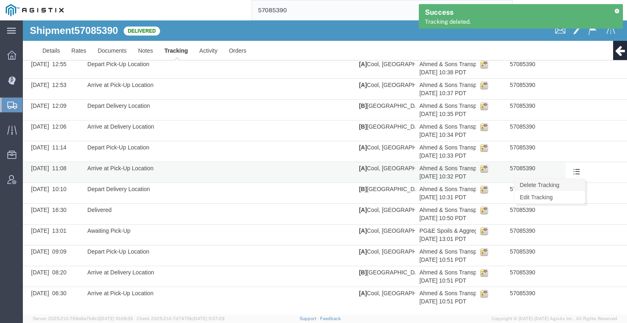
click at [565, 187] on link "Delete Tracking" at bounding box center [549, 185] width 71 height 12
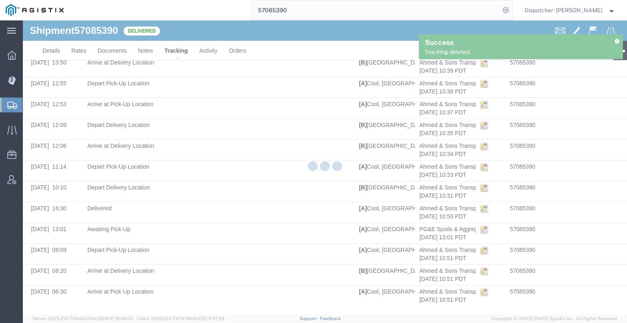
scroll to position [198, 0]
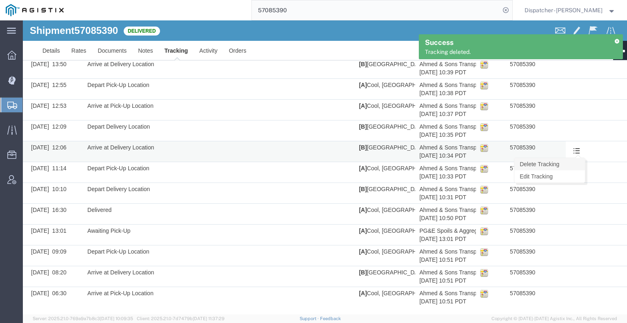
click at [569, 166] on link "Delete Tracking" at bounding box center [549, 164] width 71 height 12
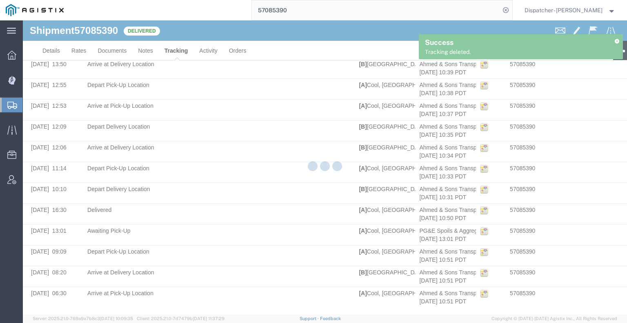
scroll to position [177, 0]
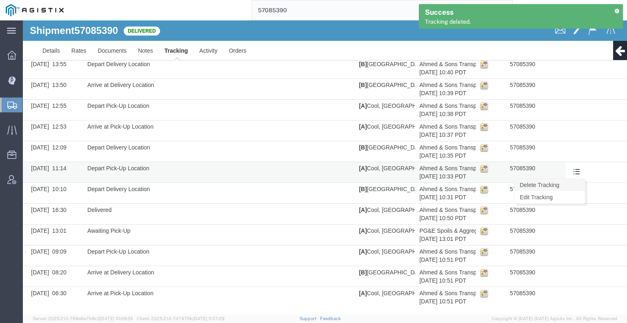
click at [565, 182] on link "Delete Tracking" at bounding box center [549, 185] width 71 height 12
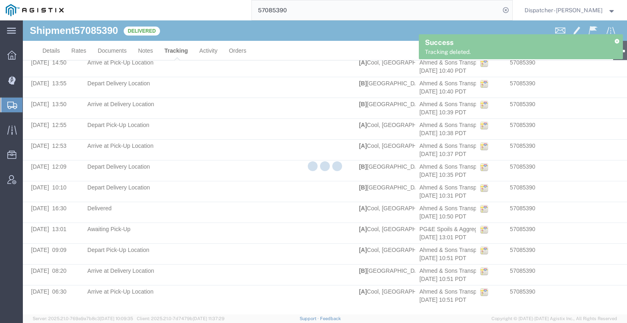
scroll to position [157, 0]
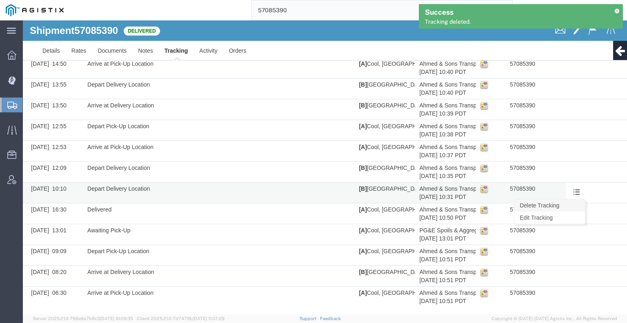
click at [571, 206] on link "Delete Tracking" at bounding box center [549, 205] width 71 height 12
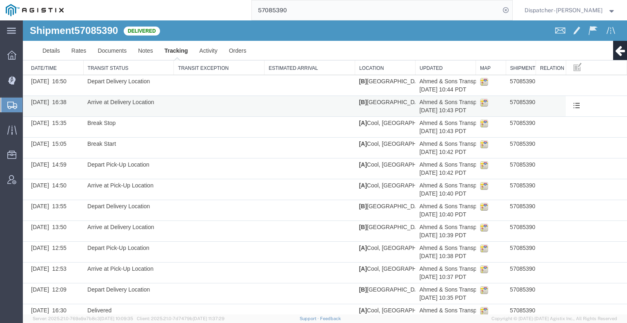
scroll to position [0, 0]
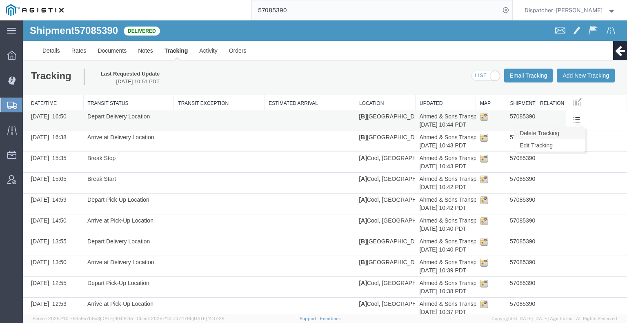
click at [565, 136] on link "Delete Tracking" at bounding box center [549, 133] width 71 height 12
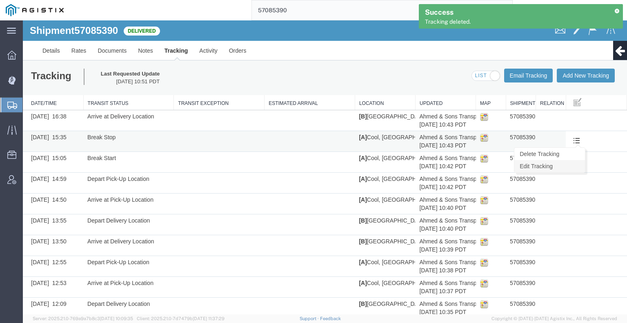
click at [568, 168] on link "Edit Tracking" at bounding box center [549, 166] width 71 height 12
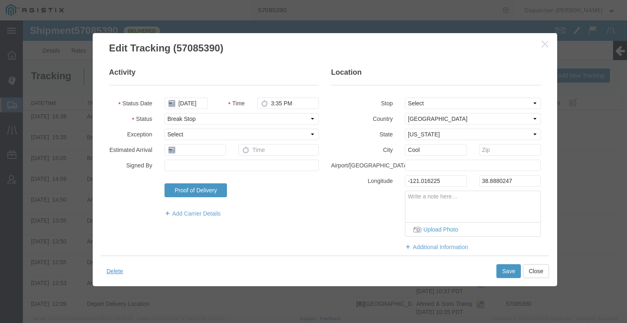
drag, startPoint x: 214, startPoint y: 125, endPoint x: 191, endPoint y: 104, distance: 30.6
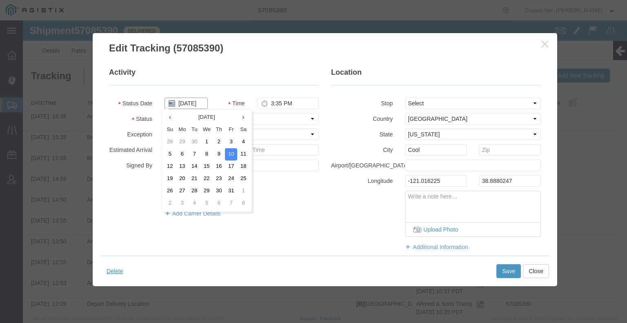
click at [190, 104] on input "[DATE]" at bounding box center [185, 102] width 43 height 11
click at [222, 153] on td "9" at bounding box center [219, 154] width 12 height 12
type input "[DATE]"
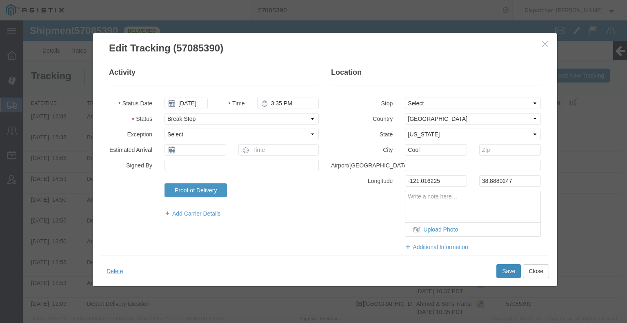
click at [499, 270] on button "Save" at bounding box center [508, 271] width 24 height 14
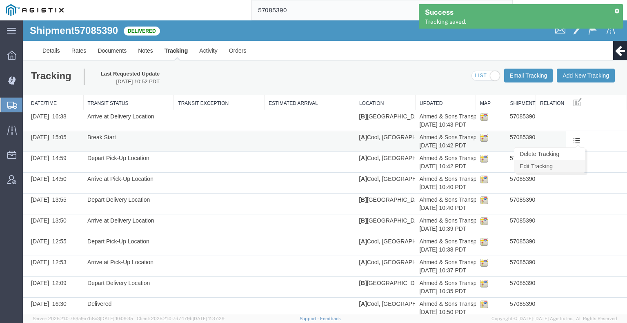
click at [566, 164] on link "Edit Tracking" at bounding box center [549, 166] width 71 height 12
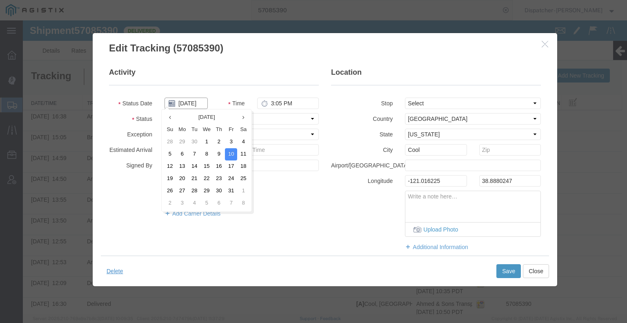
click at [190, 104] on input "[DATE]" at bounding box center [185, 102] width 43 height 11
click at [217, 156] on td "9" at bounding box center [219, 154] width 12 height 12
type input "[DATE]"
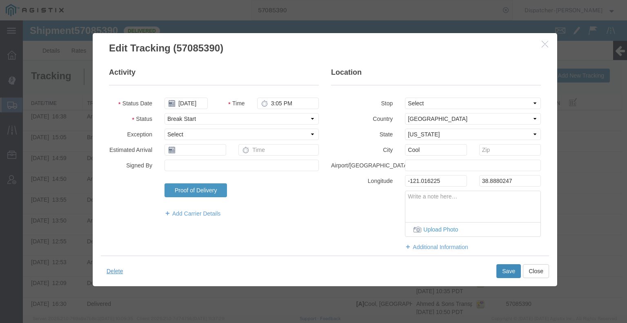
click at [516, 276] on button "Save" at bounding box center [508, 271] width 24 height 14
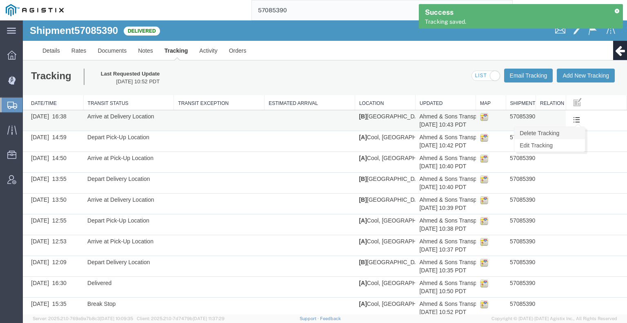
click at [567, 137] on link "Delete Tracking" at bounding box center [549, 133] width 71 height 12
click at [565, 133] on link "Delete Tracking" at bounding box center [549, 133] width 71 height 12
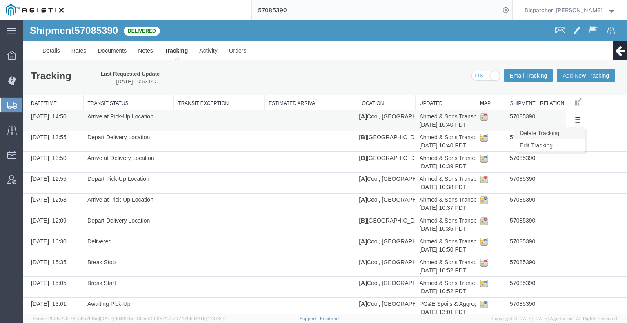
click at [569, 129] on link "Delete Tracking" at bounding box center [549, 133] width 71 height 12
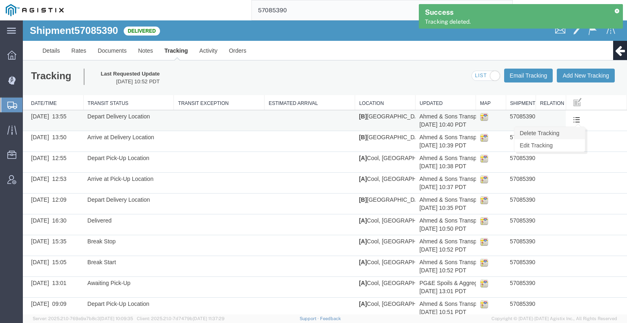
click at [567, 130] on link "Delete Tracking" at bounding box center [549, 133] width 71 height 12
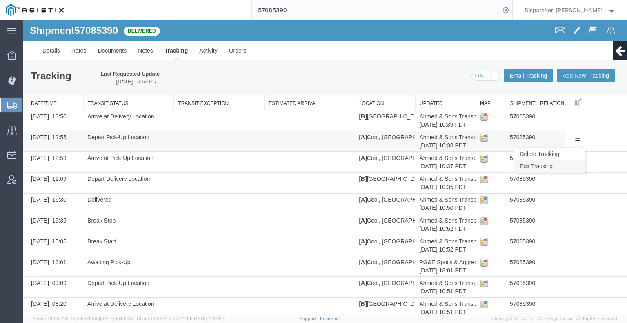
click at [564, 167] on link "Edit Tracking" at bounding box center [549, 166] width 71 height 12
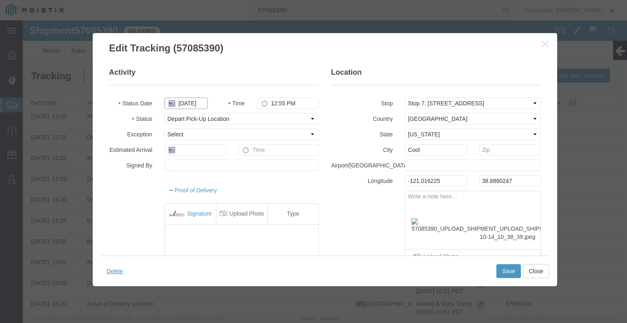
click at [189, 101] on input "[DATE]" at bounding box center [185, 102] width 43 height 11
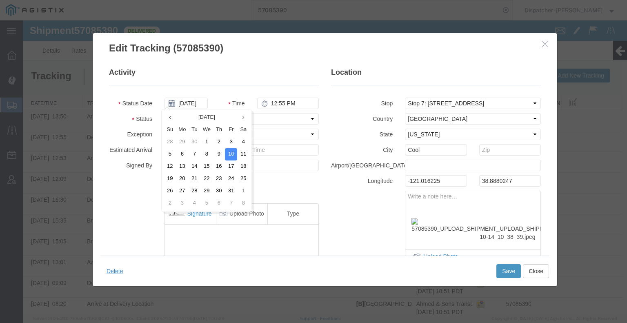
click at [217, 155] on td "9" at bounding box center [219, 154] width 12 height 12
type input "[DATE]"
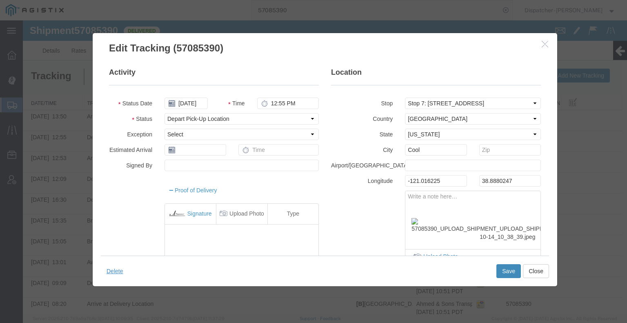
click at [509, 266] on button "Save" at bounding box center [508, 271] width 24 height 14
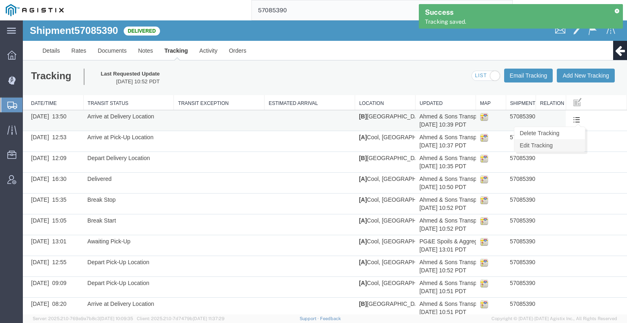
click at [559, 149] on link "Edit Tracking" at bounding box center [549, 145] width 71 height 12
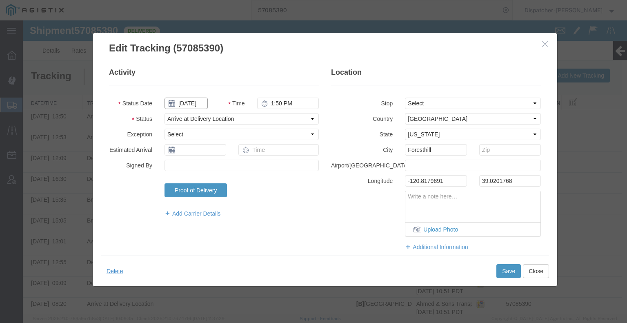
click at [197, 100] on input "[DATE]" at bounding box center [185, 102] width 43 height 11
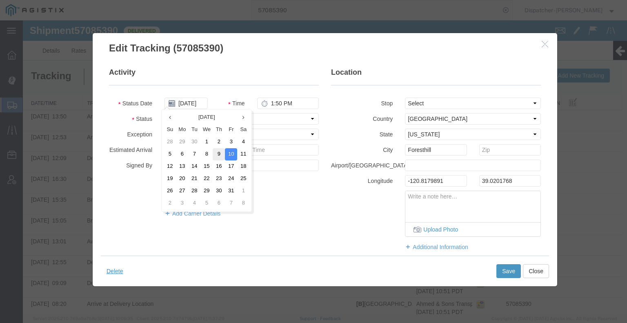
click at [214, 153] on td "9" at bounding box center [219, 154] width 12 height 12
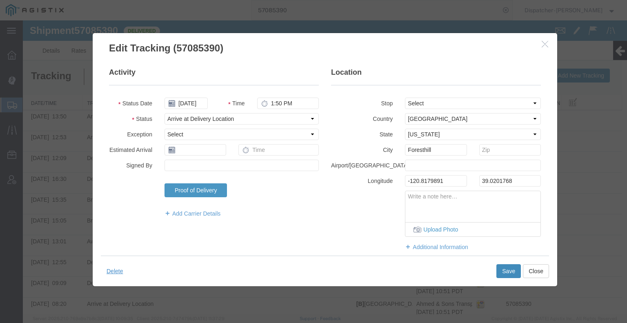
click at [506, 270] on button "Save" at bounding box center [508, 271] width 24 height 14
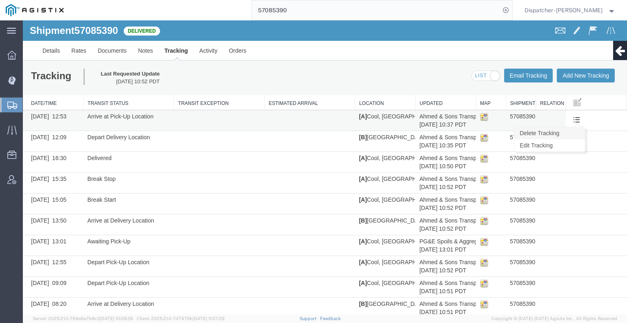
click at [561, 133] on link "Delete Tracking" at bounding box center [549, 133] width 71 height 12
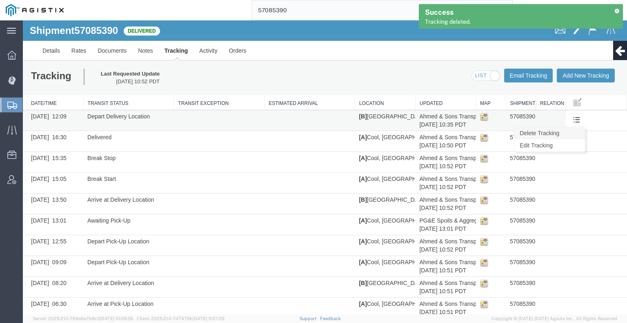
click at [565, 133] on link "Delete Tracking" at bounding box center [549, 133] width 71 height 12
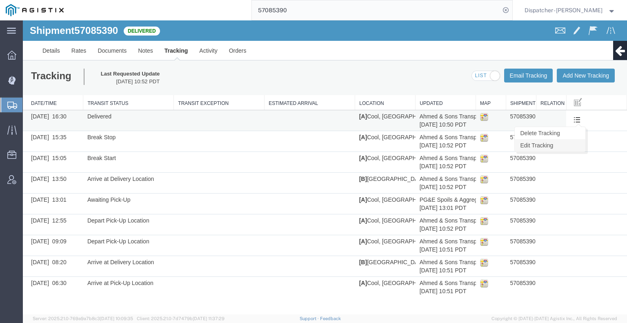
click at [568, 142] on link "Edit Tracking" at bounding box center [549, 145] width 71 height 12
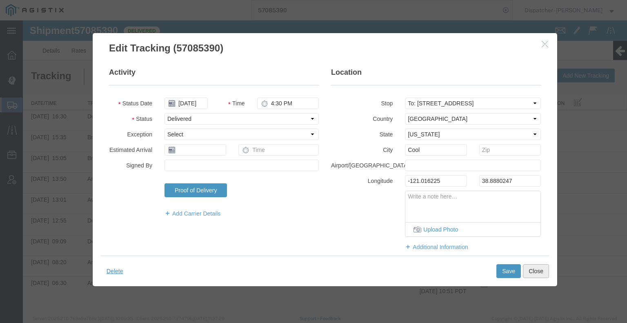
click at [537, 267] on button "Close" at bounding box center [536, 271] width 26 height 14
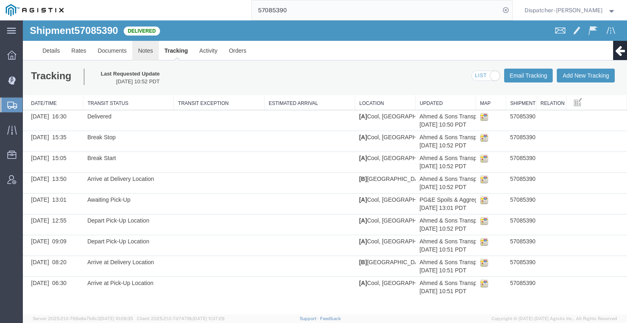
click at [147, 47] on link "Notes" at bounding box center [145, 51] width 27 height 20
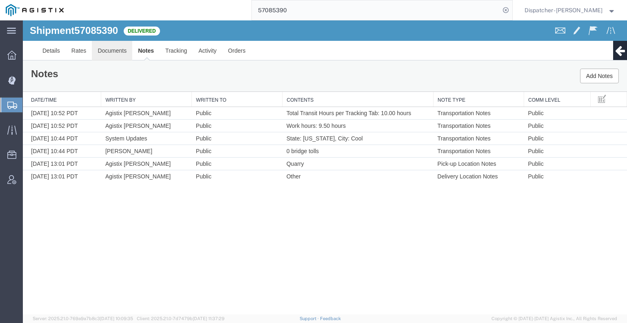
click at [115, 50] on link "Documents" at bounding box center [112, 51] width 40 height 20
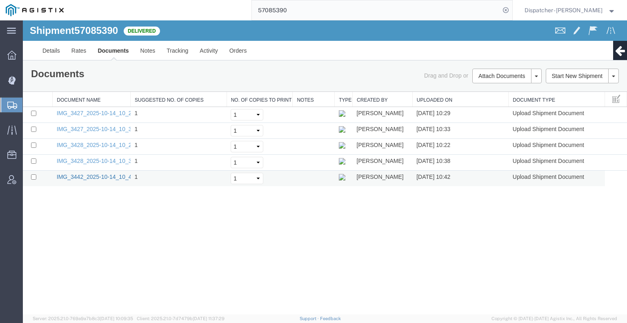
click at [78, 174] on link "IMG_3442_2025-10-14_10_42_03.jpeg" at bounding box center [107, 176] width 100 height 7
click at [33, 176] on input "checkbox" at bounding box center [33, 176] width 5 height 5
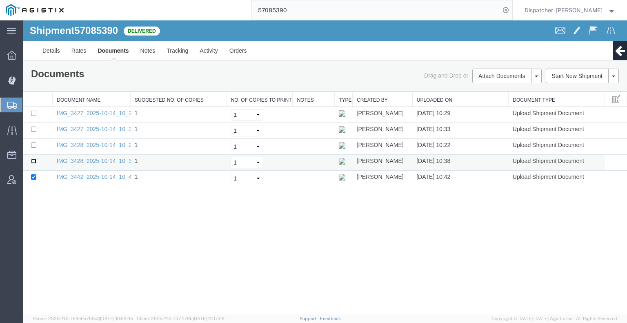
click at [34, 159] on input "checkbox" at bounding box center [33, 160] width 5 height 5
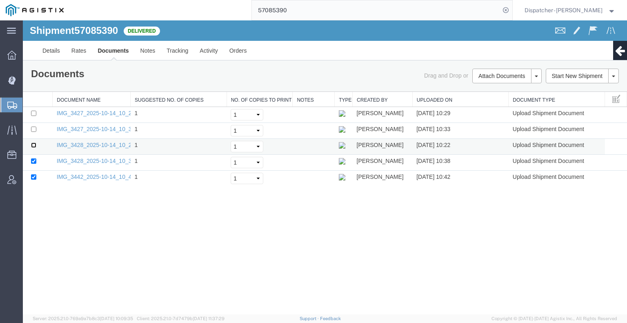
click at [33, 145] on input "checkbox" at bounding box center [33, 144] width 5 height 5
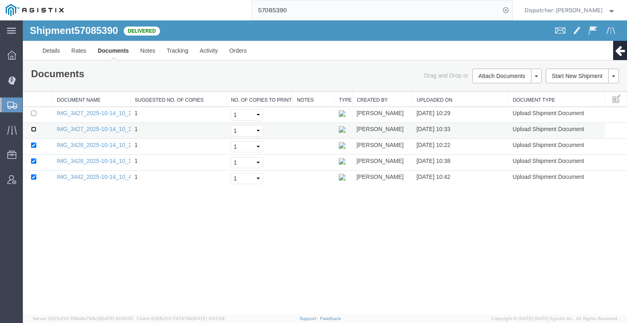
click at [32, 126] on input "checkbox" at bounding box center [33, 128] width 5 height 5
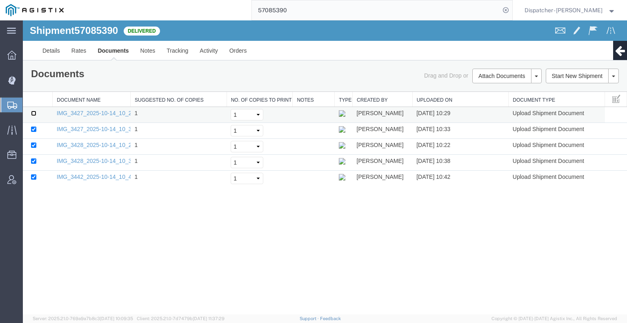
click at [33, 112] on input "checkbox" at bounding box center [33, 113] width 5 height 5
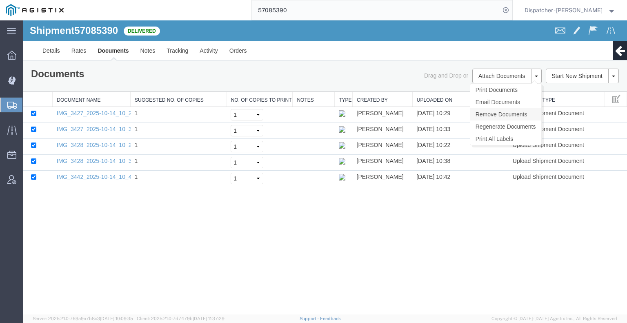
click at [496, 114] on link "Remove Documents" at bounding box center [505, 114] width 71 height 12
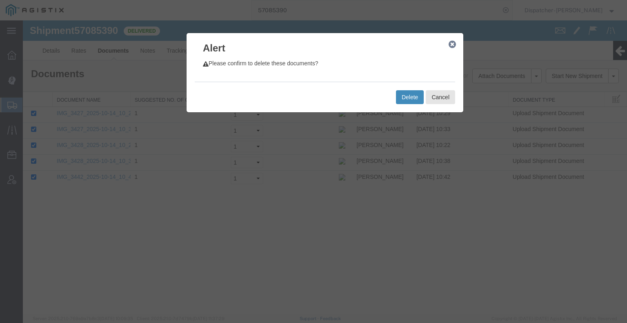
click at [409, 102] on button "Delete" at bounding box center [410, 97] width 28 height 14
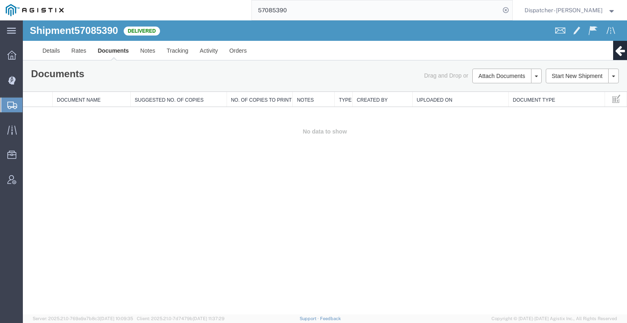
click at [587, 107] on td "No data to show" at bounding box center [325, 131] width 604 height 49
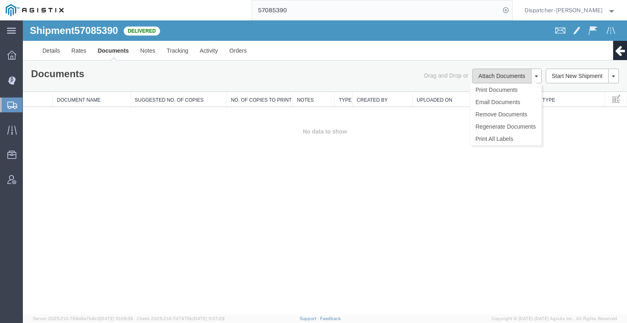
click at [506, 76] on button "Attach Documents" at bounding box center [501, 76] width 59 height 15
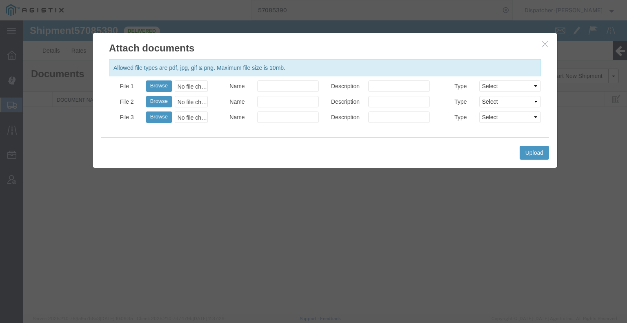
click at [152, 92] on div "File 1 Browse No file chosen" at bounding box center [158, 88] width 111 height 16
click at [152, 87] on button "Browse" at bounding box center [159, 85] width 26 height 11
click at [529, 149] on button "Upload" at bounding box center [533, 153] width 29 height 14
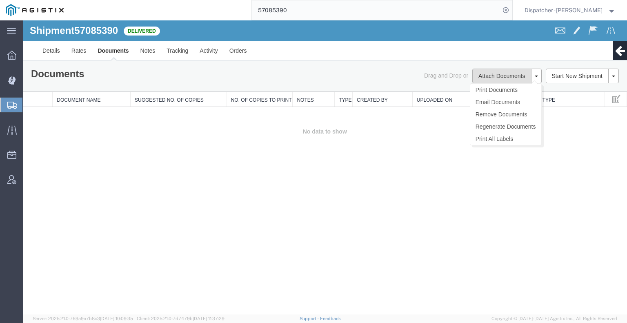
click at [502, 76] on button "Attach Documents" at bounding box center [501, 76] width 59 height 15
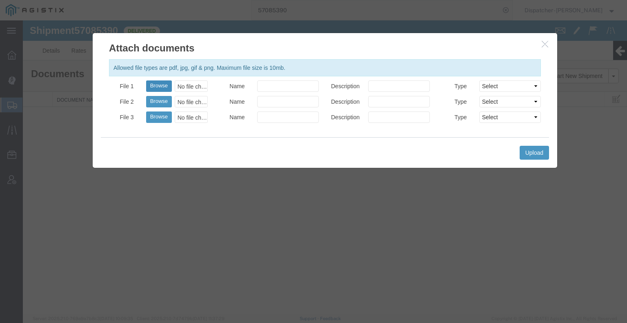
click at [157, 85] on button "Browse" at bounding box center [159, 85] width 26 height 11
click at [538, 155] on button "Upload" at bounding box center [533, 153] width 29 height 14
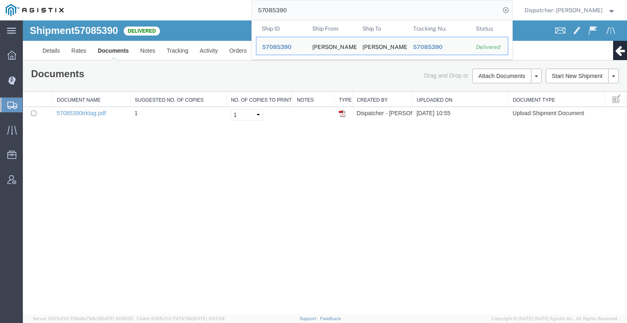
drag, startPoint x: 300, startPoint y: 11, endPoint x: 105, endPoint y: 4, distance: 195.5
click at [183, 11] on div "57085390 Ship ID Ship From Ship To Tracking Nu. Status Ship ID 57085390 Ship Fr…" at bounding box center [290, 10] width 443 height 20
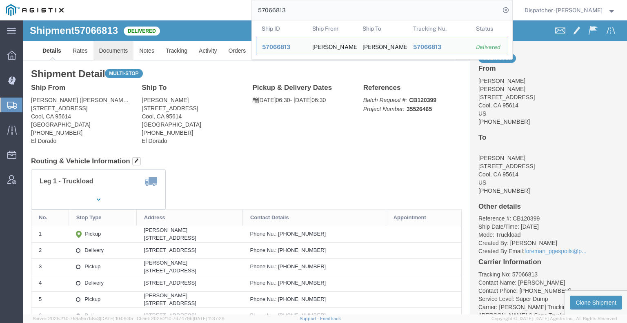
click link "Documents"
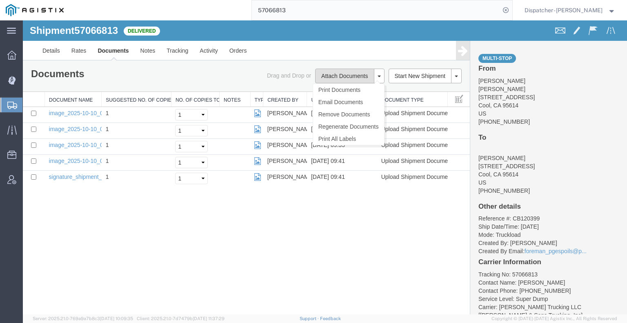
click at [332, 78] on button "Attach Documents" at bounding box center [344, 76] width 59 height 15
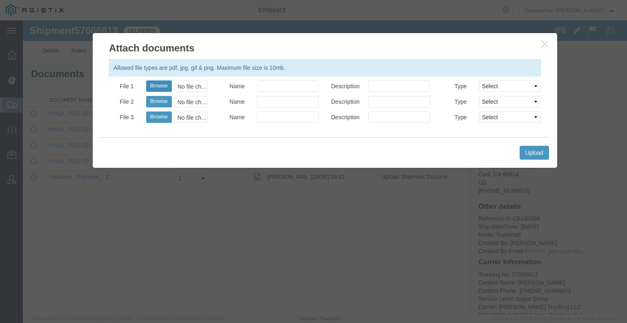
click at [156, 88] on button "Browse" at bounding box center [159, 85] width 26 height 11
click at [532, 153] on button "Upload" at bounding box center [533, 153] width 29 height 14
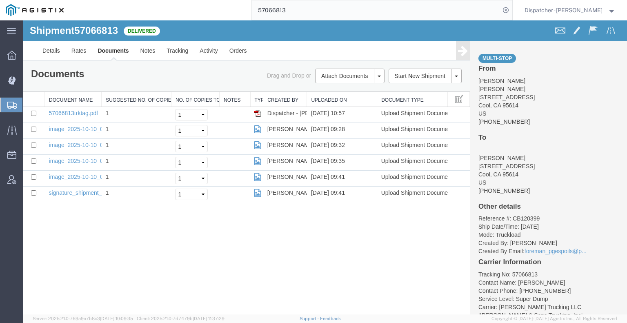
drag, startPoint x: 262, startPoint y: 4, endPoint x: 231, endPoint y: -2, distance: 32.1
click at [231, 0] on html "main_menu Created with Sketch. Collapse Menu Dashboard Dispatch Manager Shipmen…" at bounding box center [313, 161] width 627 height 323
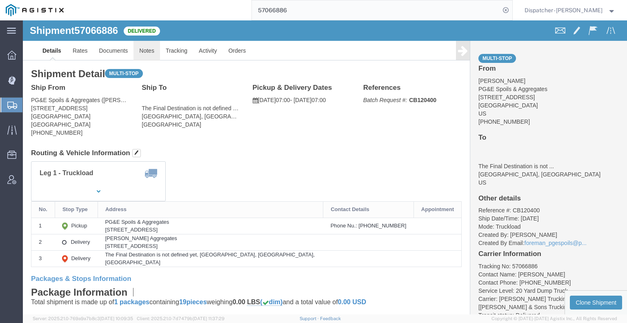
click link "Notes"
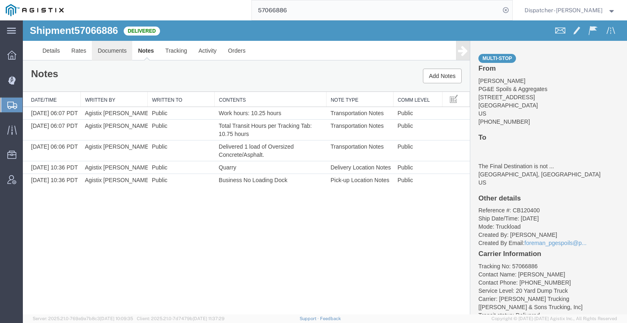
click at [100, 55] on link "Documents" at bounding box center [112, 51] width 40 height 20
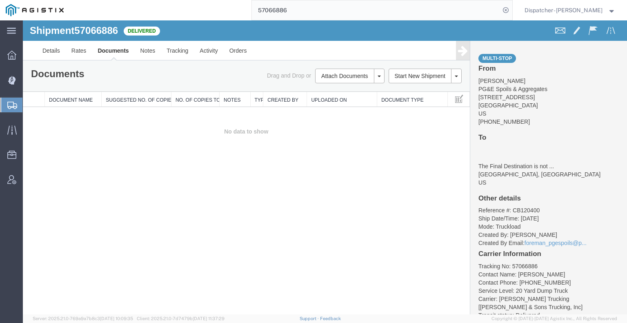
drag, startPoint x: 100, startPoint y: 130, endPoint x: 131, endPoint y: 113, distance: 35.4
click at [100, 130] on td "No data to show" at bounding box center [246, 131] width 447 height 49
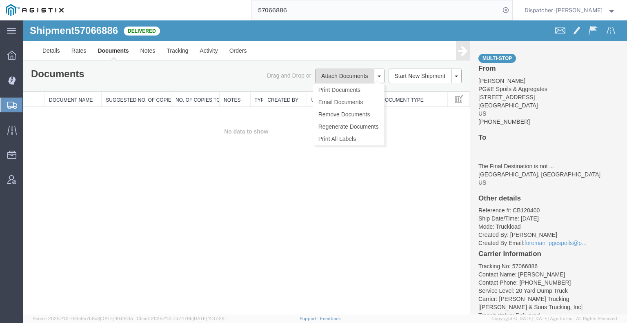
click at [345, 75] on button "Attach Documents" at bounding box center [344, 76] width 59 height 15
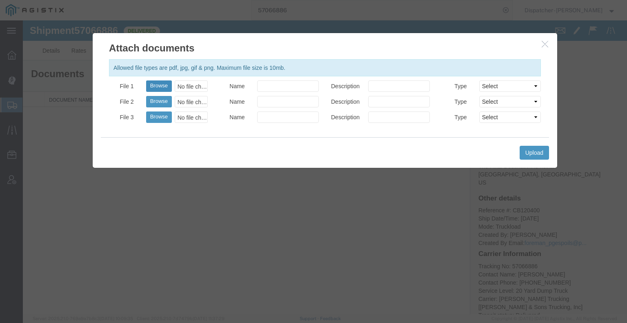
click at [157, 86] on button "Browse" at bounding box center [159, 85] width 26 height 11
click at [533, 154] on button "Upload" at bounding box center [533, 153] width 29 height 14
